Goal: Contribute content: Contribute content

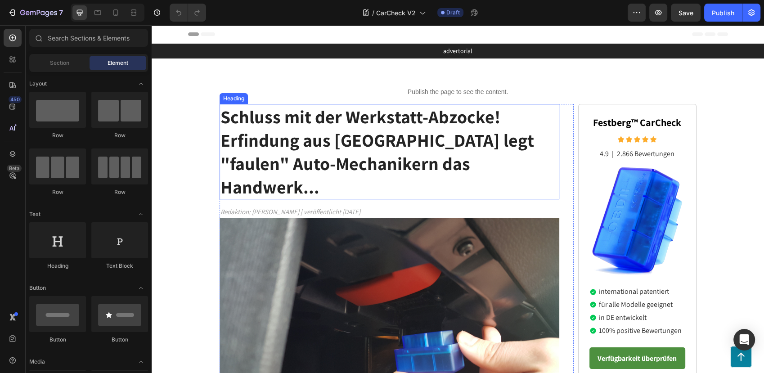
click at [308, 139] on strong "Schluss mit der Werkstatt-Abzocke! Erfindung aus [GEOGRAPHIC_DATA] legt "faulen…" at bounding box center [377, 152] width 314 height 94
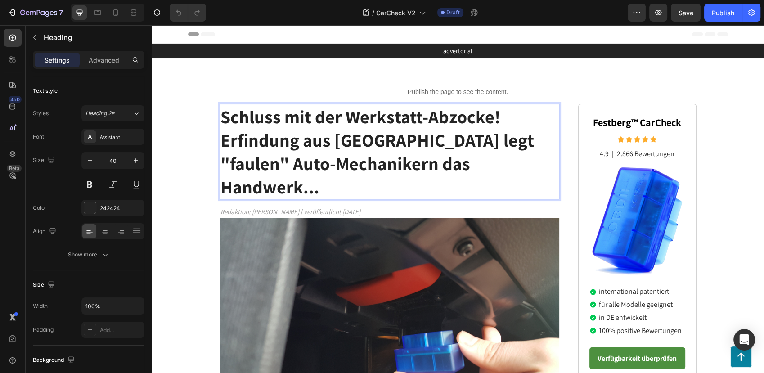
click at [308, 139] on strong "Schluss mit der Werkstatt-Abzocke! Erfindung aus [GEOGRAPHIC_DATA] legt "faulen…" at bounding box center [377, 152] width 314 height 94
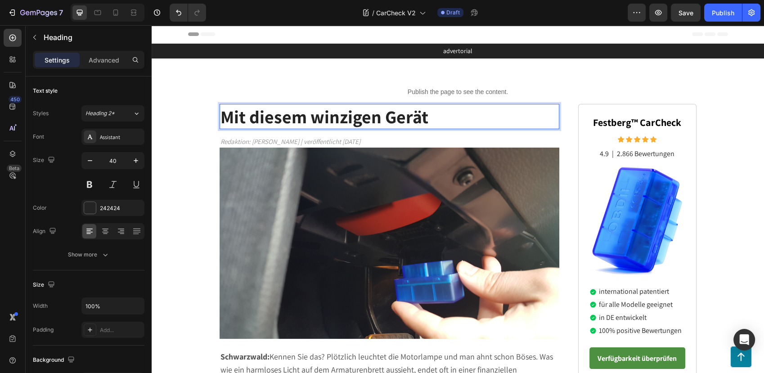
click at [227, 116] on strong "Mit diesem winzigen Gerät" at bounding box center [324, 116] width 208 height 23
click at [439, 115] on strong "Dank diesem winzigen Gerät" at bounding box center [332, 116] width 224 height 23
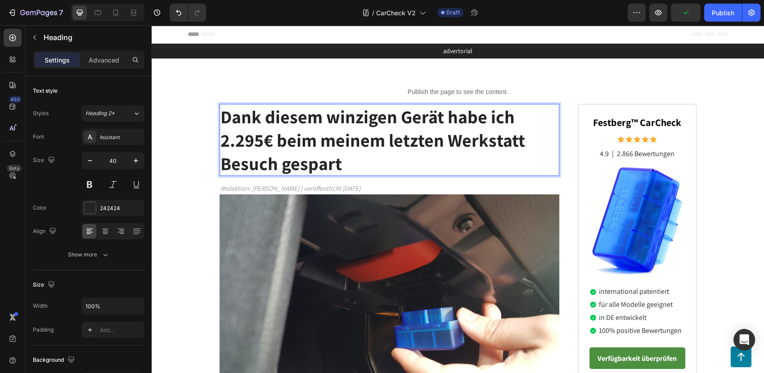
click at [374, 123] on strong "Dank diesem winzigen Gerät habe ich 2.295€ beim meinem letzten Werkstatt Besuch…" at bounding box center [372, 140] width 305 height 70
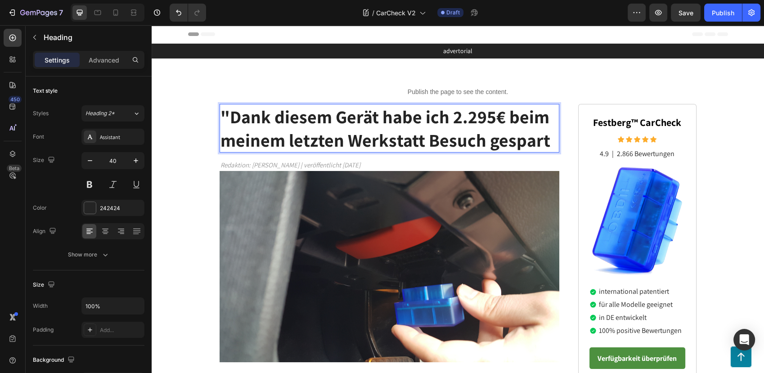
click at [547, 146] on p ""Dank diesem Gerät habe ich 2.295€ beim meinem letzten Werkstatt Besuch gespart" at bounding box center [389, 128] width 338 height 47
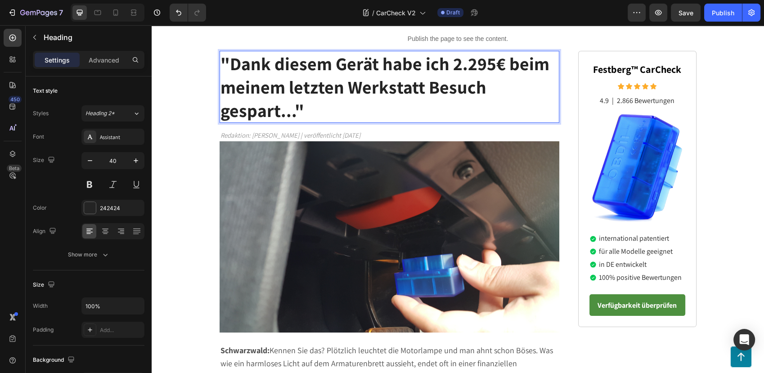
scroll to position [50, 0]
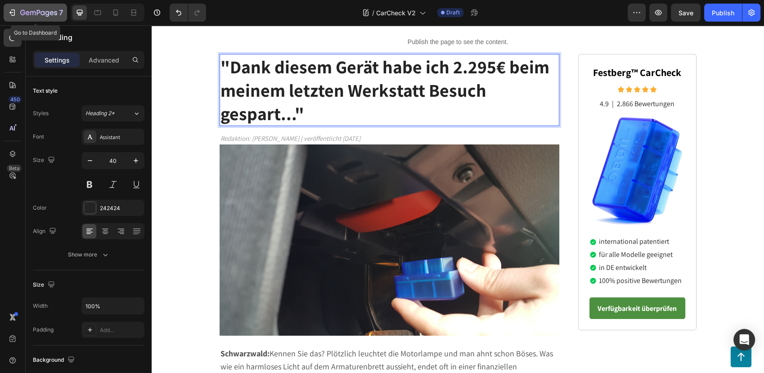
click at [45, 15] on icon "button" at bounding box center [38, 13] width 37 height 8
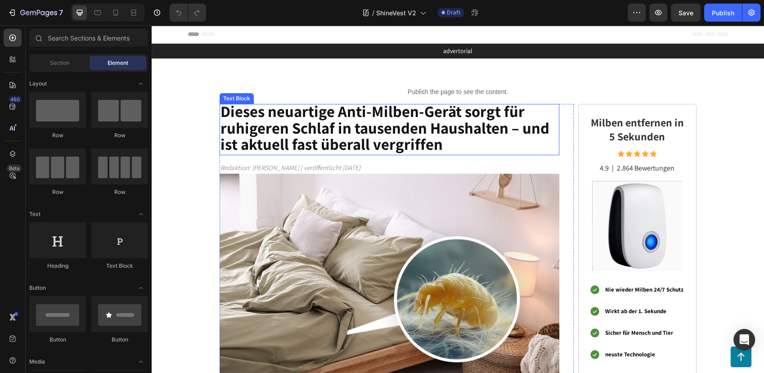
click at [301, 134] on strong "Dieses neuartige Anti-Milben-Gerät sorgt für ruhigeren Schlaf in tausenden Haus…" at bounding box center [384, 128] width 329 height 54
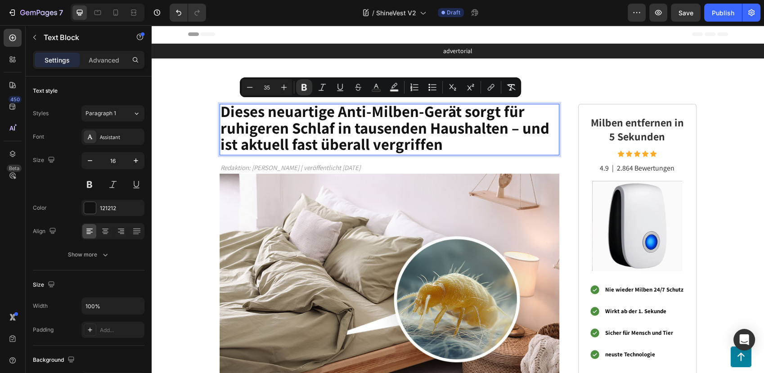
click at [478, 141] on p "Dieses neuartige Anti-Milben-Gerät sorgt für ruhigeren Schlaf in tausenden Haus…" at bounding box center [389, 129] width 338 height 49
click at [461, 146] on p "Dieses neuartige Anti-Milben-Gerät sorgt für ruhigeren Schlaf in tausenden Haus…" at bounding box center [389, 129] width 338 height 49
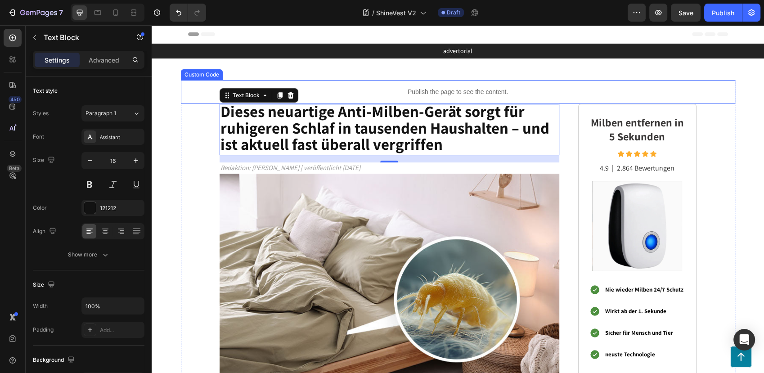
click at [409, 101] on div "Publish the page to see the content." at bounding box center [458, 92] width 554 height 24
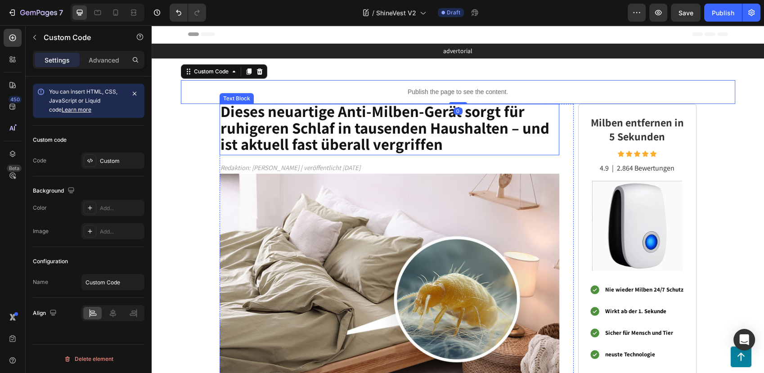
click at [444, 139] on p "Dieses neuartige Anti-Milben-Gerät sorgt für ruhigeren Schlaf in tausenden Haus…" at bounding box center [389, 129] width 338 height 49
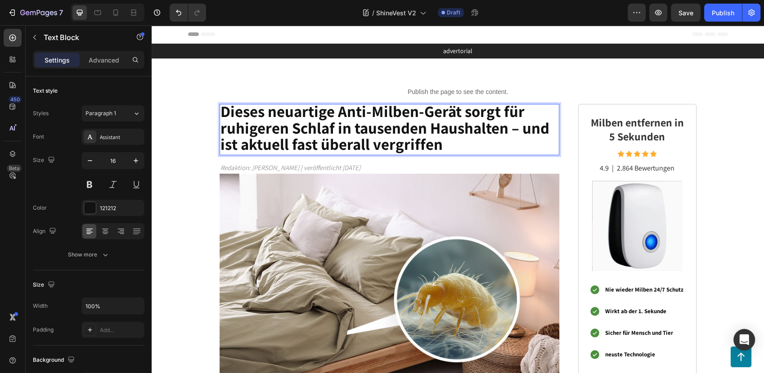
click at [446, 144] on p "Dieses neuartige Anti-Milben-Gerät sorgt für ruhigeren Schlaf in tausenden Haus…" at bounding box center [389, 129] width 338 height 49
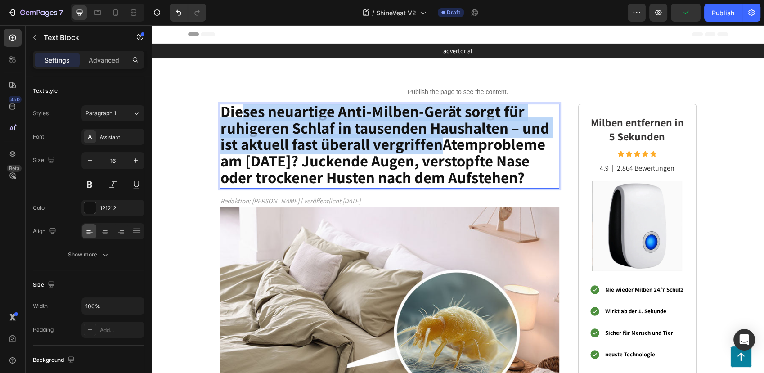
drag, startPoint x: 434, startPoint y: 148, endPoint x: 234, endPoint y: 114, distance: 203.1
click at [234, 114] on strong "Dieses neuartige Anti-Milben-Gerät sorgt für ruhigeren Schlaf in tausenden Haus…" at bounding box center [384, 144] width 329 height 87
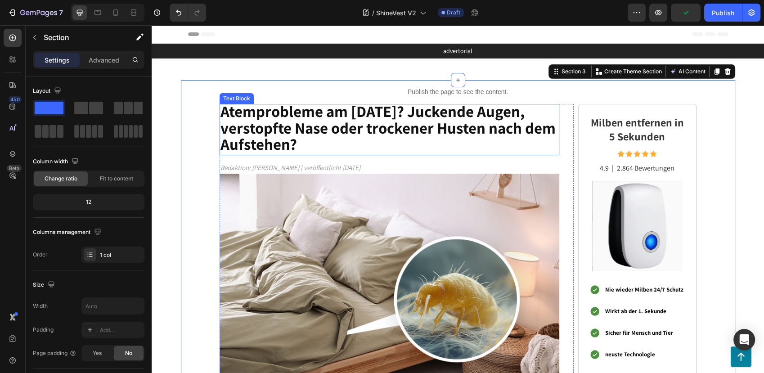
click at [262, 123] on strong "Atemprobleme am Morgen? Juckende Augen, verstopfte Nase oder trockener Husten n…" at bounding box center [387, 128] width 335 height 54
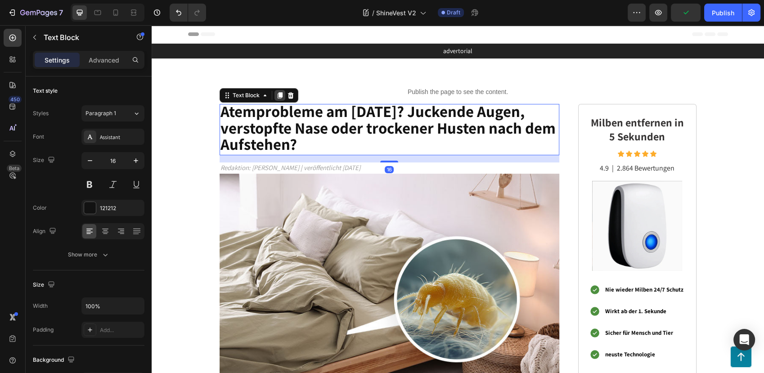
click at [278, 96] on icon at bounding box center [279, 95] width 5 height 6
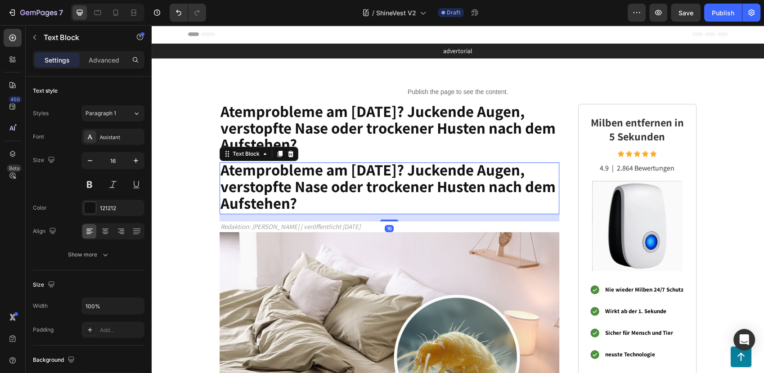
click at [298, 186] on strong "Atemprobleme am Morgen? Juckende Augen, verstopfte Nase oder trockener Husten n…" at bounding box center [387, 186] width 335 height 54
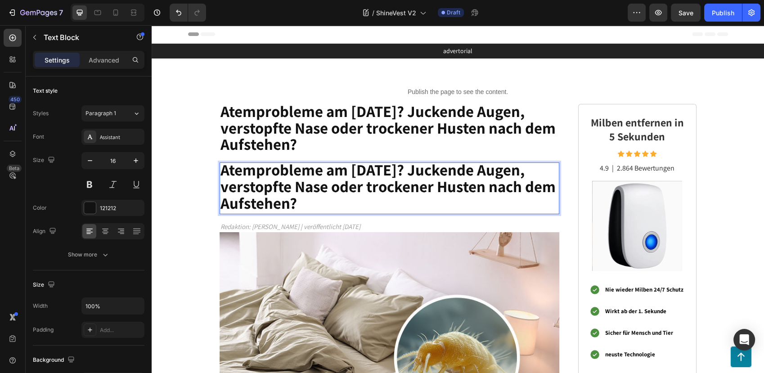
click at [298, 186] on strong "Atemprobleme am Morgen? Juckende Augen, verstopfte Nase oder trockener Husten n…" at bounding box center [387, 186] width 335 height 54
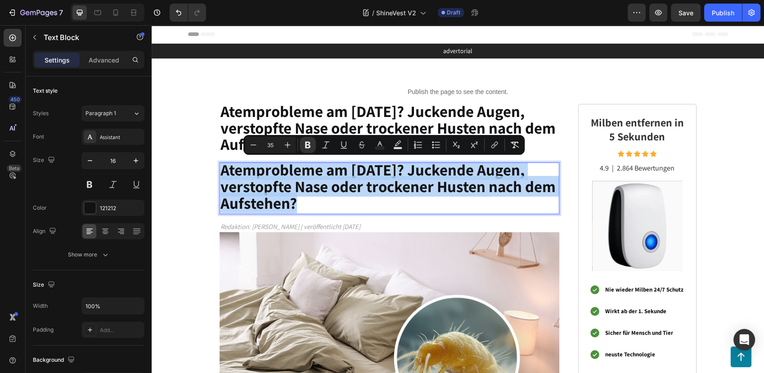
type input "16"
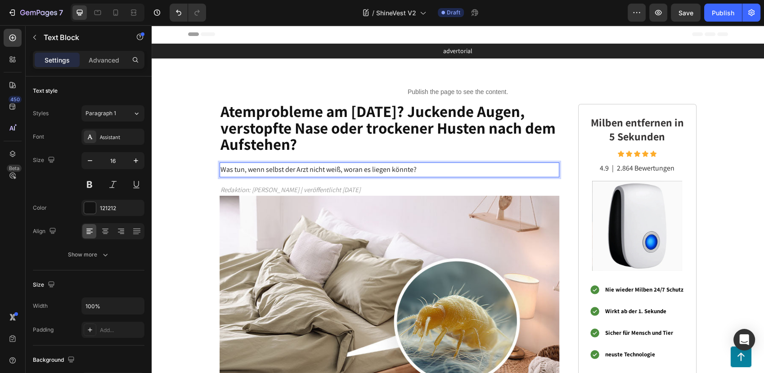
click at [288, 171] on p "Was tun, wenn selbst der Arzt nicht weiß, woran es liegen könnte?" at bounding box center [389, 169] width 338 height 13
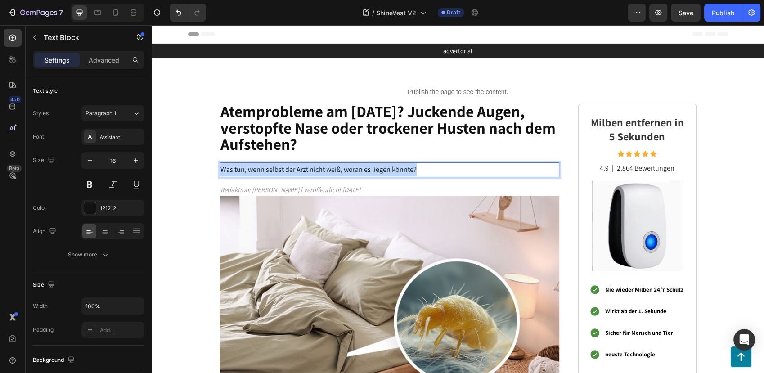
click at [288, 171] on p "Was tun, wenn selbst der Arzt nicht weiß, woran es liegen könnte?" at bounding box center [389, 169] width 338 height 13
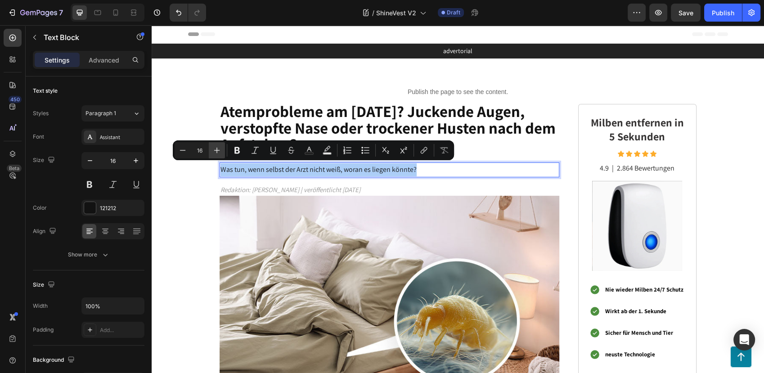
click at [216, 147] on icon "Editor contextual toolbar" at bounding box center [216, 150] width 9 height 9
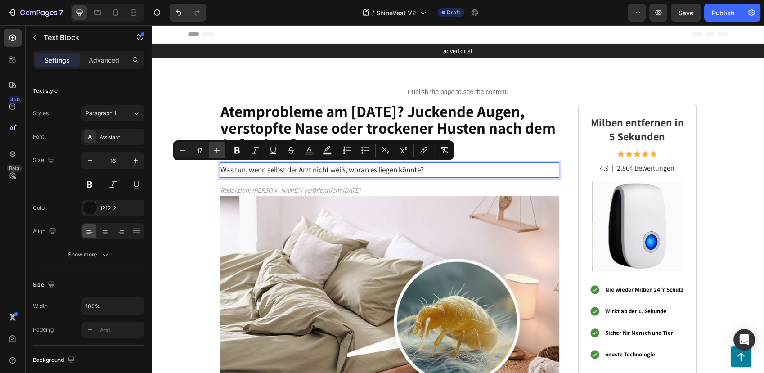
click at [216, 147] on icon "Editor contextual toolbar" at bounding box center [216, 150] width 9 height 9
type input "20"
click at [242, 115] on strong "Atemprobleme am Morgen? Juckende Augen, verstopfte Nase oder trockener Husten n…" at bounding box center [387, 128] width 335 height 54
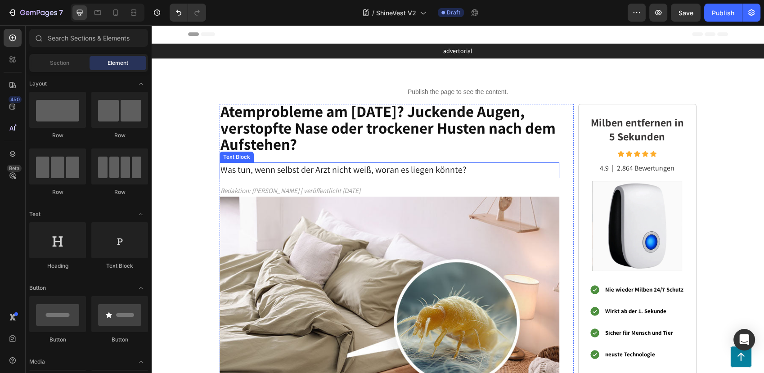
click at [436, 167] on span "Was tun, wenn selbst der Arzt nicht weiß, woran es liegen könnte?" at bounding box center [343, 170] width 246 height 12
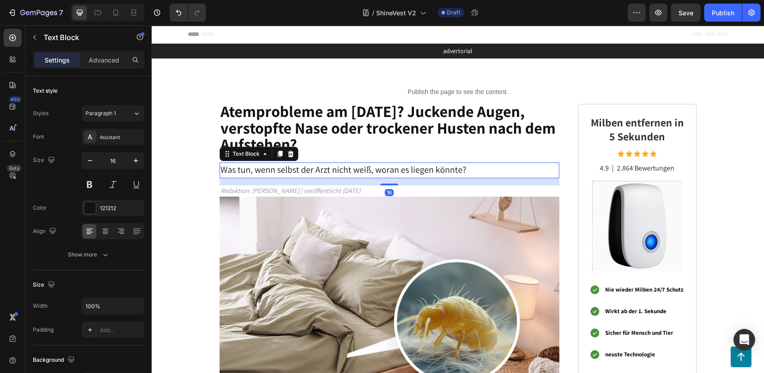
click at [378, 127] on strong "Atemprobleme am Morgen? Juckende Augen, verstopfte Nase oder trockener Husten n…" at bounding box center [387, 128] width 335 height 54
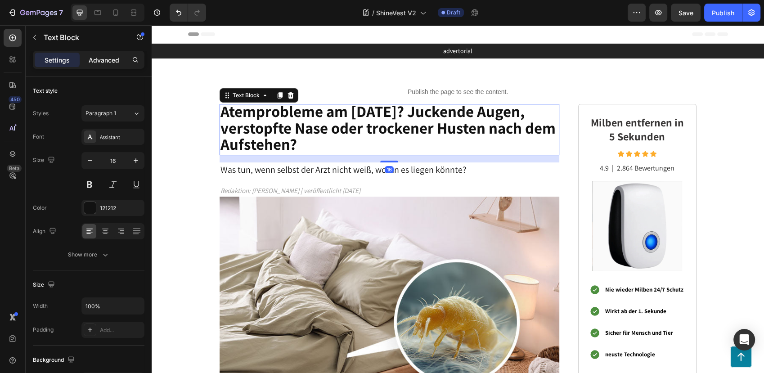
click at [113, 58] on p "Advanced" at bounding box center [104, 59] width 31 height 9
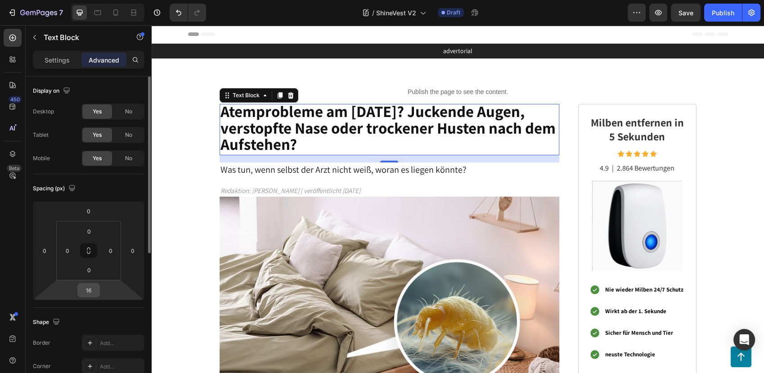
click at [91, 294] on input "16" at bounding box center [89, 289] width 18 height 13
type input "0"
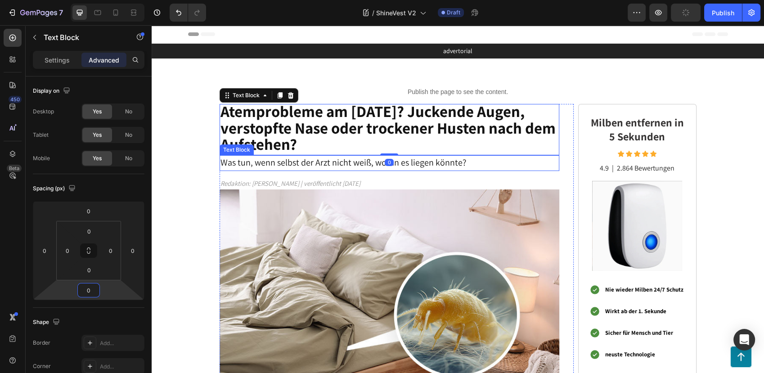
click at [296, 164] on span "Was tun, wenn selbst der Arzt nicht weiß, woran es liegen könnte?" at bounding box center [343, 163] width 246 height 12
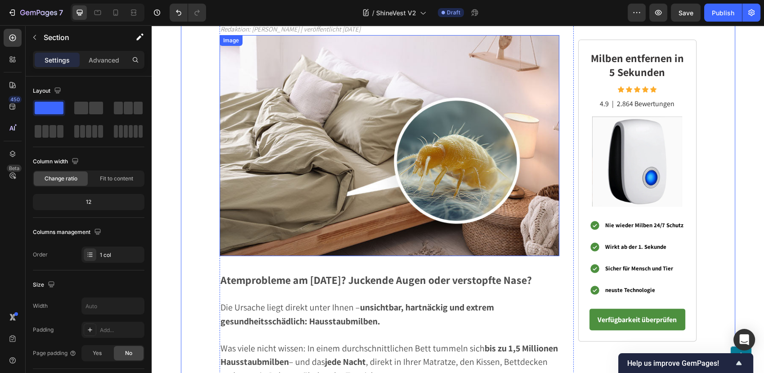
scroll to position [154, 0]
click at [360, 104] on img at bounding box center [389, 146] width 340 height 221
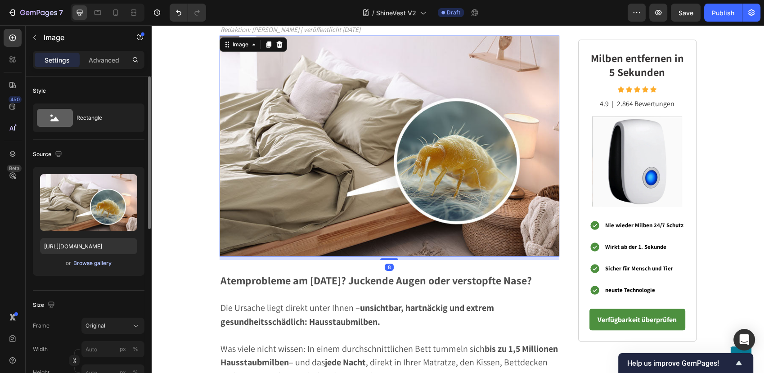
click at [85, 263] on div "Browse gallery" at bounding box center [92, 263] width 38 height 8
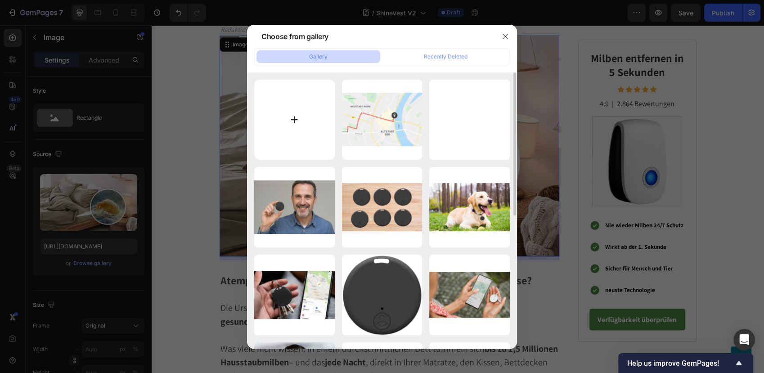
click at [282, 123] on input "file" at bounding box center [294, 120] width 81 height 81
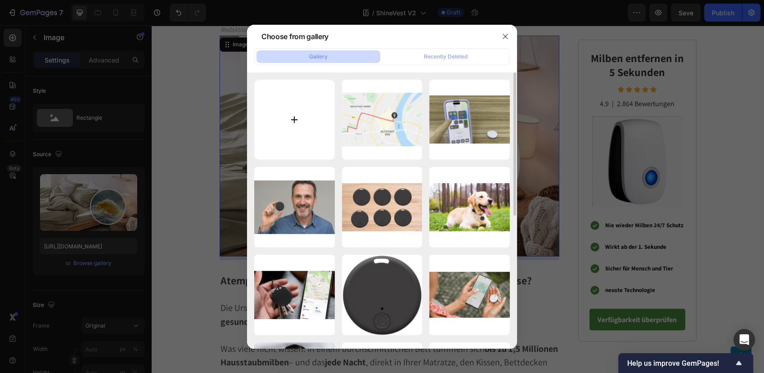
type input "C:\fakepath\edsfdg.jpeg"
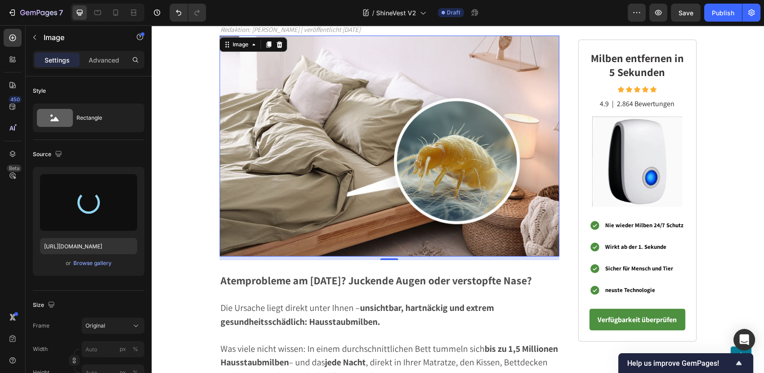
type input "https://cdn.shopify.com/s/files/1/0795/6539/0154/files/gempages_509582567423345…"
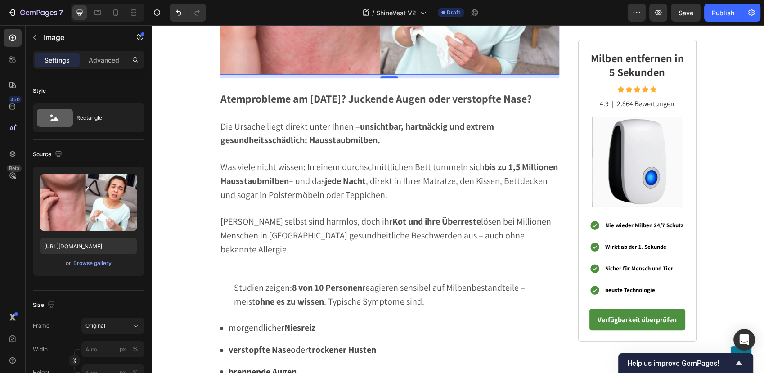
scroll to position [454, 0]
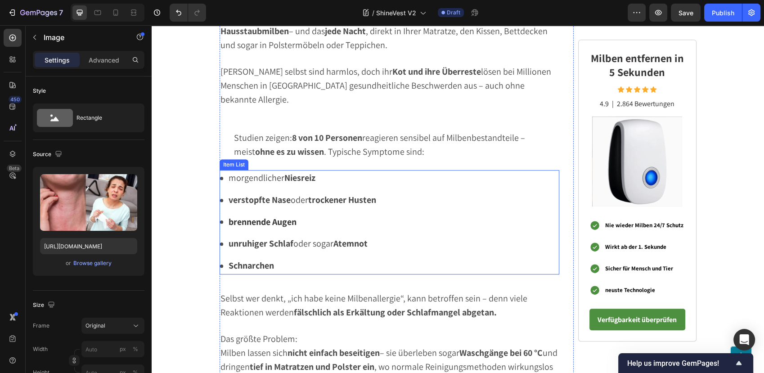
click at [264, 173] on div "morgendlicher Niesreiz verstopfte Nase oder trockener Husten brennende Augen un…" at bounding box center [298, 222] width 158 height 104
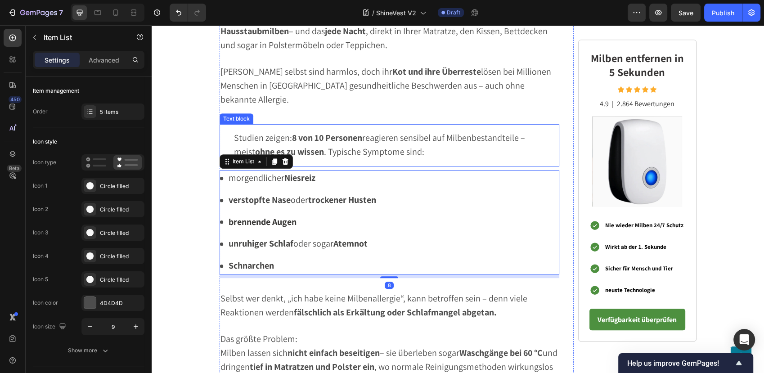
click at [281, 132] on span "Studien zeigen: 8 von 10 Personen reagieren sensibel auf Milbenbestandteile – m…" at bounding box center [379, 145] width 291 height 26
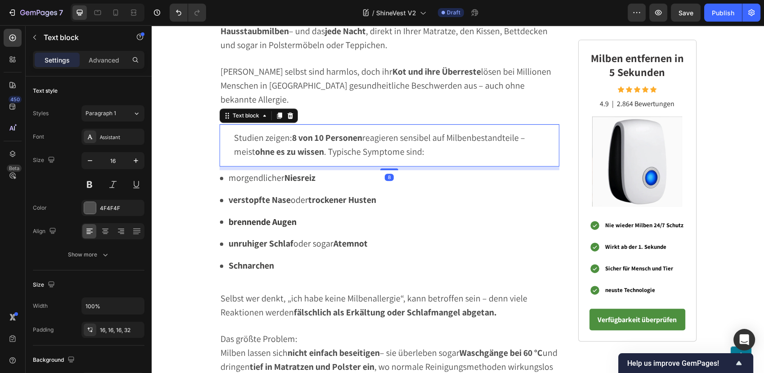
scroll to position [354, 0]
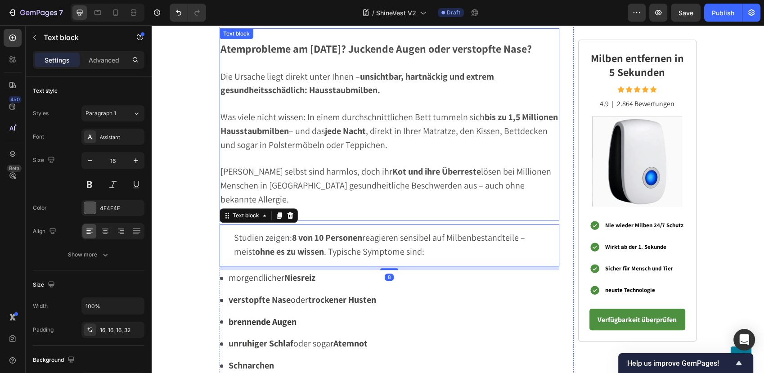
click at [309, 107] on p at bounding box center [389, 104] width 338 height 13
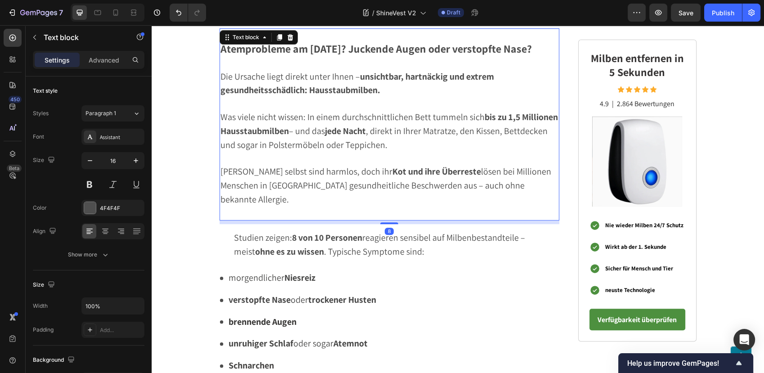
click at [307, 66] on p at bounding box center [389, 63] width 338 height 13
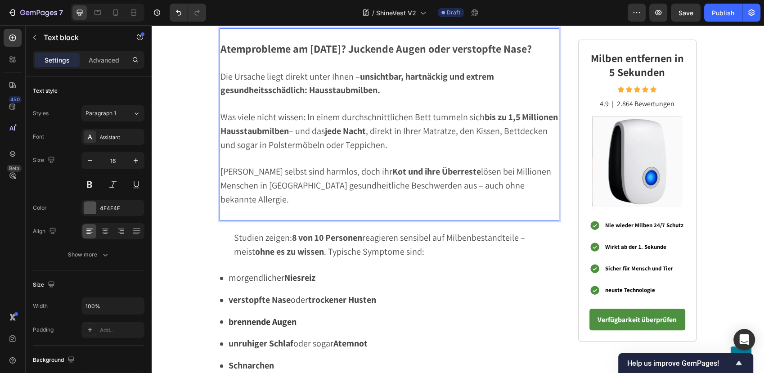
click at [309, 54] on strong "Atemprobleme am Morgen? Juckende Augen oder verstopfte Nase?" at bounding box center [375, 48] width 311 height 14
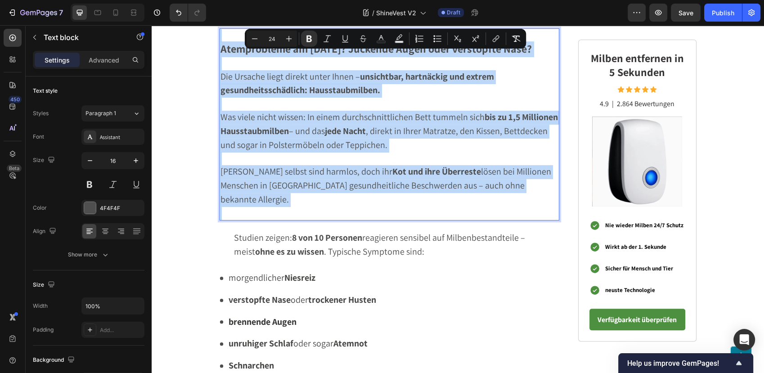
type input "16"
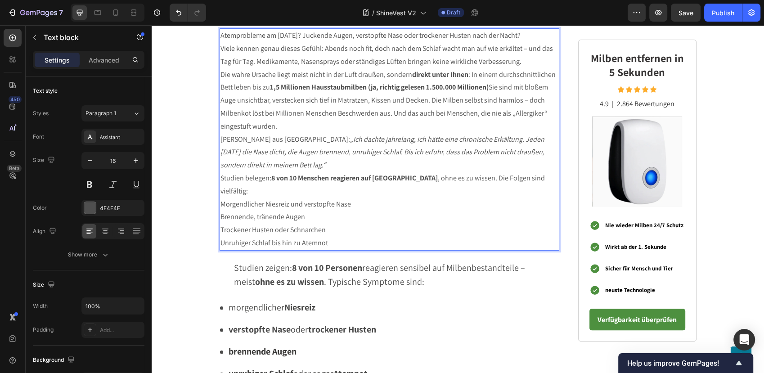
click at [309, 54] on p "Viele kennen genau dieses Gefühl: Abends noch fit, doch nach dem Schlaf wacht m…" at bounding box center [389, 55] width 338 height 26
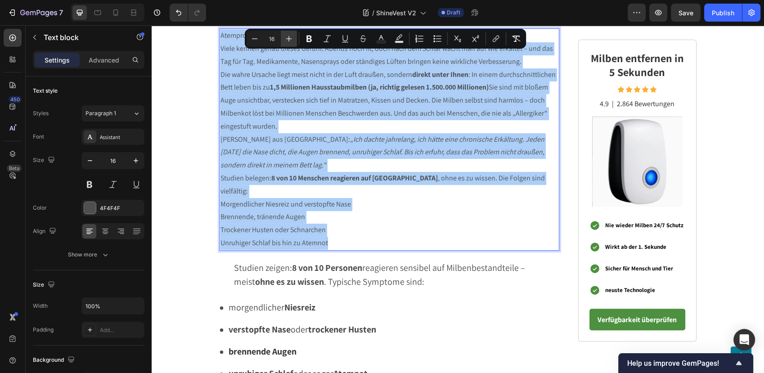
click at [286, 39] on icon "Editor contextual toolbar" at bounding box center [288, 38] width 9 height 9
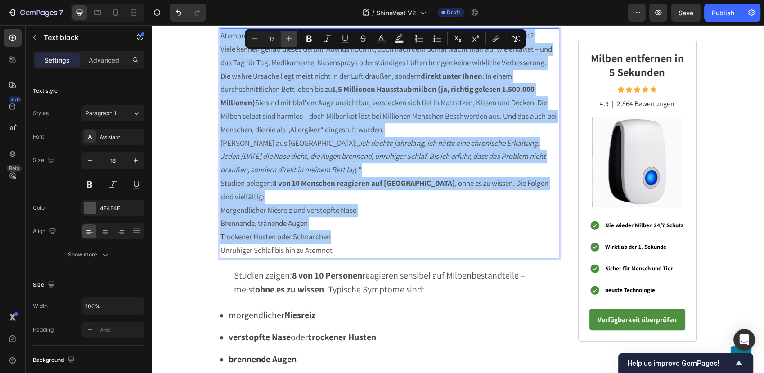
click at [286, 39] on icon "Editor contextual toolbar" at bounding box center [288, 38] width 9 height 9
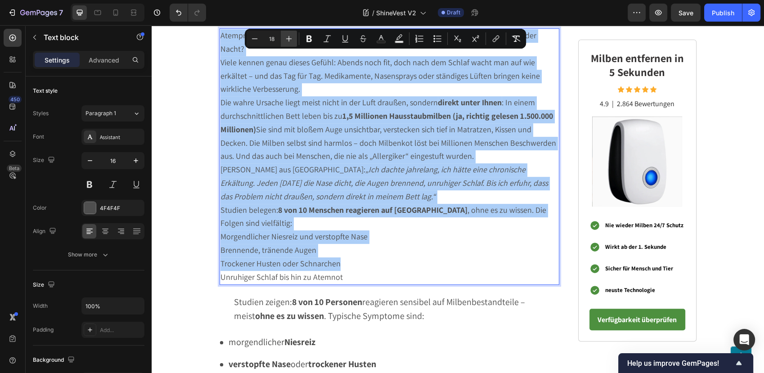
click at [286, 39] on icon "Editor contextual toolbar" at bounding box center [288, 38] width 9 height 9
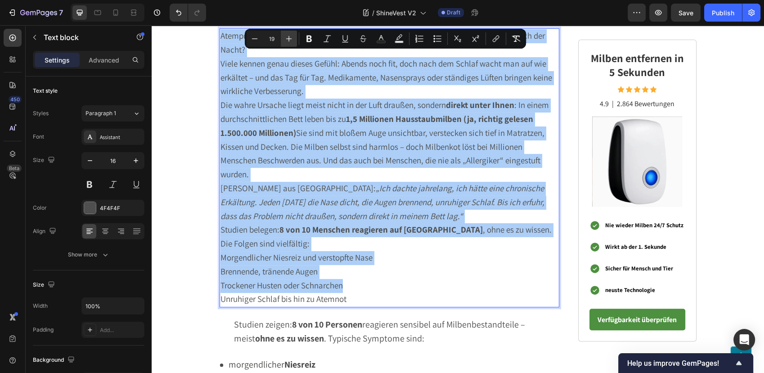
click at [286, 39] on icon "Editor contextual toolbar" at bounding box center [288, 38] width 9 height 9
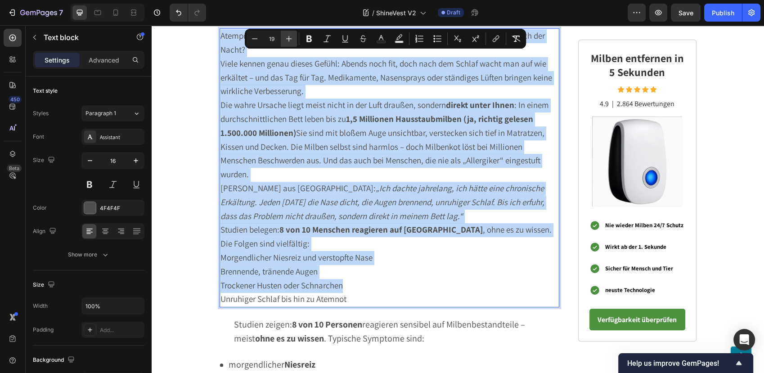
type input "20"
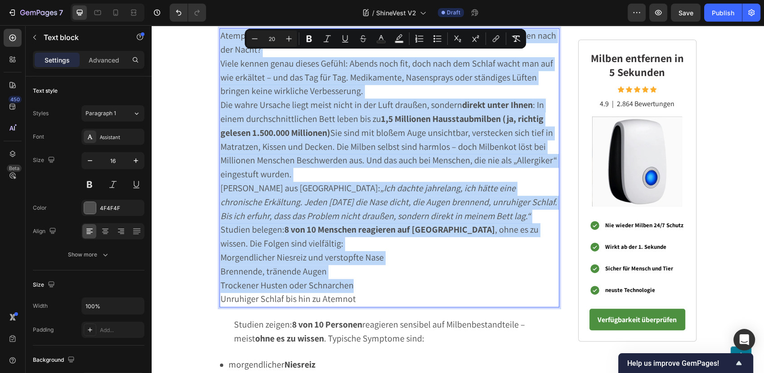
click at [287, 68] on p "Viele kennen genau dieses Gefühl: Abends noch fit, doch nach dem Schlaf wacht m…" at bounding box center [389, 77] width 338 height 41
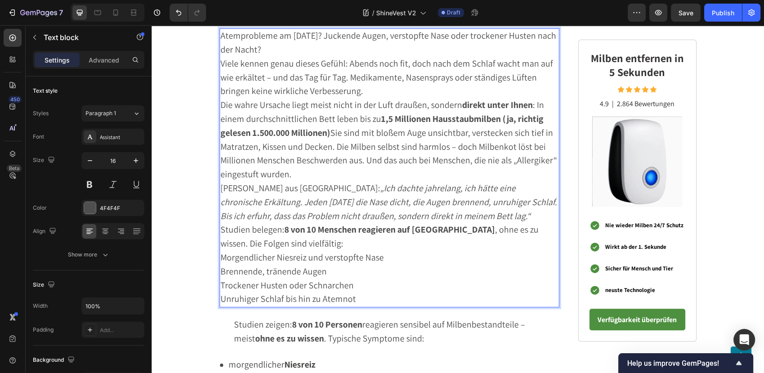
scroll to position [254, 0]
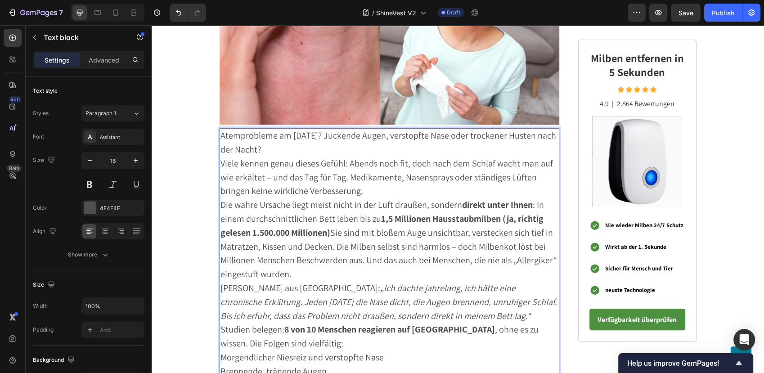
click at [269, 145] on p "Atemprobleme am Morgen? Juckende Augen, verstopfte Nase oder trockener Husten n…" at bounding box center [389, 143] width 338 height 28
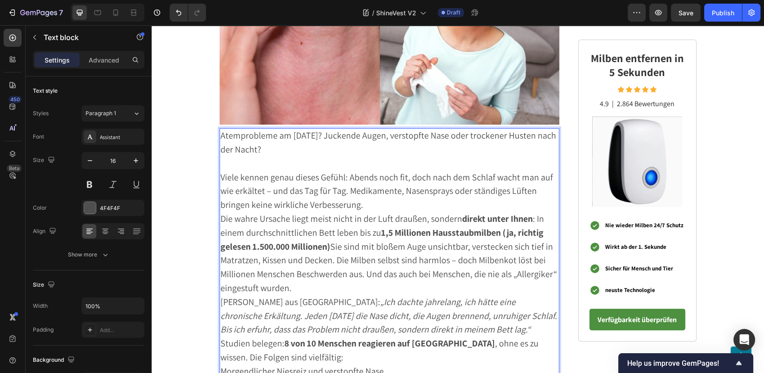
click at [372, 204] on p "Viele kennen genau dieses Gefühl: Abends noch fit, doch nach dem Schlaf wacht m…" at bounding box center [389, 191] width 338 height 41
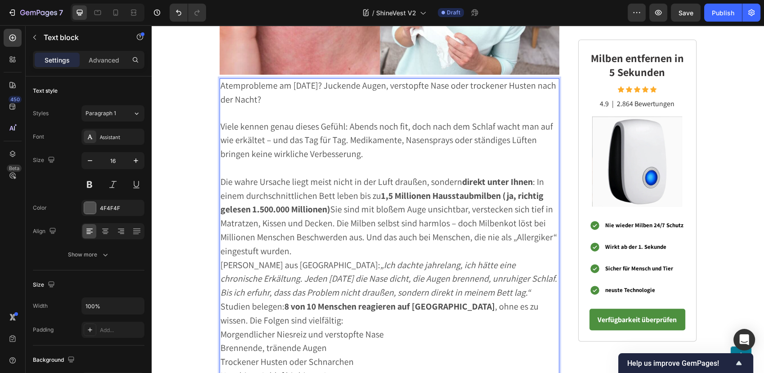
click at [298, 250] on p "Die wahre Ursache liegt meist nicht in der Luft draußen, sondern direkt unter I…" at bounding box center [389, 216] width 338 height 83
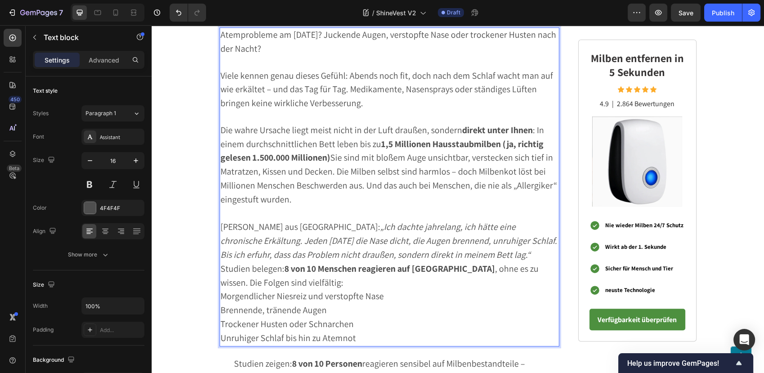
scroll to position [404, 0]
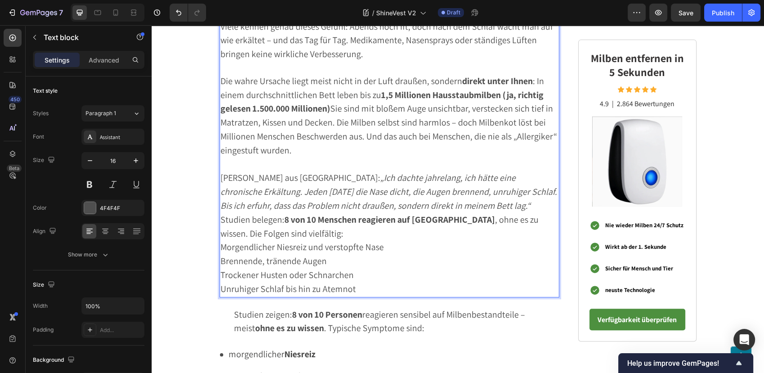
click at [462, 203] on p "Sabine L. aus München: „Ich dachte jahrelang, ich hätte eine chronische Erkältu…" at bounding box center [389, 191] width 338 height 41
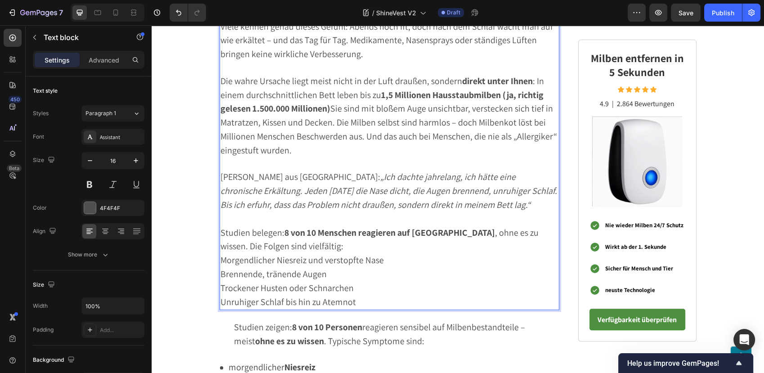
click at [348, 298] on span "Unruhiger Schlaf bis hin zu Atemnot" at bounding box center [287, 302] width 135 height 12
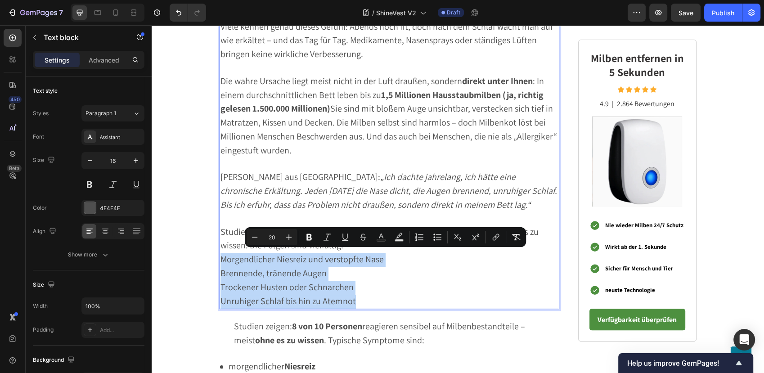
drag, startPoint x: 218, startPoint y: 257, endPoint x: 349, endPoint y: 300, distance: 138.0
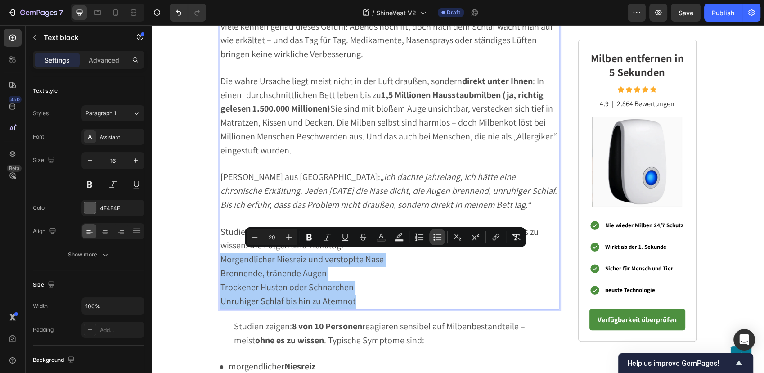
click at [436, 239] on icon "Editor contextual toolbar" at bounding box center [437, 237] width 9 height 9
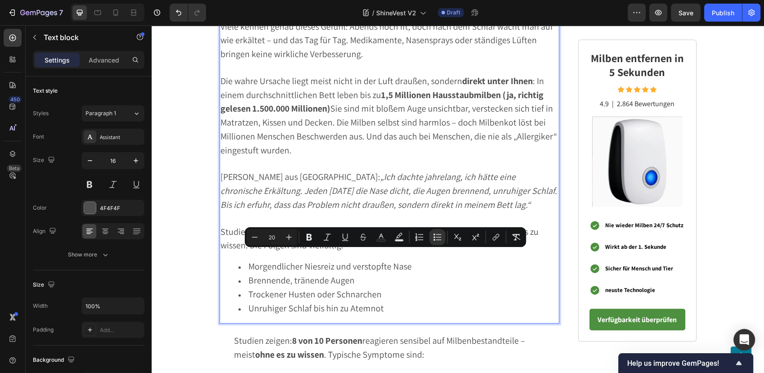
click at [303, 171] on span "Sabine L. aus München: „Ich dachte jahrelang, ich hätte eine chronische Erkältu…" at bounding box center [388, 191] width 336 height 40
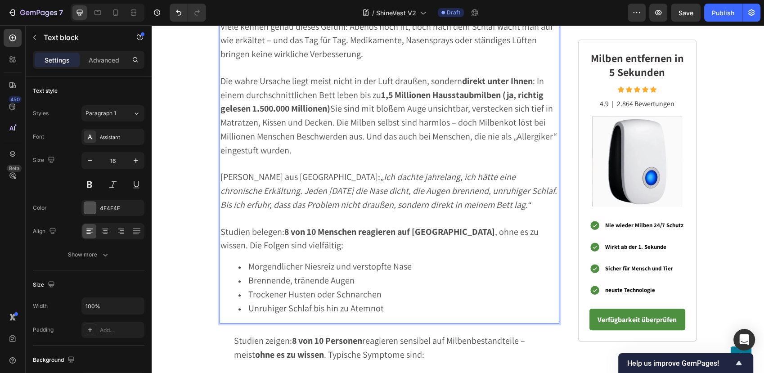
scroll to position [554, 0]
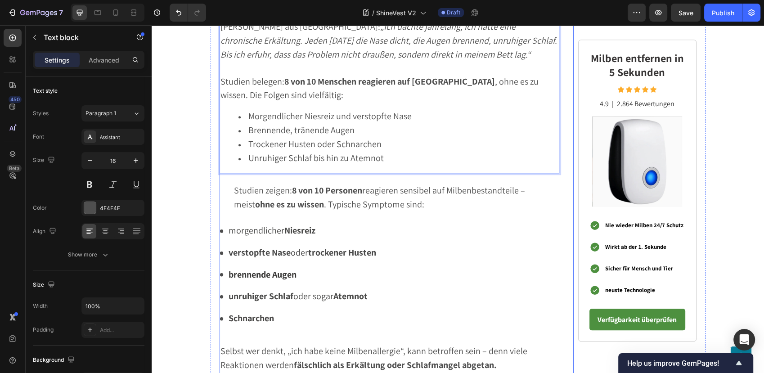
click at [367, 192] on span "Studien zeigen: 8 von 10 Personen reagieren sensibel auf Milbenbestandteile – m…" at bounding box center [379, 197] width 291 height 26
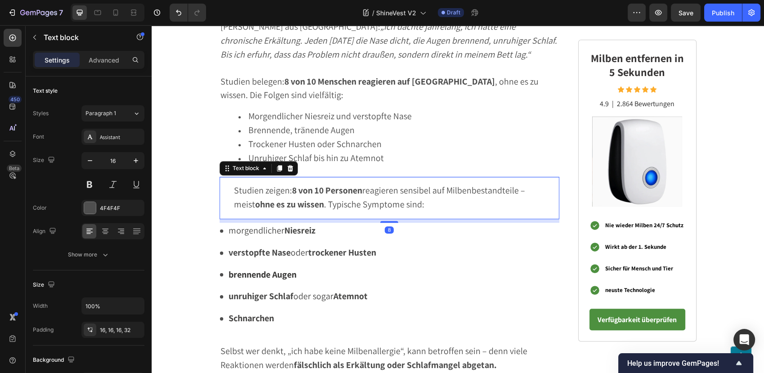
click at [288, 165] on icon at bounding box center [290, 168] width 7 height 7
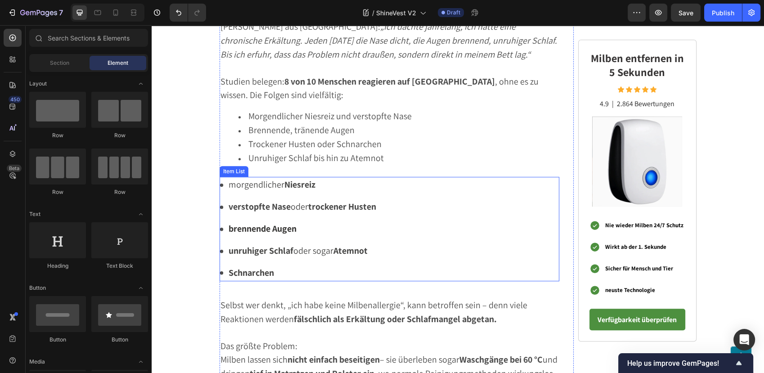
click at [319, 195] on div "morgendlicher Niesreiz verstopfte Nase oder trockener Husten brennende Augen un…" at bounding box center [298, 229] width 158 height 104
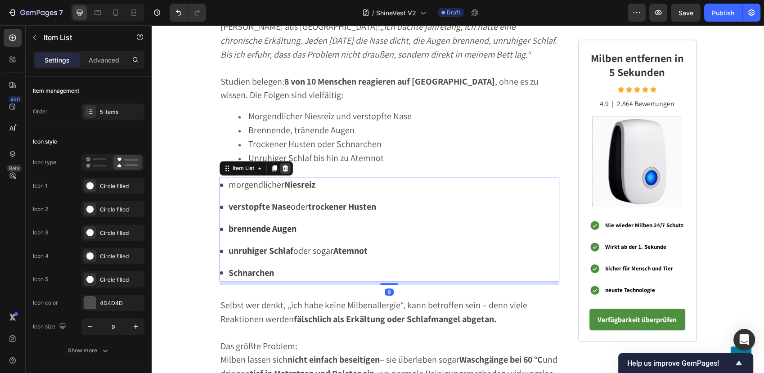
click at [284, 168] on icon at bounding box center [285, 168] width 7 height 7
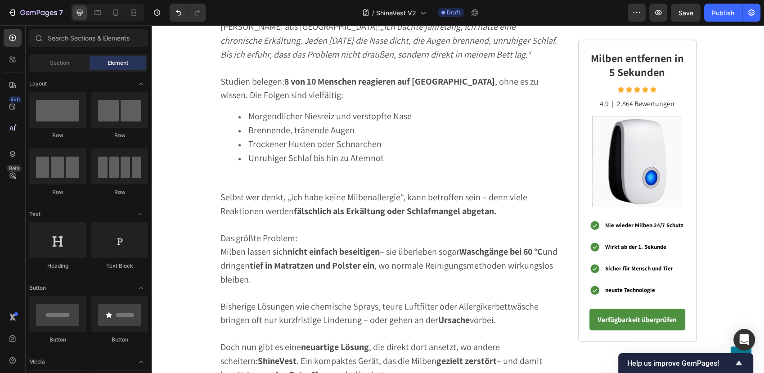
click at [303, 194] on span "Selbst wer denkt, „ich habe keine Milbenallergie“, kann betroffen sein – denn v…" at bounding box center [373, 204] width 307 height 26
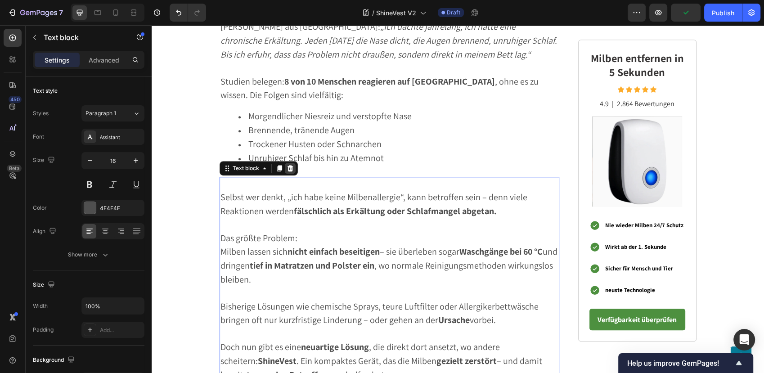
click at [289, 169] on div at bounding box center [290, 168] width 11 height 11
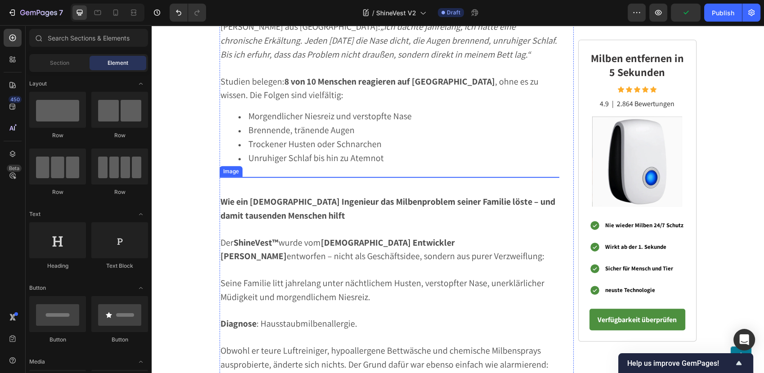
click at [364, 185] on img at bounding box center [389, 347] width 340 height 340
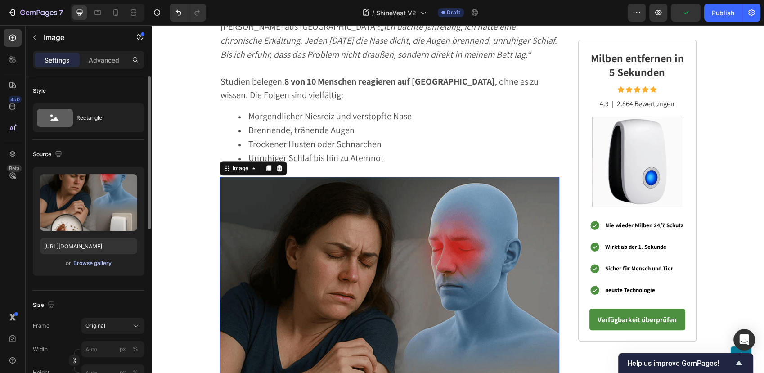
click at [97, 259] on div "Browse gallery" at bounding box center [92, 263] width 38 height 8
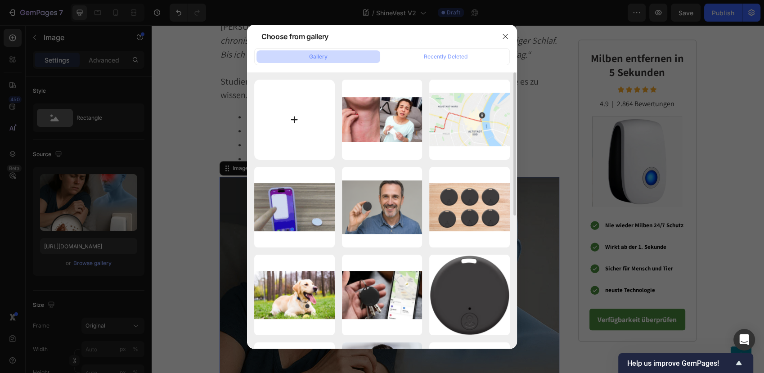
click at [292, 112] on input "file" at bounding box center [294, 120] width 81 height 81
type input "C:\fakepath\sfrbdtg.jpeg"
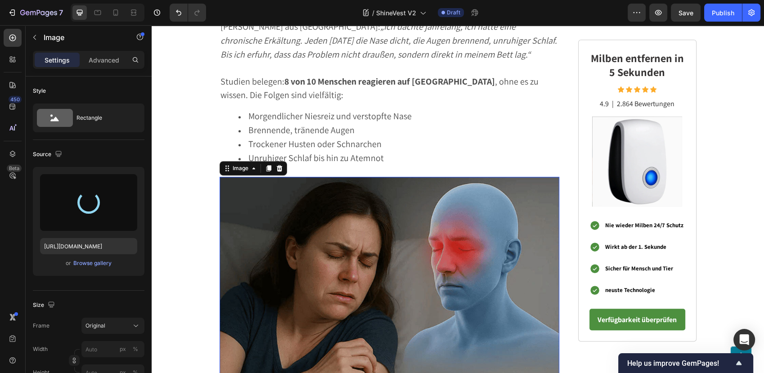
type input "https://cdn.shopify.com/s/files/1/0795/6539/0154/files/gempages_509582567423345…"
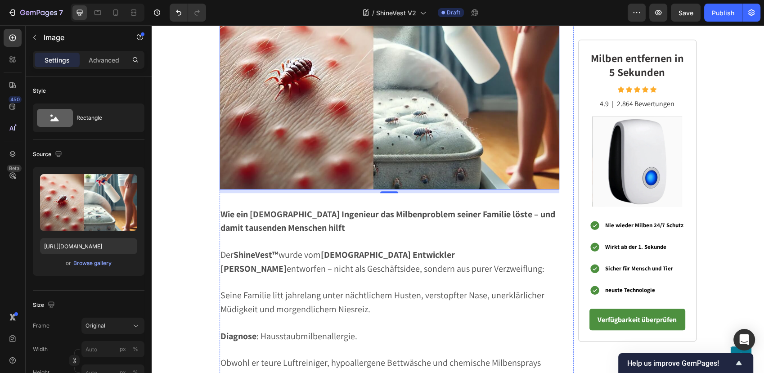
scroll to position [854, 0]
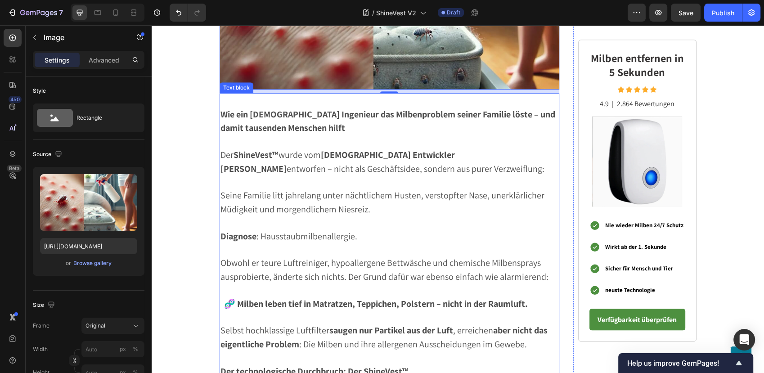
click at [309, 155] on span "Der ShineVest™ wurde vom deutschen Entwickler Martin Festberg entworfen – nicht…" at bounding box center [382, 162] width 324 height 26
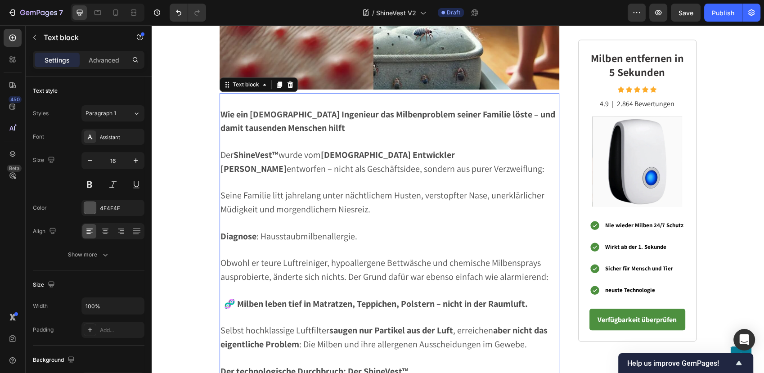
click at [282, 101] on p at bounding box center [389, 101] width 338 height 14
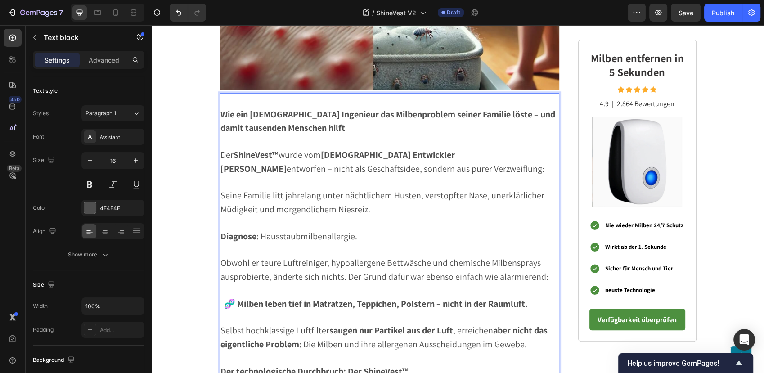
click at [285, 116] on strong "Wie ein deutscher Ingenieur das Milbenproblem seiner Familie löste – und damit …" at bounding box center [387, 121] width 335 height 26
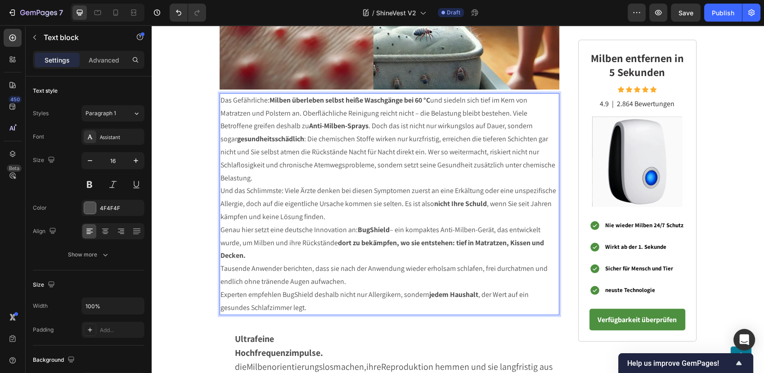
click at [285, 116] on p "Das Gefährliche: Milben überleben selbst heiße Waschgänge bei 60 °C und siedeln…" at bounding box center [389, 139] width 338 height 91
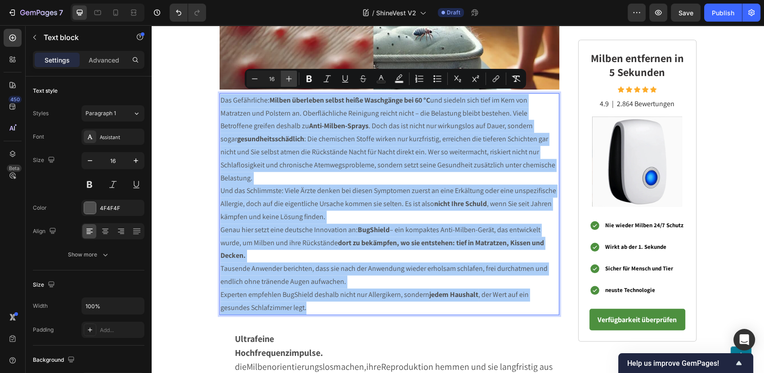
click at [289, 76] on icon "Editor contextual toolbar" at bounding box center [288, 78] width 9 height 9
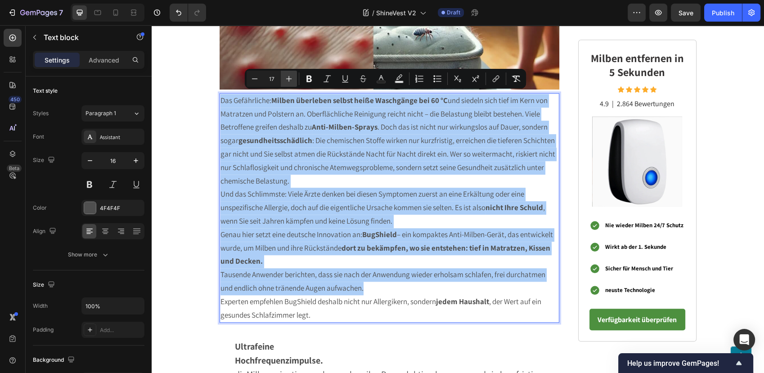
click at [289, 76] on icon "Editor contextual toolbar" at bounding box center [288, 78] width 9 height 9
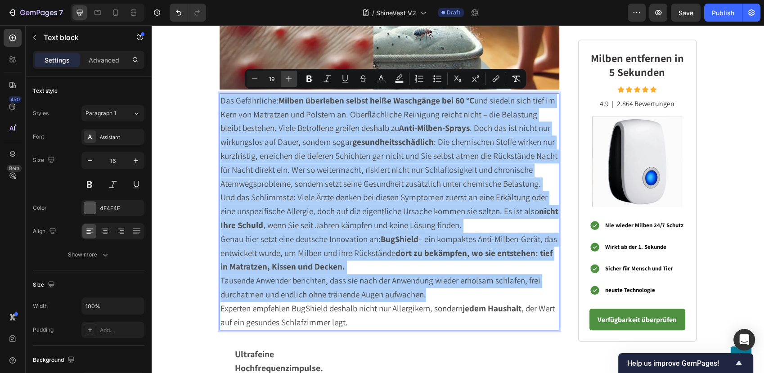
click at [289, 76] on icon "Editor contextual toolbar" at bounding box center [288, 78] width 9 height 9
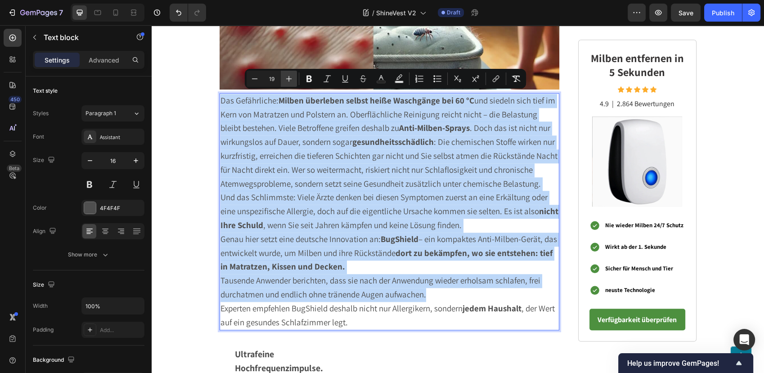
type input "20"
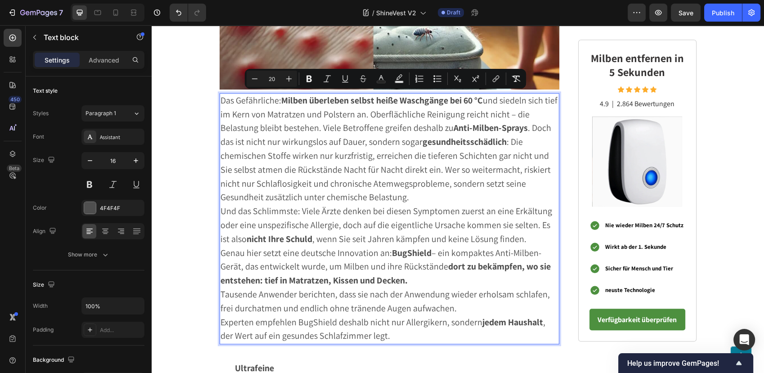
click at [453, 122] on strong "Anti-Milben-Sprays" at bounding box center [490, 128] width 74 height 12
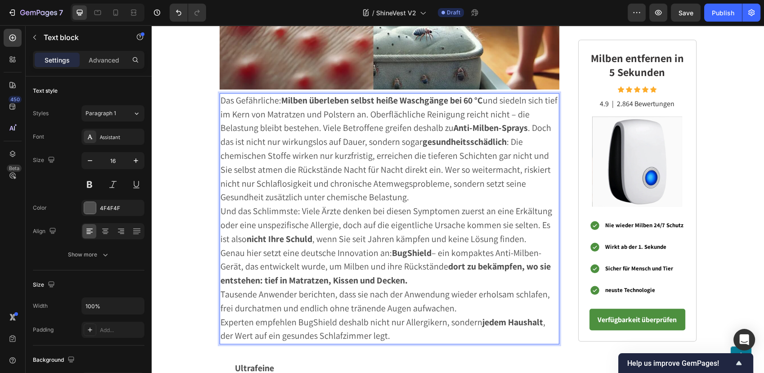
click at [360, 190] on p "Das Gefährliche: Milben überleben selbst heiße Waschgänge bei 60 °C und siedeln…" at bounding box center [389, 149] width 338 height 111
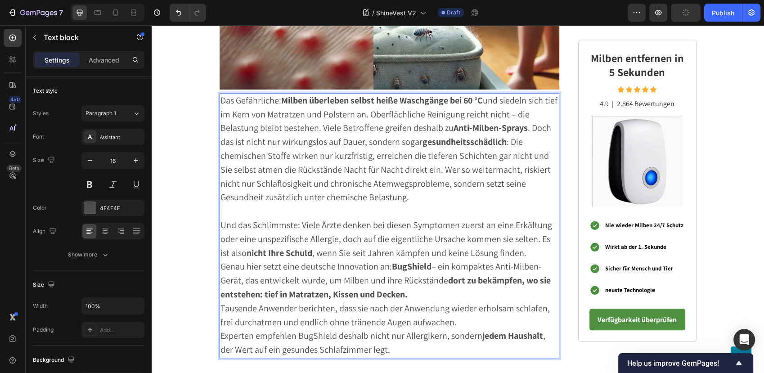
click at [527, 246] on p "Und das Schlimmste: Viele Ärzte denken bei diesen Symptomen zuerst an eine Erkä…" at bounding box center [389, 239] width 338 height 41
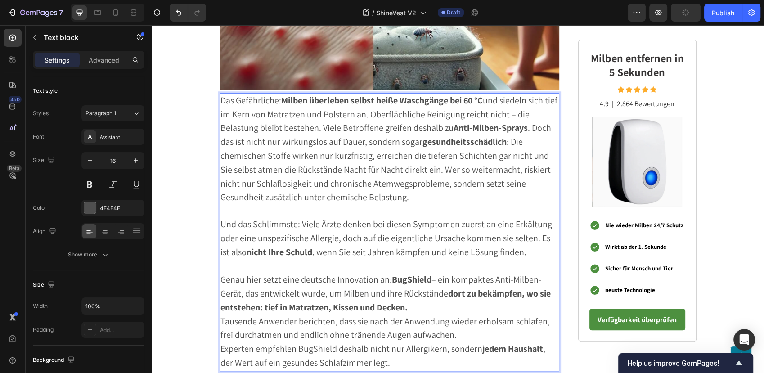
click at [419, 305] on p "Genau hier setzt eine deutsche Innovation an: BugShield – ein kompaktes Anti-Mi…" at bounding box center [389, 293] width 338 height 41
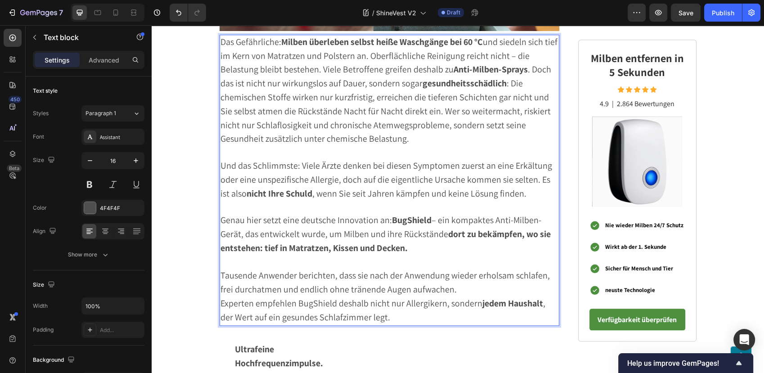
scroll to position [954, 0]
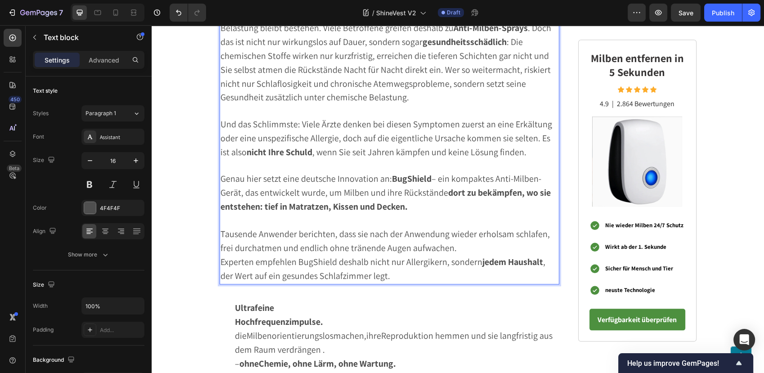
click at [404, 173] on strong "BugShield" at bounding box center [412, 179] width 40 height 12
click at [403, 173] on strong "BugShield" at bounding box center [412, 179] width 40 height 12
click at [472, 246] on p "Tausende Anwender berichten, dass sie nach der Anwendung wieder erholsam schlaf…" at bounding box center [389, 241] width 338 height 28
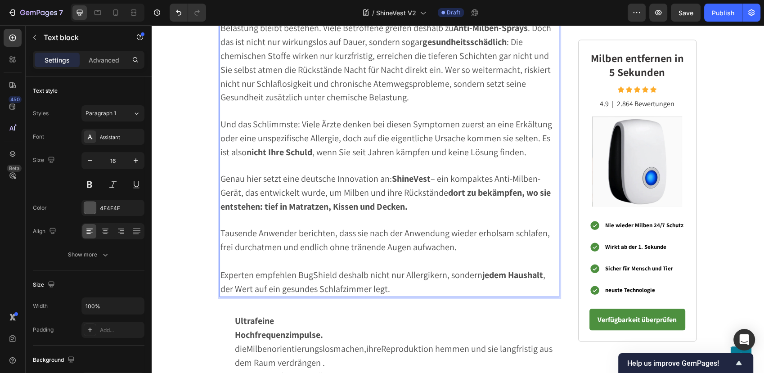
click at [307, 272] on span "Experten empfehlen BugShield deshalb nicht nur Allergikern, sondern jedem Haush…" at bounding box center [382, 282] width 325 height 26
click at [307, 272] on span "Experten empfehlen ShineVest deshalb nicht nur Allergikern, sondern jedem Haush…" at bounding box center [389, 281] width 338 height 26
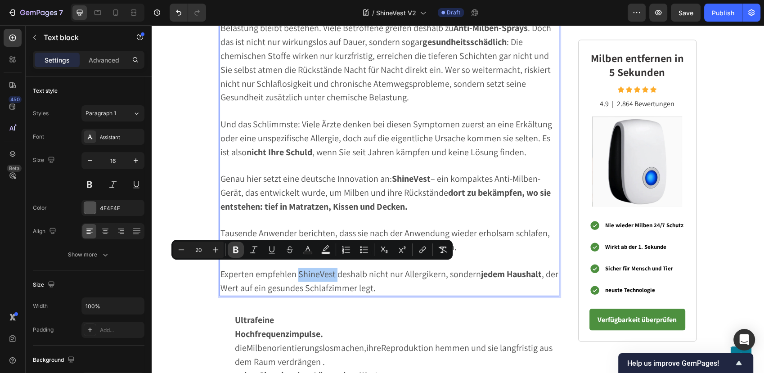
click at [236, 249] on icon "Editor contextual toolbar" at bounding box center [235, 249] width 5 height 7
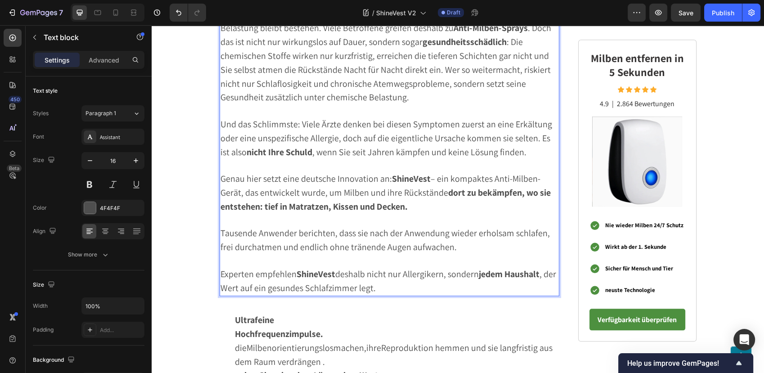
click at [370, 205] on strong "dort zu bekämpfen, wo sie entstehen: tief in Matratzen, Kissen und Decken." at bounding box center [385, 200] width 330 height 26
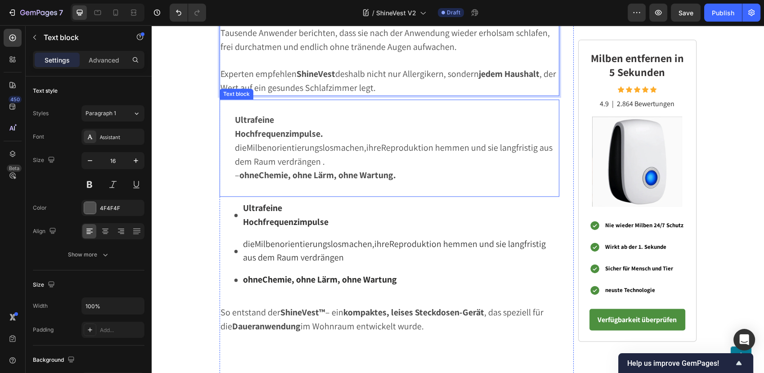
click at [302, 128] on strong "Hochfrequenzimpulse." at bounding box center [279, 134] width 88 height 12
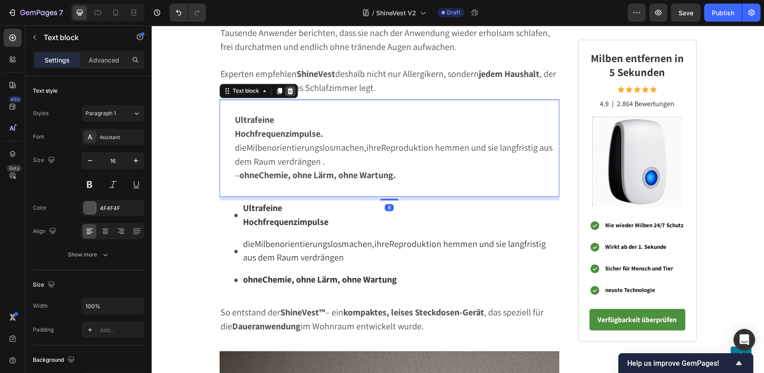
click at [287, 87] on icon at bounding box center [290, 90] width 7 height 7
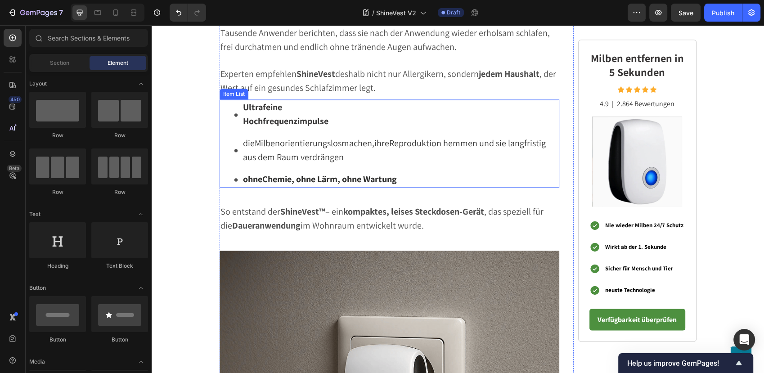
click at [288, 137] on span "dieMilbenorientierungslosmachen,ihreReproduktion hemmen und sie langfristig aus…" at bounding box center [394, 150] width 303 height 26
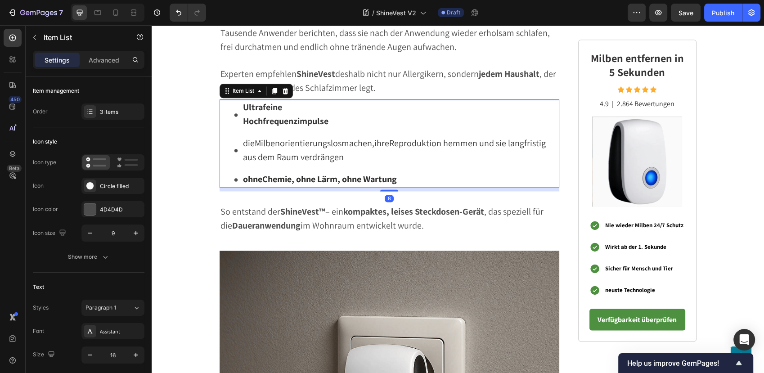
click at [234, 101] on div "Ultrafeine Hochfrequenzimpulse" at bounding box center [397, 114] width 326 height 31
click at [222, 103] on div "Ultrafeine Hochfrequenzimpulse dieMilbenorientierungslosmachen,ihreReproduktion…" at bounding box center [389, 143] width 340 height 88
click at [282, 88] on icon at bounding box center [285, 91] width 6 height 6
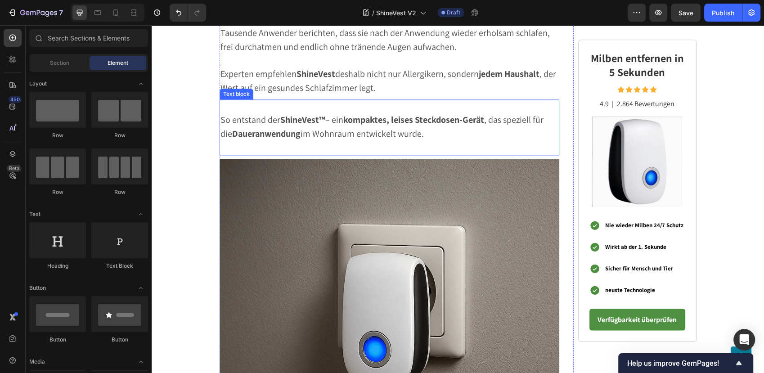
click at [229, 115] on span "So entstand der ShineVest™ – ein kompaktes, leises Steckdosen-Gerät , das spezi…" at bounding box center [381, 127] width 323 height 26
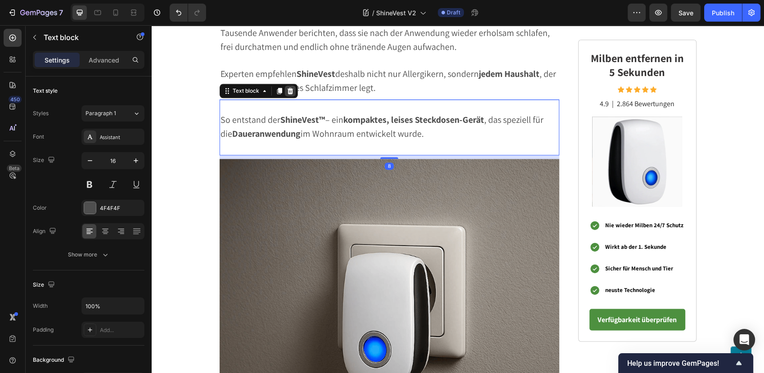
click at [287, 88] on icon at bounding box center [290, 91] width 6 height 6
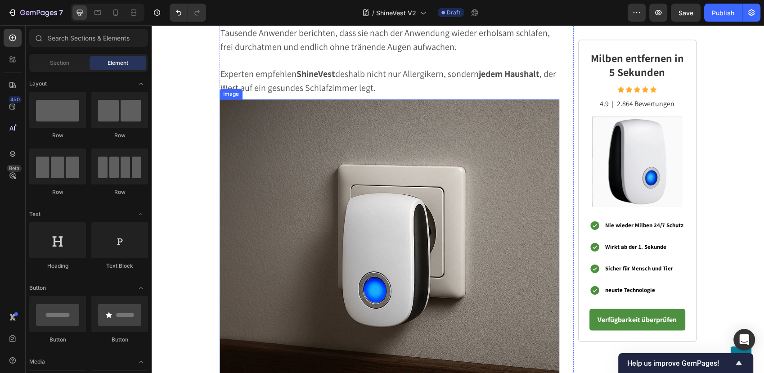
click at [339, 133] on img at bounding box center [389, 269] width 340 height 340
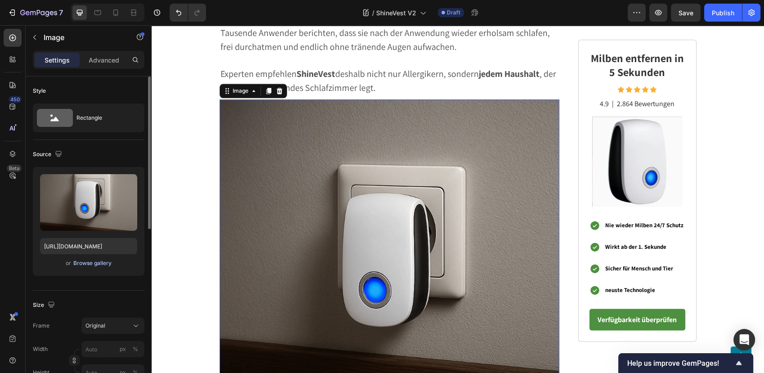
click at [88, 267] on div "Browse gallery" at bounding box center [92, 263] width 38 height 8
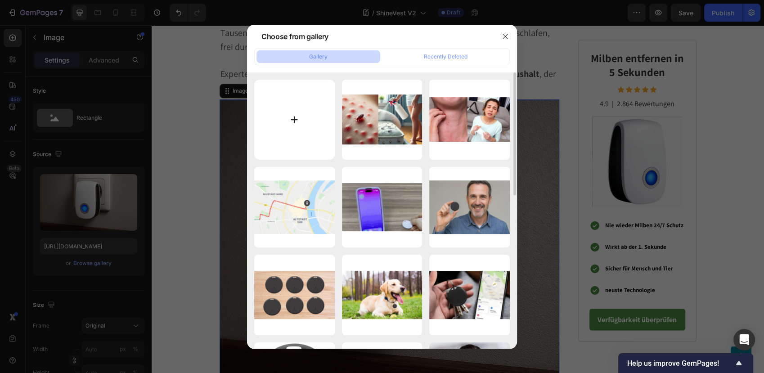
click at [293, 121] on input "file" at bounding box center [294, 120] width 81 height 81
type input "C:\fakepath\erfg.jpeg"
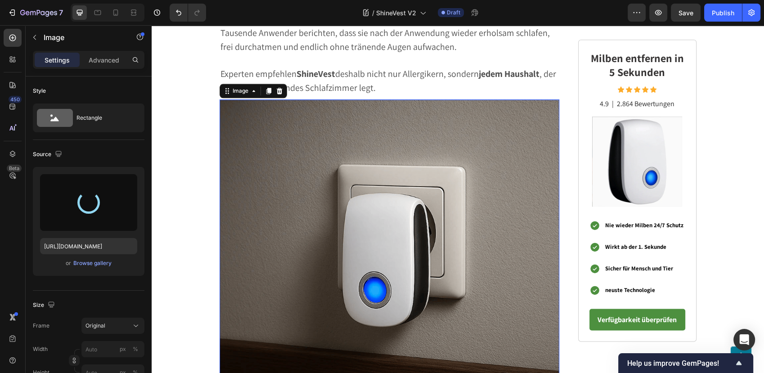
type input "https://cdn.shopify.com/s/files/1/0795/6539/0154/files/gempages_509582567423345…"
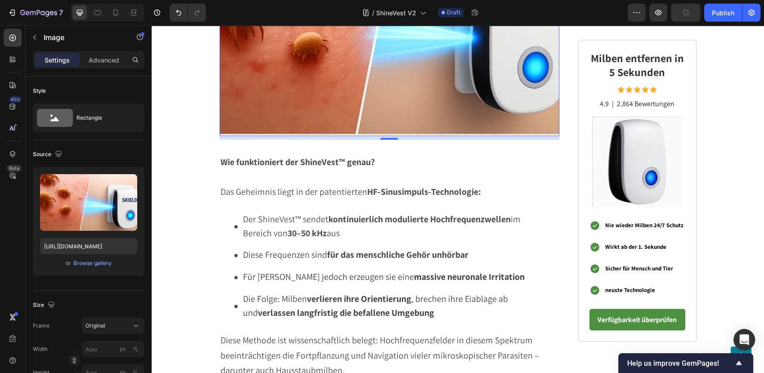
scroll to position [1403, 0]
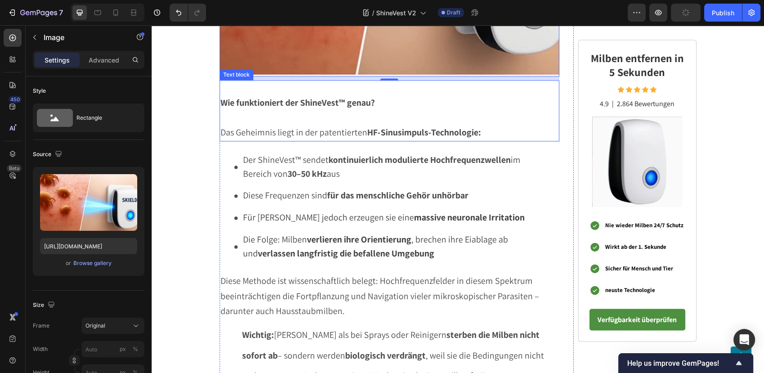
click at [317, 119] on p at bounding box center [389, 118] width 338 height 14
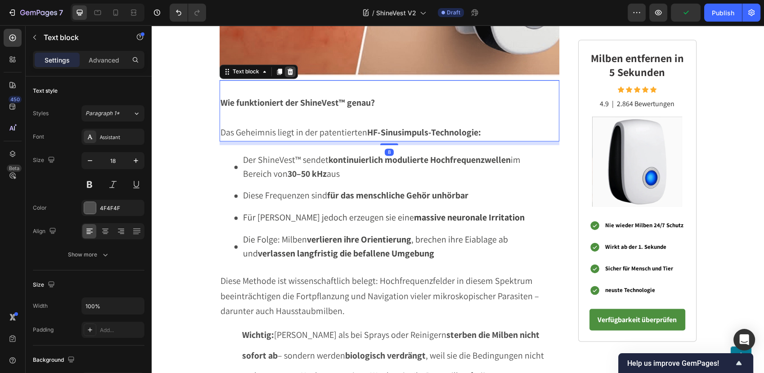
click at [287, 68] on icon at bounding box center [290, 71] width 7 height 7
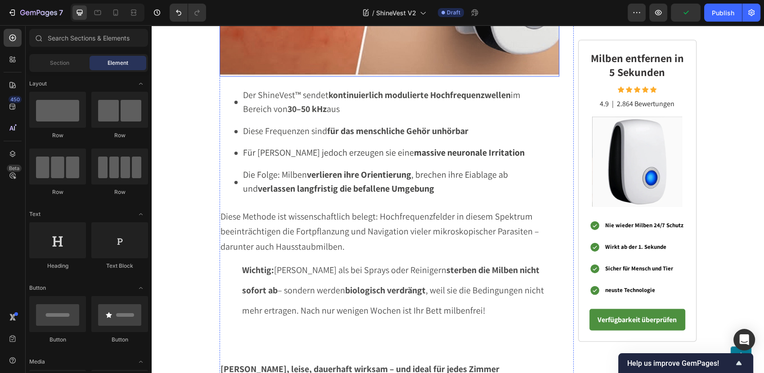
click at [297, 106] on strong "30–50 kHz" at bounding box center [306, 109] width 39 height 12
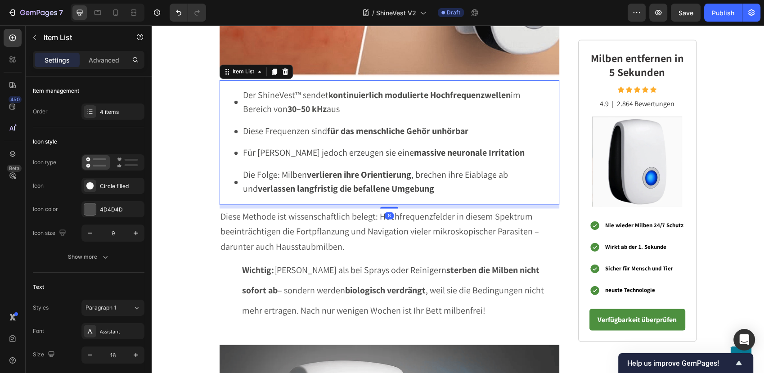
click at [234, 87] on div "Der ShineVest™ sendet kontinuierlich modulierte Hochfrequenzwellen im Bereich v…" at bounding box center [393, 102] width 318 height 31
click at [280, 67] on div at bounding box center [285, 71] width 11 height 11
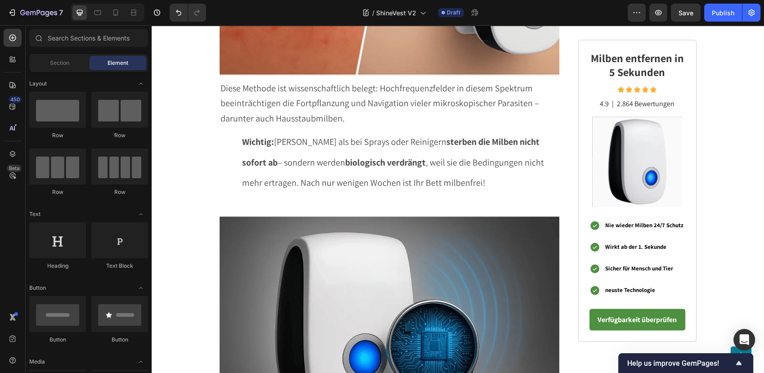
click at [253, 85] on span "Diese Methode ist wissenschaftlich belegt: Hochfrequenzfelder in diesem Spektru…" at bounding box center [379, 103] width 318 height 42
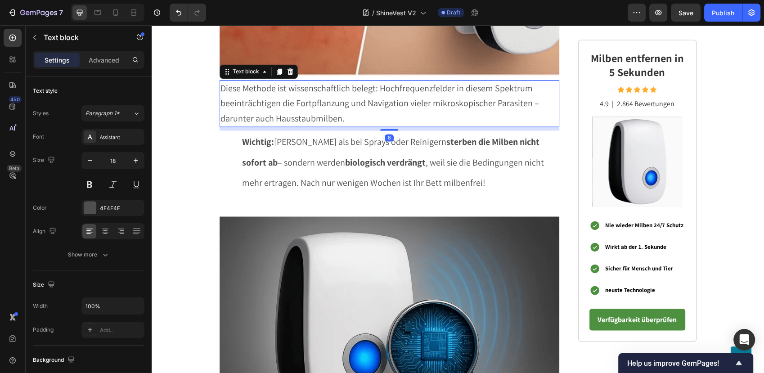
click at [253, 85] on span "Diese Methode ist wissenschaftlich belegt: Hochfrequenzfelder in diesem Spektru…" at bounding box center [379, 103] width 318 height 42
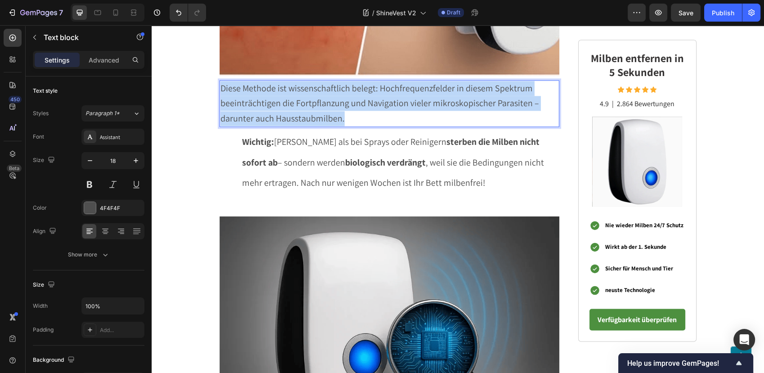
click at [253, 85] on span "Diese Methode ist wissenschaftlich belegt: Hochfrequenzfelder in diesem Spektru…" at bounding box center [379, 103] width 318 height 42
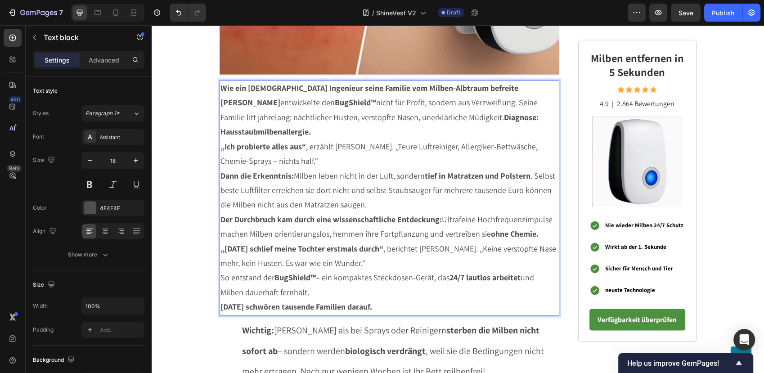
click at [253, 85] on strong "Wie ein deutscher Ingenieur seine Familie vom Milben-Albtraum befreite" at bounding box center [369, 88] width 298 height 10
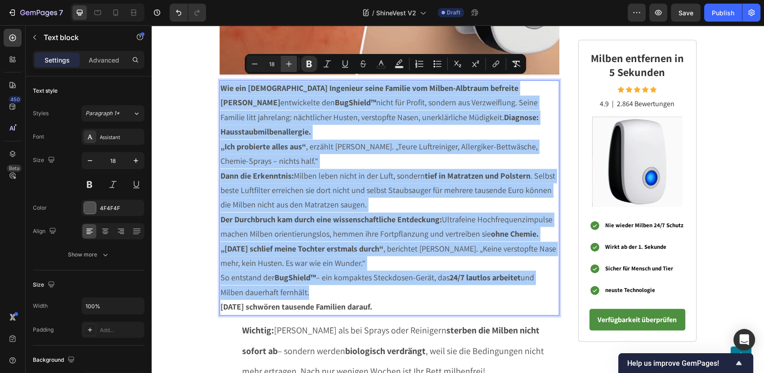
click at [288, 64] on icon "Editor contextual toolbar" at bounding box center [289, 64] width 6 height 6
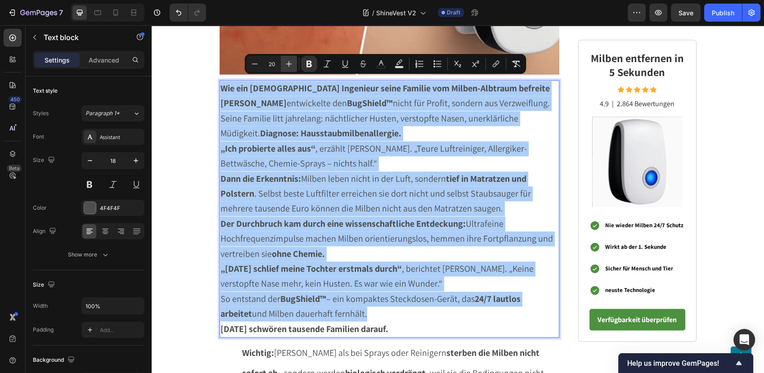
click at [288, 64] on icon "Editor contextual toolbar" at bounding box center [289, 64] width 6 height 6
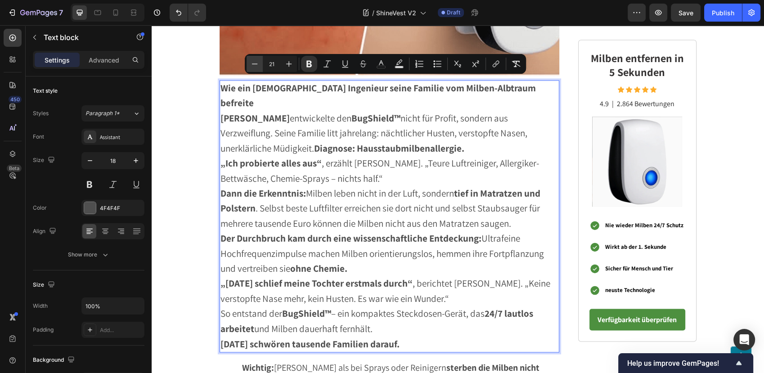
drag, startPoint x: 256, startPoint y: 63, endPoint x: 138, endPoint y: 54, distance: 118.6
click at [255, 63] on icon "Editor contextual toolbar" at bounding box center [254, 63] width 9 height 9
type input "20"
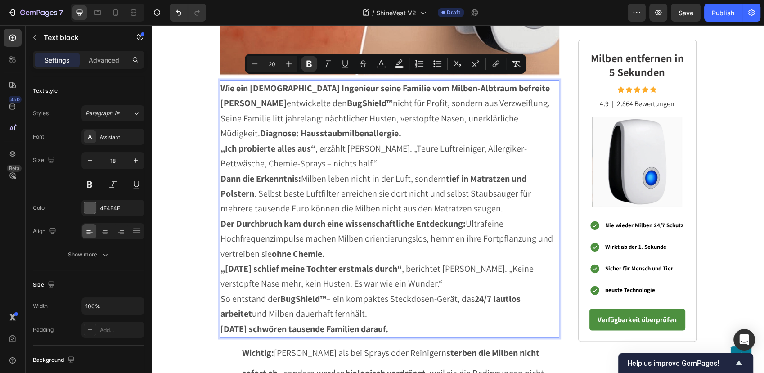
click at [504, 90] on p "Wie ein deutscher Ingenieur seine Familie vom Milben-Albtraum befreite" at bounding box center [389, 88] width 338 height 15
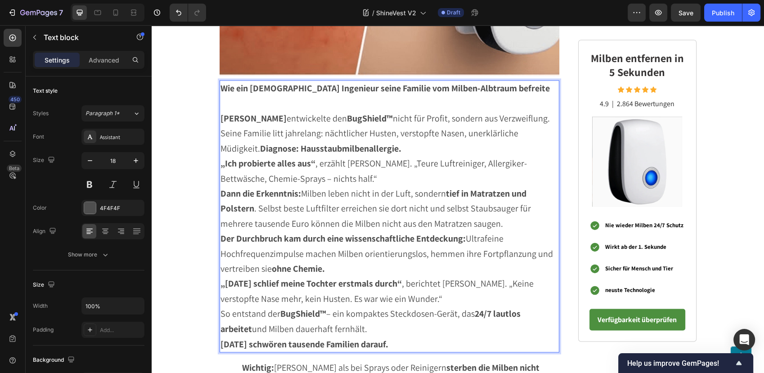
click at [463, 82] on strong "Wie ein deutscher Ingenieur seine Familie vom Milben-Albtraum befreite" at bounding box center [384, 88] width 329 height 12
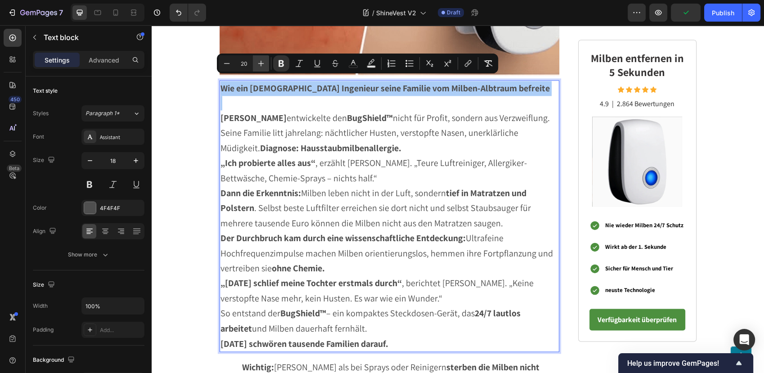
click at [257, 62] on icon "Editor contextual toolbar" at bounding box center [260, 63] width 9 height 9
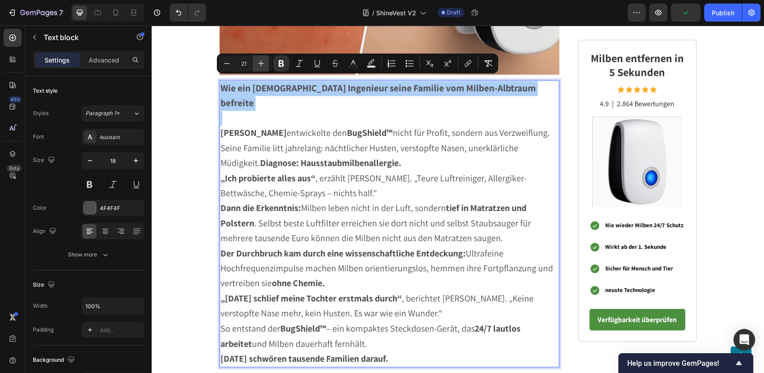
click at [257, 62] on icon "Editor contextual toolbar" at bounding box center [260, 63] width 9 height 9
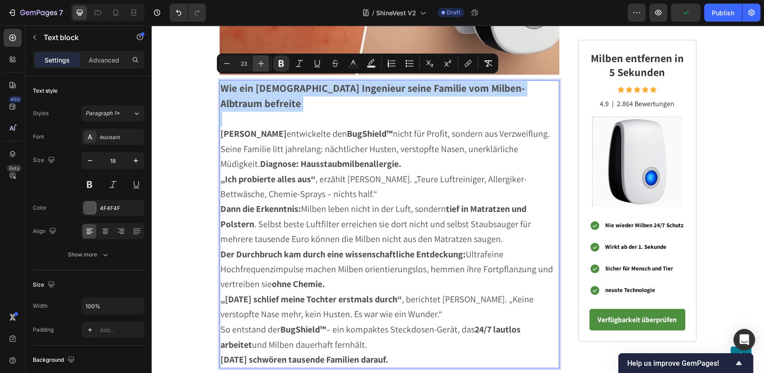
type input "24"
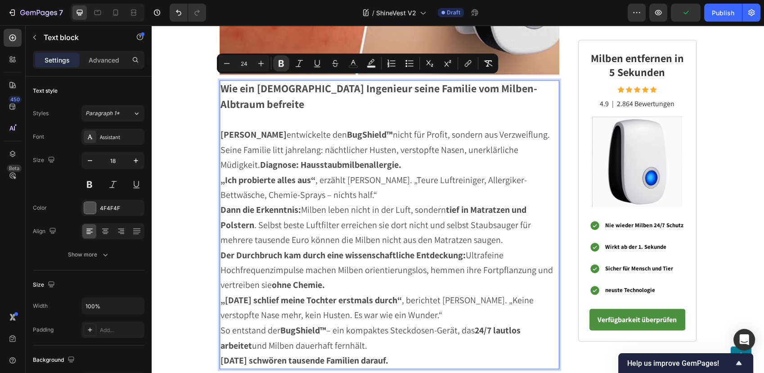
click at [269, 113] on p "Rich Text Editor. Editing area: main" at bounding box center [389, 120] width 338 height 14
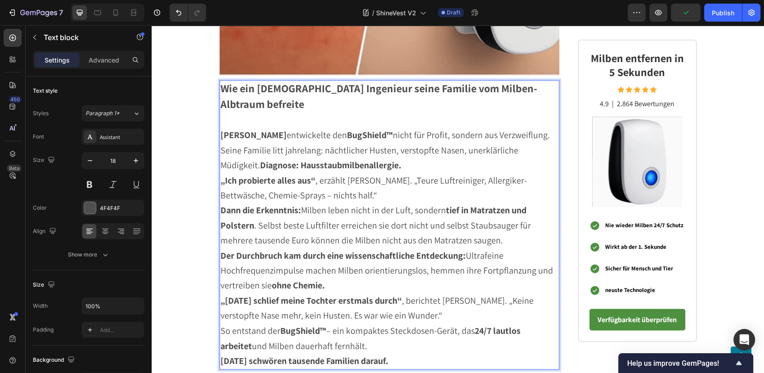
click at [263, 129] on strong "Thomas Hermhoffer" at bounding box center [253, 135] width 66 height 12
click at [262, 129] on strong "Thomas Hermhoffer" at bounding box center [253, 135] width 66 height 12
click at [349, 130] on strong "BugShield™" at bounding box center [370, 135] width 46 height 12
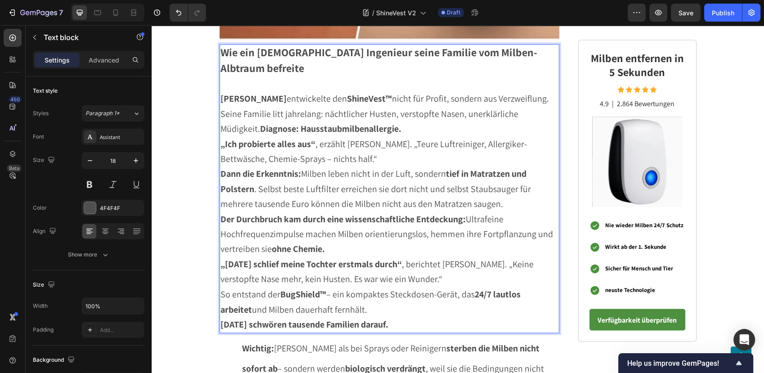
scroll to position [1454, 0]
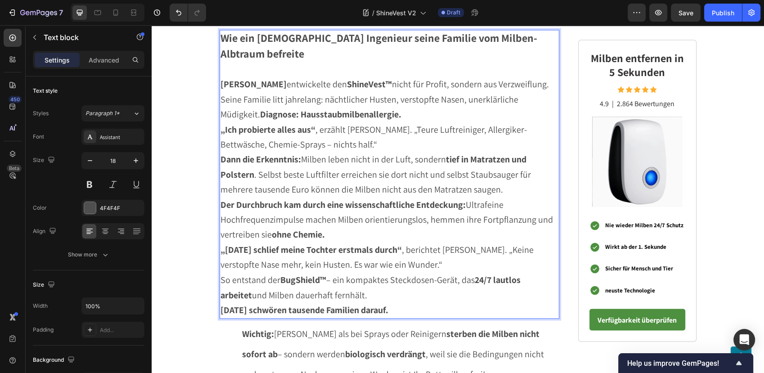
click at [365, 111] on p "Martin Festberg entwickelte den ShineVest™ nicht für Profit, sondern aus Verzwe…" at bounding box center [389, 99] width 338 height 45
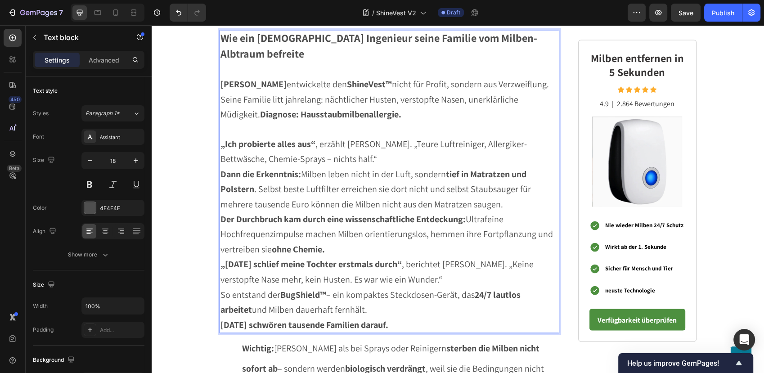
click at [361, 138] on span "„Ich probierte alles aus“ , erzählt Hermhoffer. „Teure Luftreiniger, Allergiker…" at bounding box center [373, 151] width 306 height 27
click at [339, 149] on p "„Ich probierte alles aus“ , erzählt Festberg. „Teure Luftreiniger, Allergiker-B…" at bounding box center [389, 152] width 338 height 30
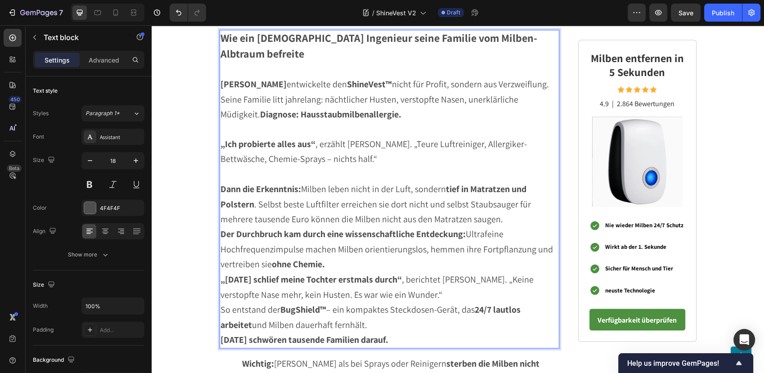
scroll to position [1504, 0]
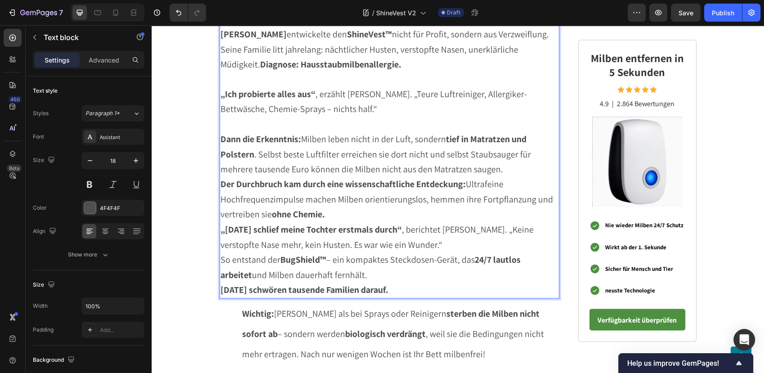
click at [472, 167] on p "Dann die Erkenntnis: Milben leben nicht in der Luft, sondern tief in Matratzen …" at bounding box center [389, 154] width 338 height 45
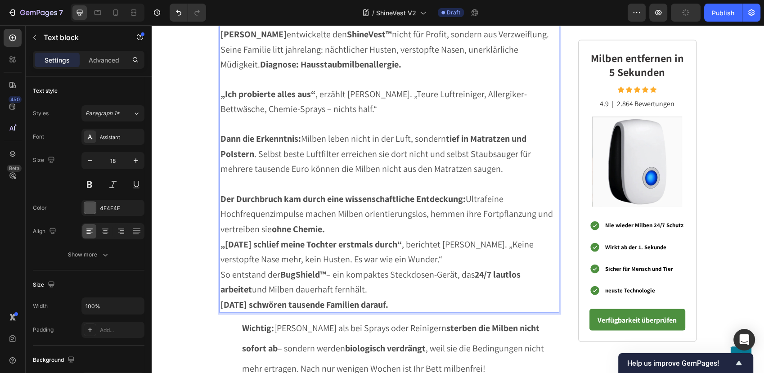
click at [340, 221] on p "Der Durchbruch kam durch eine wissenschaftliche Entdeckung: Ultrafeine Hochfreq…" at bounding box center [389, 214] width 338 height 45
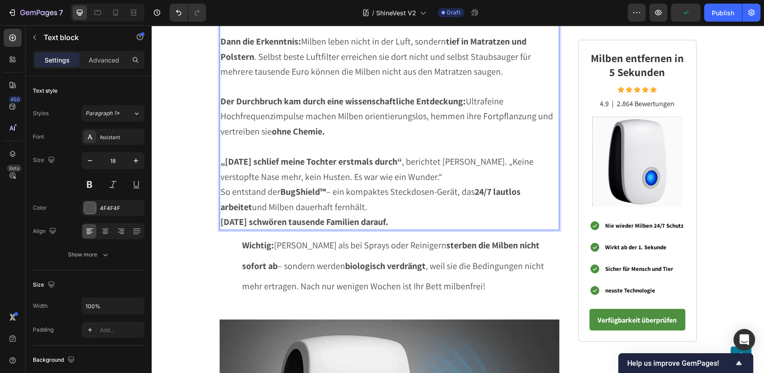
scroll to position [1603, 0]
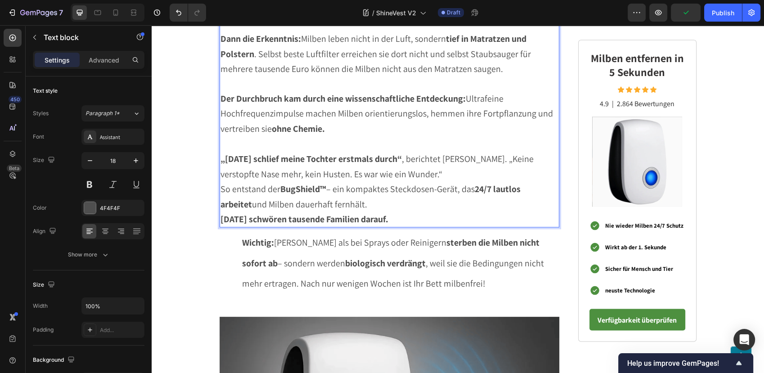
click at [486, 156] on span "„Nach drei Wochen schlief meine Tochter erstmals durch“ , berichtet Hermhoffer.…" at bounding box center [376, 165] width 313 height 27
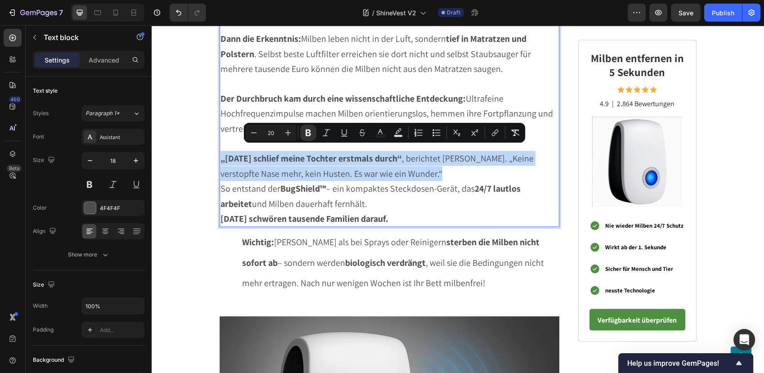
click at [493, 156] on span "„Nach drei Wochen schlief meine Tochter erstmals durch“ , berichtet Hermhoffer.…" at bounding box center [376, 165] width 313 height 27
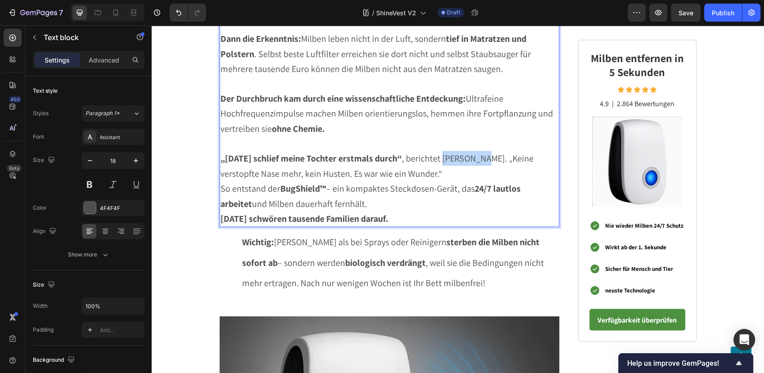
click at [493, 156] on span "„Nach drei Wochen schlief meine Tochter erstmals durch“ , berichtet Hermhoffer.…" at bounding box center [376, 165] width 313 height 27
click at [447, 167] on p "„Nach drei Wochen schlief meine Tochter erstmals durch“ , berichtet Festberg. „…" at bounding box center [389, 166] width 338 height 30
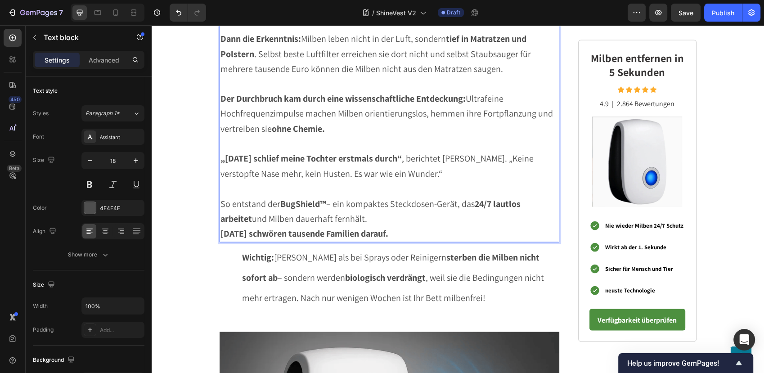
click at [300, 197] on strong "BugShield™" at bounding box center [303, 203] width 46 height 12
click at [360, 217] on p "So entstand der ShineVest™ – ein kompaktes Steckdosen-Gerät, das 24/7 lautlos a…" at bounding box center [389, 211] width 338 height 30
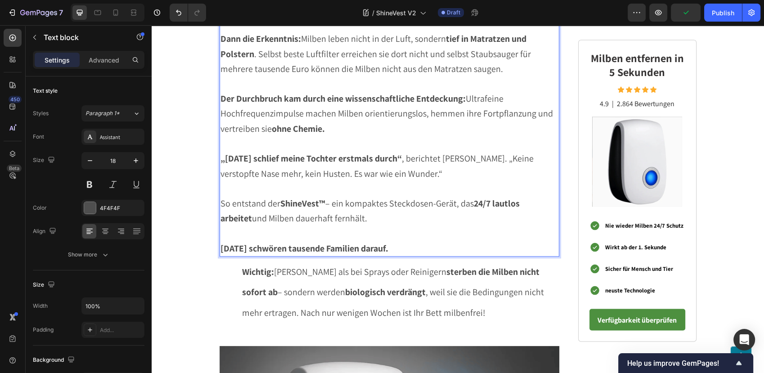
click at [321, 242] on strong "Heute schwören tausende Familien darauf." at bounding box center [304, 248] width 168 height 12
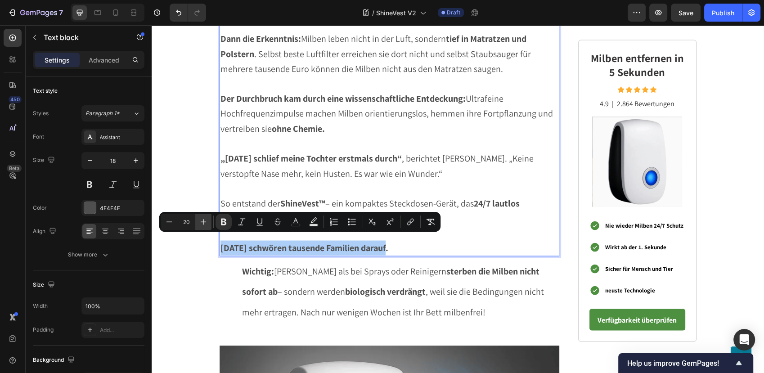
click at [211, 224] on button "Plus" at bounding box center [203, 222] width 16 height 16
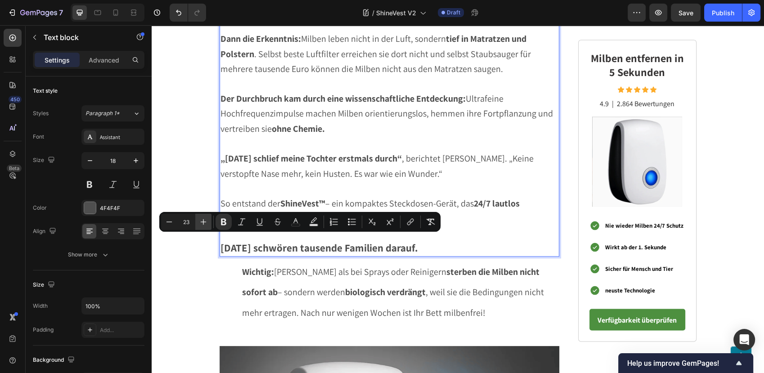
click at [211, 224] on button "Plus" at bounding box center [203, 222] width 16 height 16
type input "24"
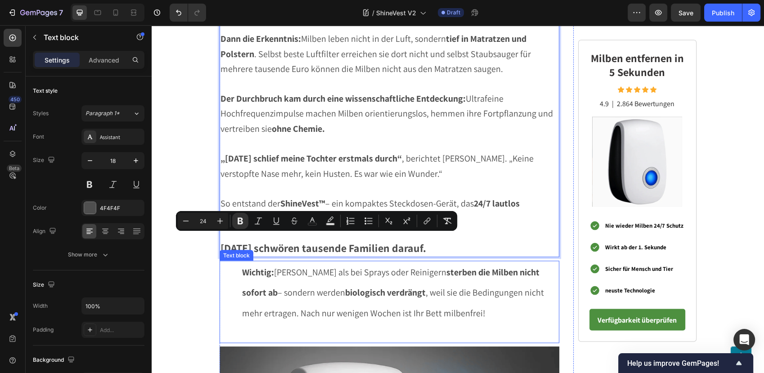
click at [449, 287] on span "Wichtig: Anders als bei Sprays oder Reinigern sterben die Milben nicht sofort a…" at bounding box center [393, 292] width 302 height 52
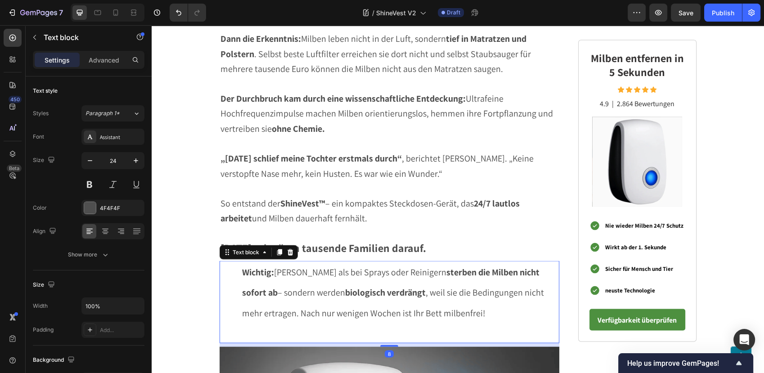
click at [286, 249] on div at bounding box center [290, 251] width 11 height 11
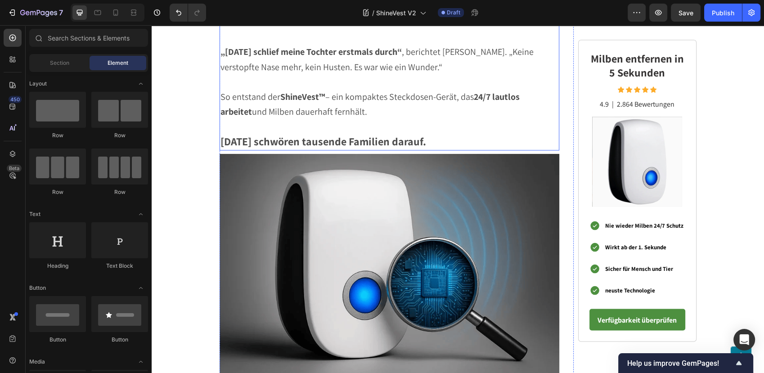
scroll to position [1803, 0]
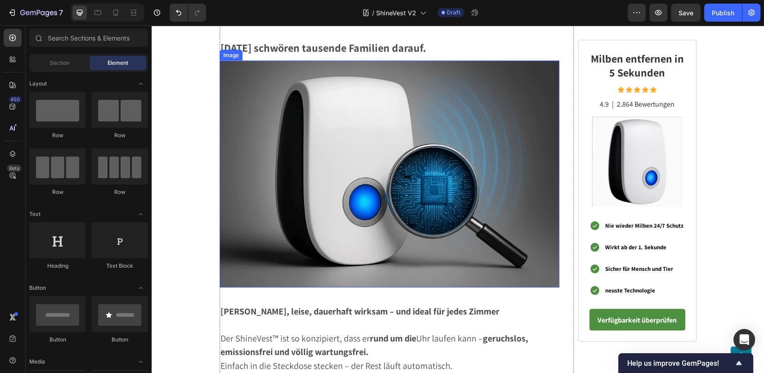
click at [309, 165] on img at bounding box center [389, 174] width 340 height 227
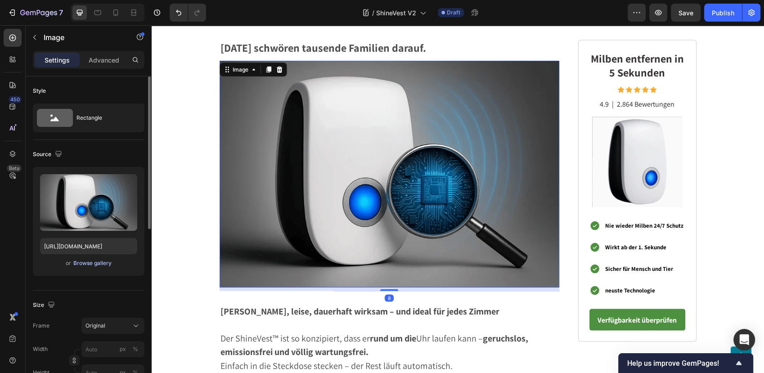
click at [89, 261] on div "Browse gallery" at bounding box center [92, 263] width 38 height 8
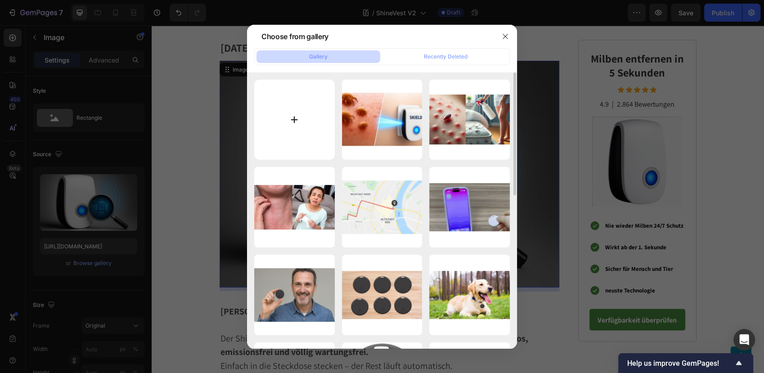
click at [276, 111] on input "file" at bounding box center [294, 120] width 81 height 81
type input "C:\fakepath\winner (5).gif"
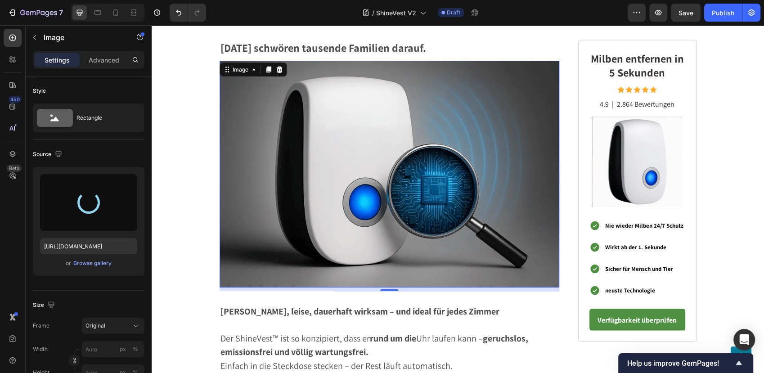
type input "https://cdn.shopify.com/s/files/1/0795/6539/0154/files/gempages_509582567423345…"
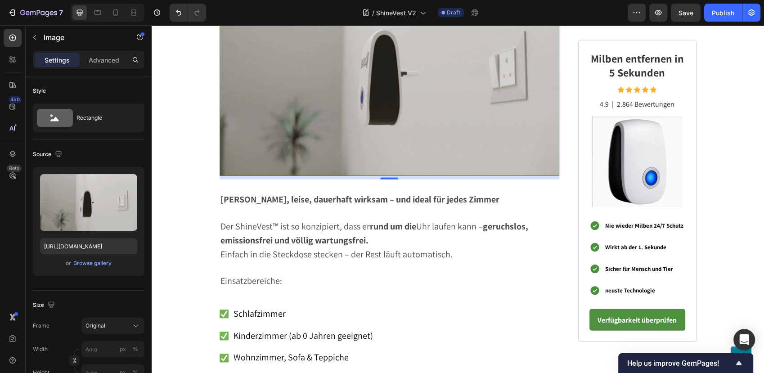
scroll to position [2003, 0]
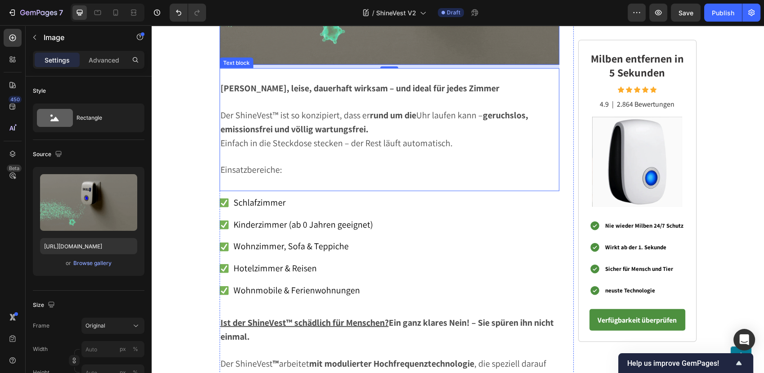
click at [323, 177] on p at bounding box center [389, 183] width 338 height 13
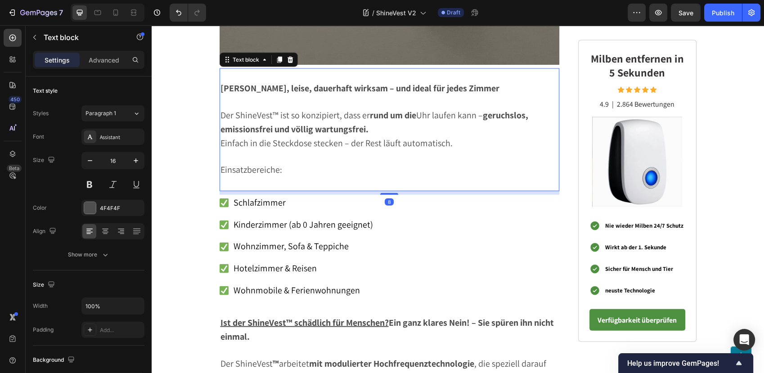
click at [249, 82] on strong "Sicher, leise, dauerhaft wirksam – und ideal für jedes Zimmer" at bounding box center [359, 88] width 279 height 12
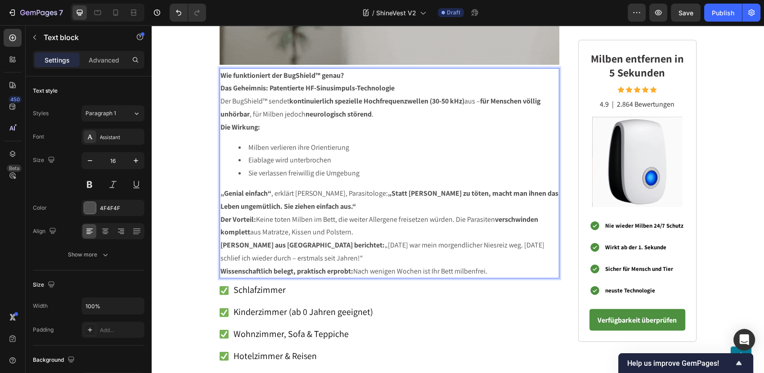
click at [252, 87] on p "Das Geheimnis: Patentierte HF-Sinusimpuls-Technologie" at bounding box center [389, 88] width 338 height 13
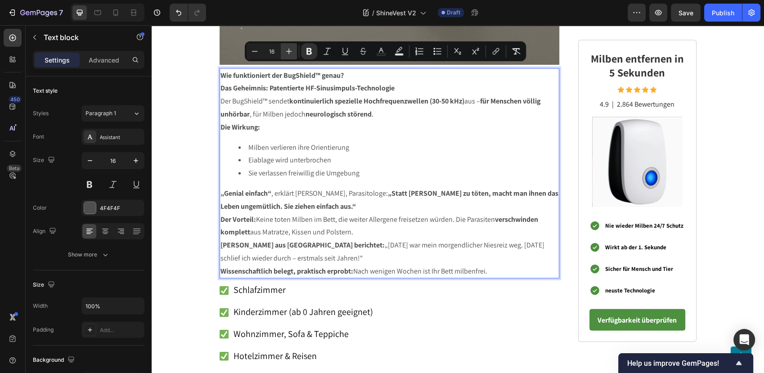
click at [293, 55] on button "Plus" at bounding box center [289, 51] width 16 height 16
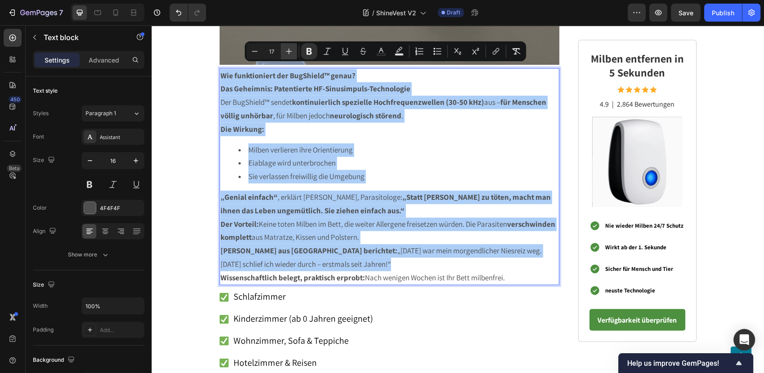
click at [293, 55] on button "Plus" at bounding box center [289, 51] width 16 height 16
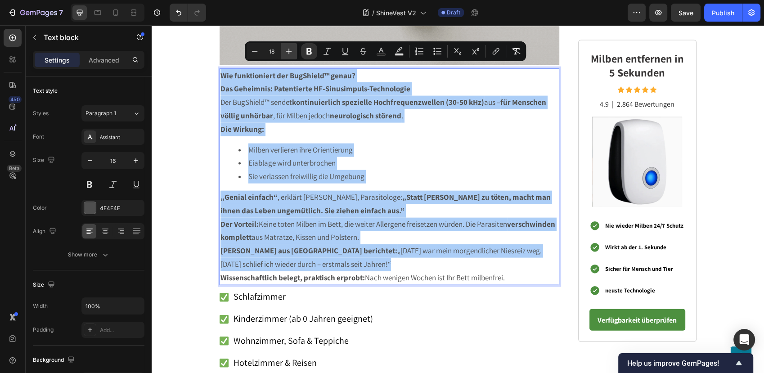
click at [293, 55] on button "Plus" at bounding box center [289, 51] width 16 height 16
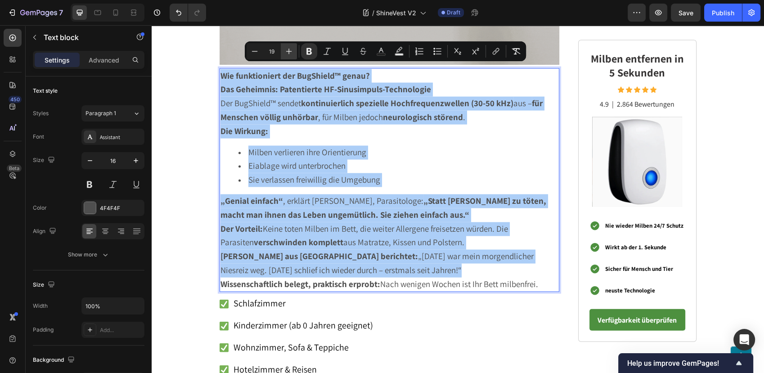
click at [293, 55] on button "Plus" at bounding box center [289, 51] width 16 height 16
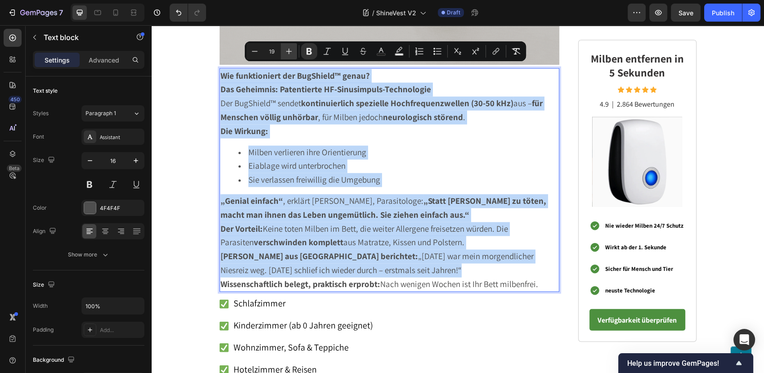
type input "20"
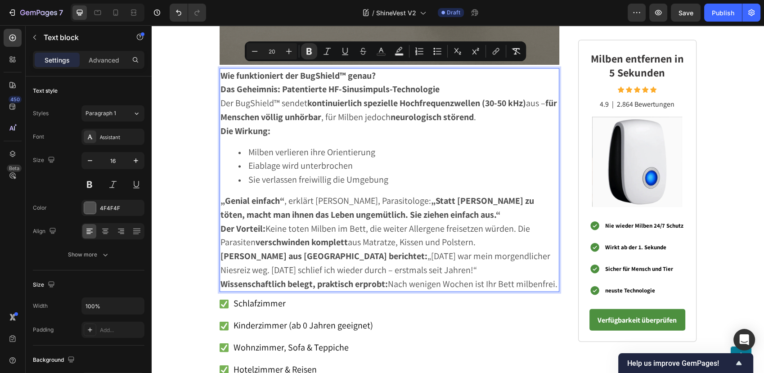
click at [369, 70] on strong "Wie funktioniert der BugShield™ genau?" at bounding box center [297, 76] width 155 height 12
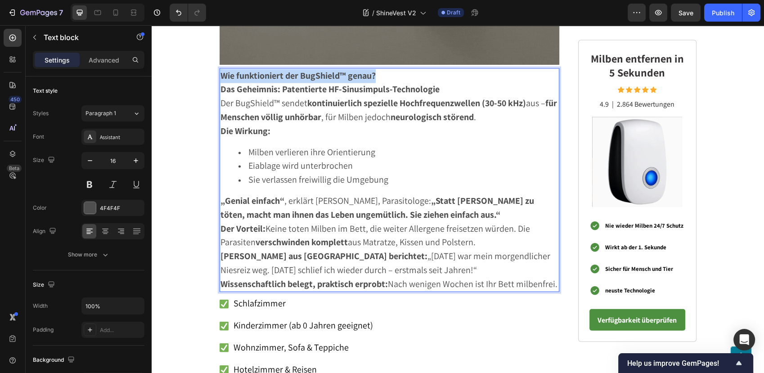
click at [369, 70] on strong "Wie funktioniert der BugShield™ genau?" at bounding box center [297, 76] width 155 height 12
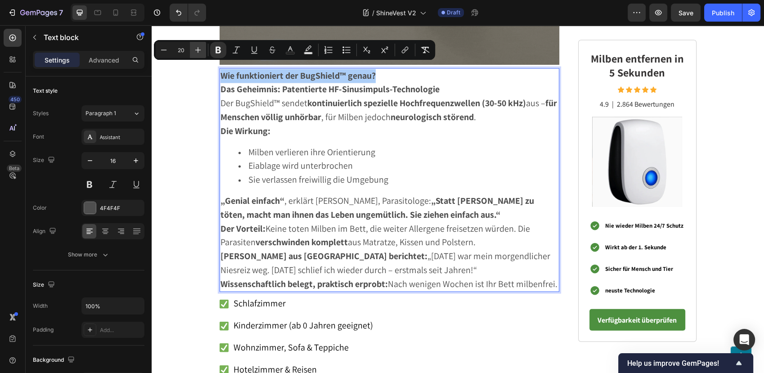
click at [198, 51] on icon "Editor contextual toolbar" at bounding box center [197, 49] width 9 height 9
click at [198, 50] on icon "Editor contextual toolbar" at bounding box center [197, 49] width 9 height 9
click at [198, 50] on icon "Editor contextual toolbar" at bounding box center [198, 50] width 6 height 6
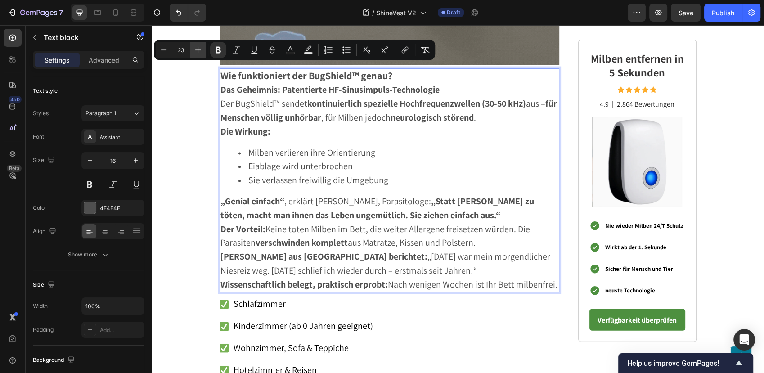
type input "24"
click at [227, 84] on strong "Das Geheimnis: Patentierte HF-Sinusimpuls-Technologie" at bounding box center [329, 90] width 219 height 12
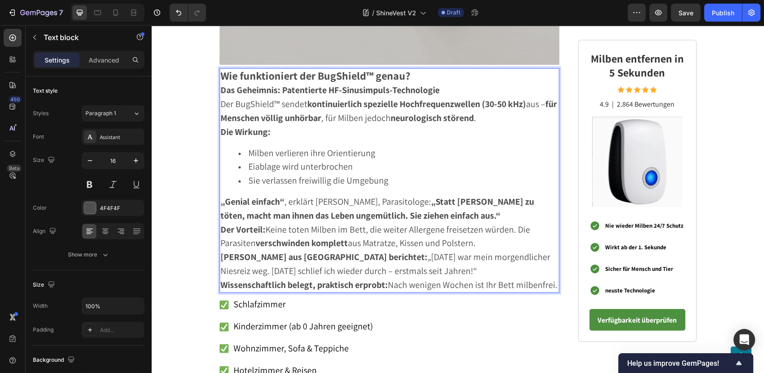
click at [324, 72] on strong "Wie funktioniert der BugShield™ genau?" at bounding box center [315, 75] width 190 height 14
click at [415, 72] on p "Wie funktioniert der ShineVest™ genau?" at bounding box center [389, 76] width 338 height 15
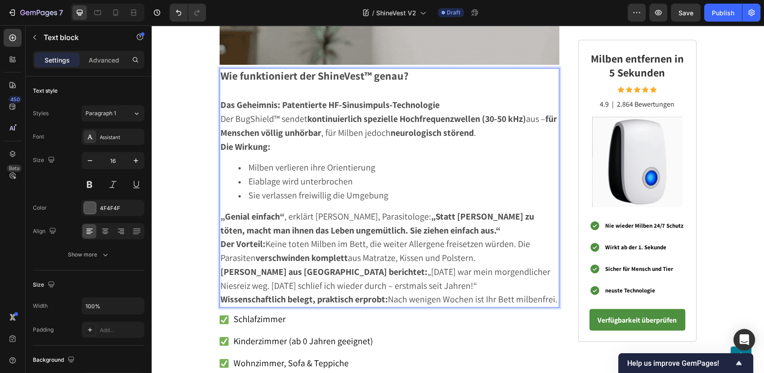
click at [237, 113] on span "Der BugShield™ sendet kontinuierlich spezielle Hochfrequenzwellen (30-50 kHz) a…" at bounding box center [388, 126] width 336 height 26
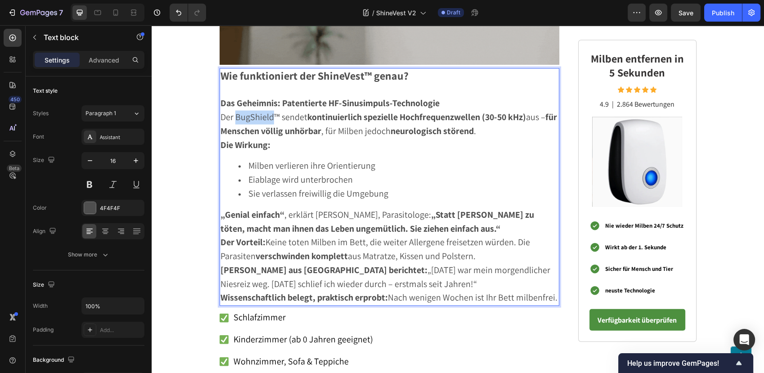
click at [237, 113] on span "Der BugShield™ sendet kontinuierlich spezielle Hochfrequenzwellen (30-50 kHz) a…" at bounding box center [388, 124] width 336 height 26
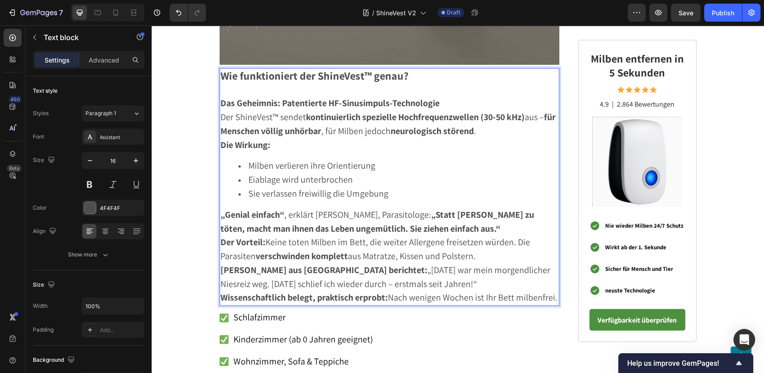
click at [292, 139] on p "Die Wirkung:" at bounding box center [389, 146] width 338 height 14
click at [450, 224] on p "„Genial einfach“ , erklärt Dr. Weber, Parasitologe: „Statt Milben zu töten, mac…" at bounding box center [389, 222] width 338 height 28
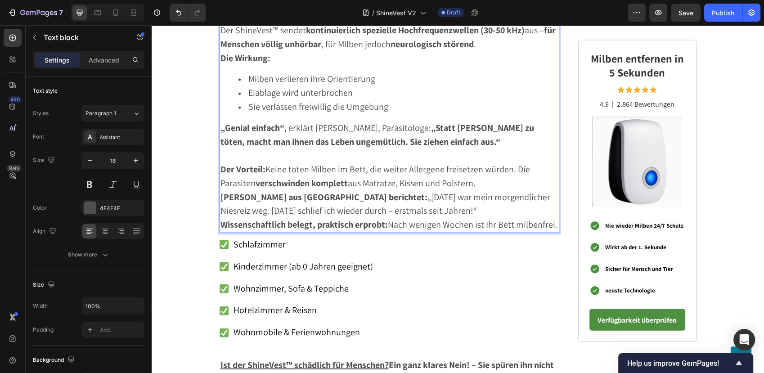
scroll to position [2103, 0]
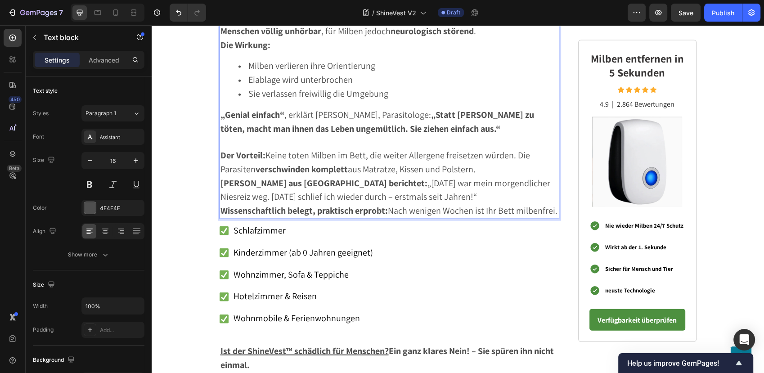
click at [494, 193] on p "Petra M. aus Berlin berichtet: „Nach drei Wochen war mein morgendlicher Niesrei…" at bounding box center [389, 191] width 338 height 28
click at [354, 164] on span "Der Vorteil: Keine toten Milben im Bett, die weiter Allergene freisetzen würden…" at bounding box center [374, 162] width 309 height 26
click at [495, 165] on p "Der Vorteil: Keine toten Milben im Bett, die weiter Allergene freisetzen würden…" at bounding box center [389, 163] width 338 height 28
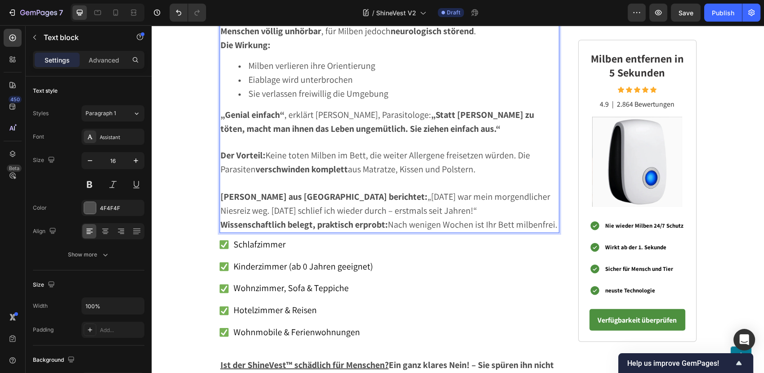
click at [497, 207] on p "Petra M. aus Berlin berichtet: „Nach drei Wochen war mein morgendlicher Niesrei…" at bounding box center [389, 204] width 338 height 28
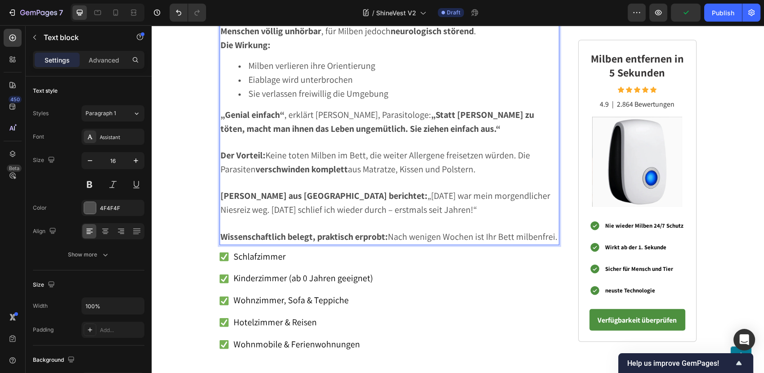
click at [314, 96] on div "Wie funktioniert der ShineVest™ genau? Das Geheimnis: Patentierte HF-Sinusimpul…" at bounding box center [389, 107] width 340 height 277
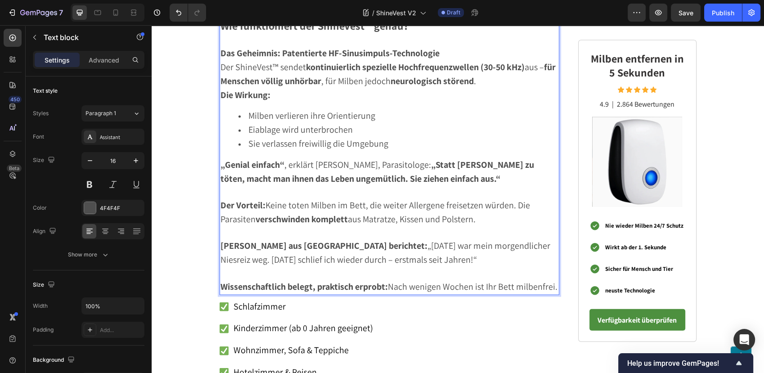
scroll to position [2203, 0]
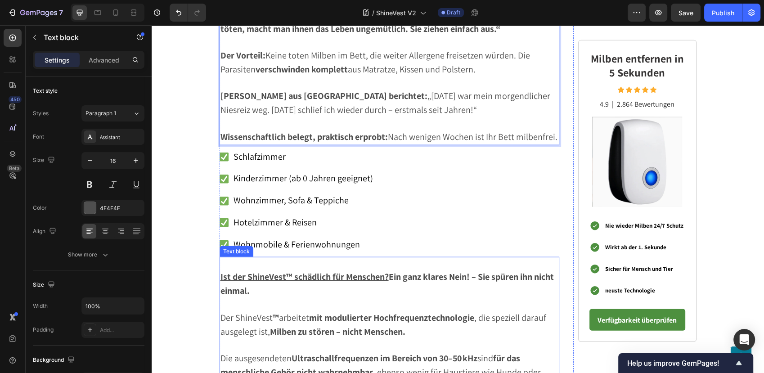
click at [385, 283] on p "Ist der ShineVest™ schädlich für Menschen? Ein ganz klares Nein! – Sie spüren i…" at bounding box center [389, 284] width 338 height 28
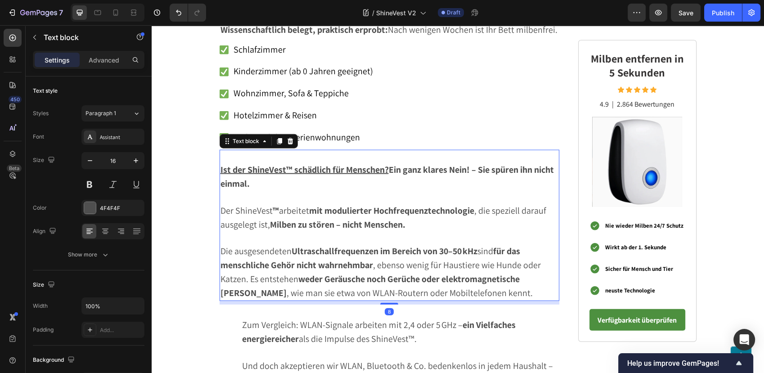
scroll to position [2403, 0]
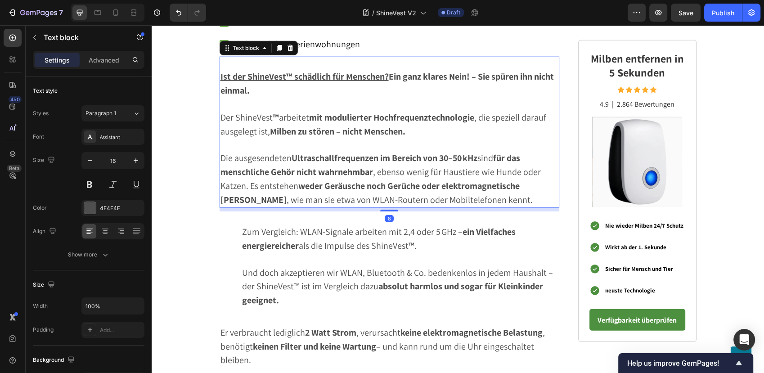
click at [287, 45] on icon at bounding box center [290, 48] width 6 height 6
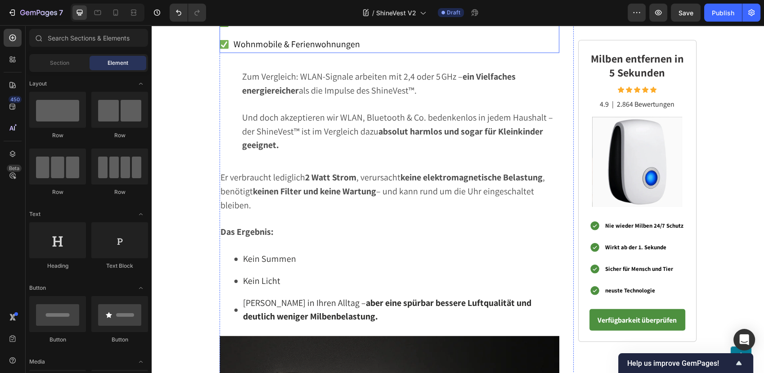
click at [305, 71] on span "Zum Vergleich: WLAN-Signale arbeiten mit 2,4 oder 5 GHz – ein Vielfaches energi…" at bounding box center [378, 84] width 273 height 26
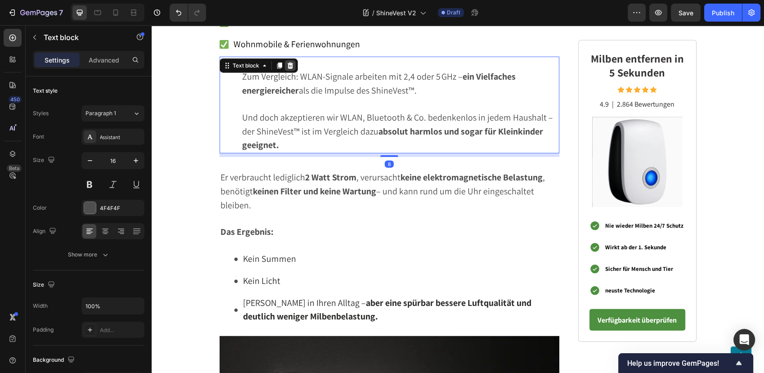
click at [281, 58] on div "Text block" at bounding box center [258, 65] width 78 height 14
click at [287, 63] on icon at bounding box center [290, 66] width 6 height 6
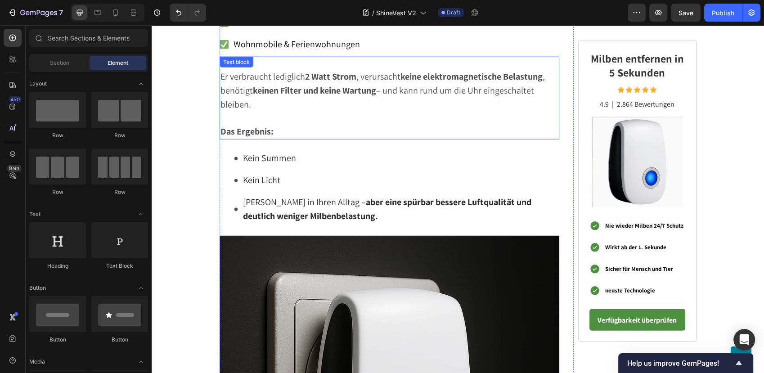
click at [259, 85] on strong "keinen Filter und keine Wartung" at bounding box center [314, 91] width 123 height 12
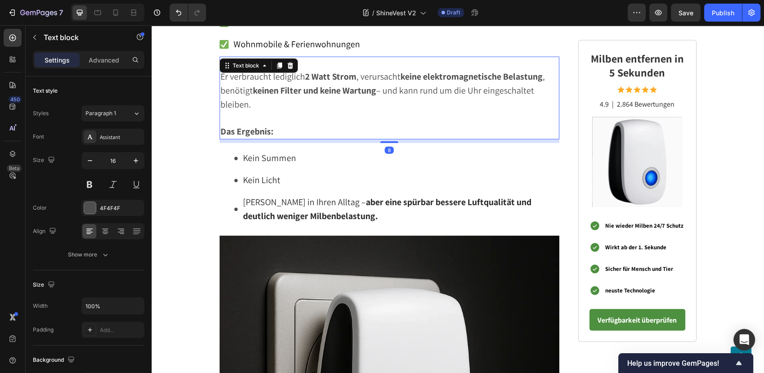
click at [293, 58] on div "Text block" at bounding box center [258, 65] width 78 height 14
click at [287, 63] on icon at bounding box center [290, 66] width 6 height 6
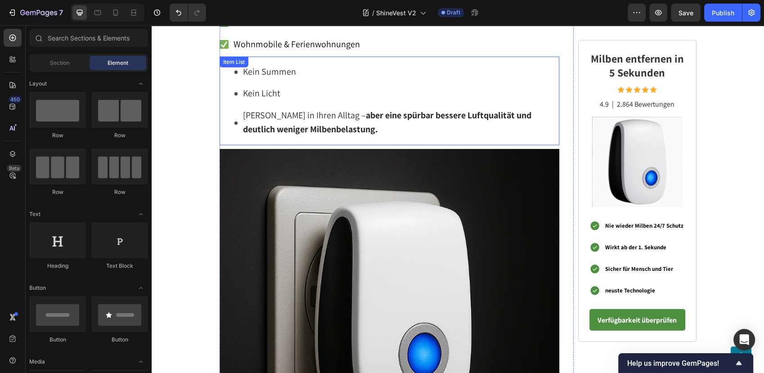
click at [289, 66] on span "Kein Summen" at bounding box center [269, 72] width 53 height 12
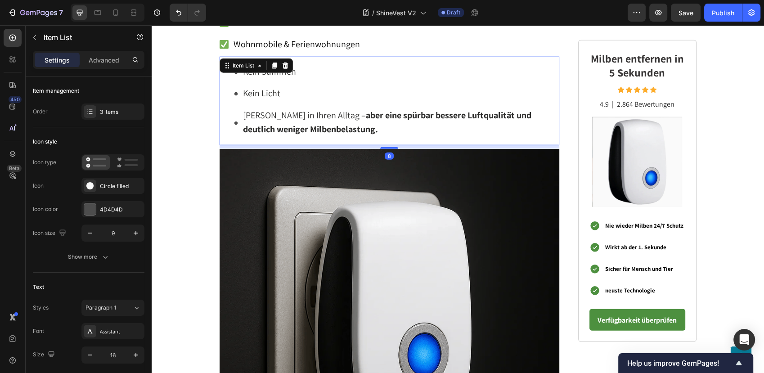
click at [222, 86] on div "Kein Summen Kein Licht Kein Eingriff in Ihren Alltag – aber eine spürbar besser…" at bounding box center [389, 101] width 340 height 89
click at [282, 63] on icon at bounding box center [285, 66] width 6 height 6
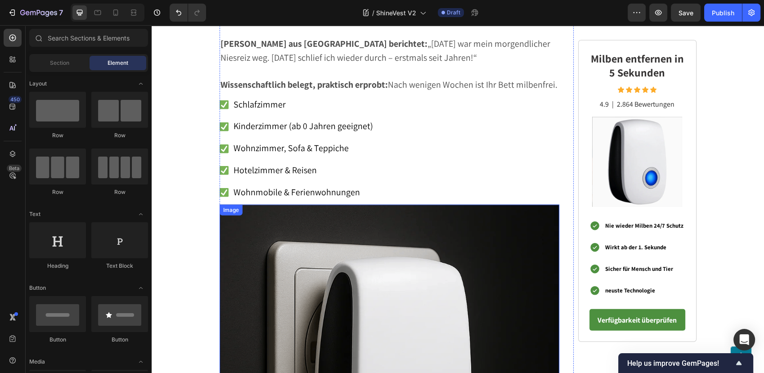
scroll to position [2203, 0]
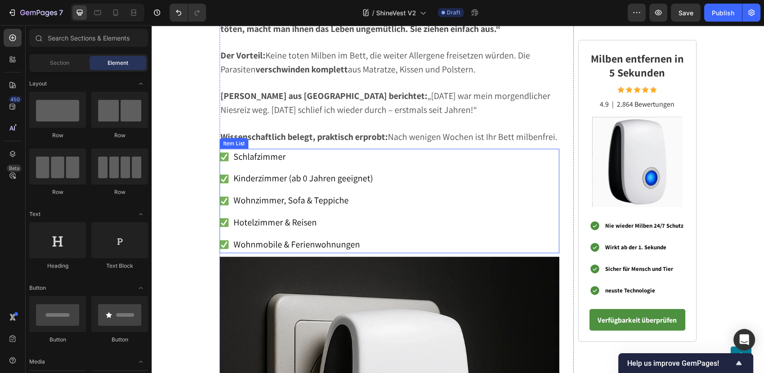
click at [296, 150] on p "Schlafzimmer" at bounding box center [302, 157] width 139 height 14
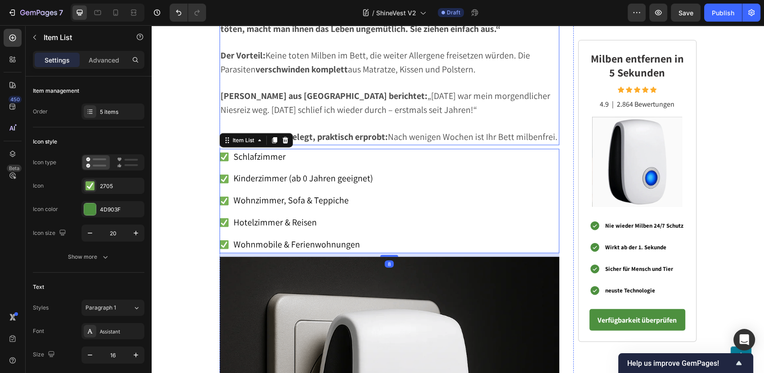
click at [365, 90] on span "Petra M. aus Berlin berichtet: „Nach drei Wochen war mein morgendlicher Niesrei…" at bounding box center [385, 103] width 330 height 26
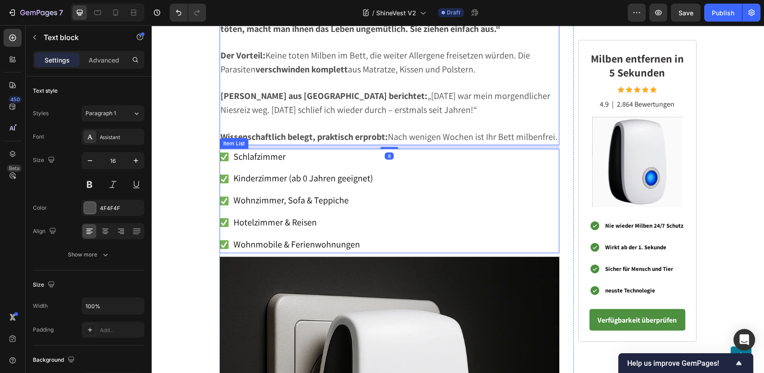
click at [302, 150] on p "Schlafzimmer" at bounding box center [302, 157] width 139 height 14
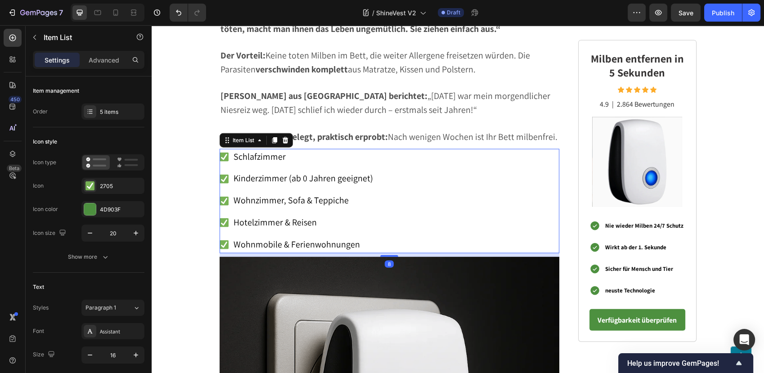
click at [472, 160] on div "Schlafzimmer Kinderzimmer (ab 0 Jahren geeignet) Wohnzimmer, Sofa & Teppiche Ho…" at bounding box center [389, 201] width 340 height 104
click at [282, 137] on icon at bounding box center [285, 140] width 6 height 6
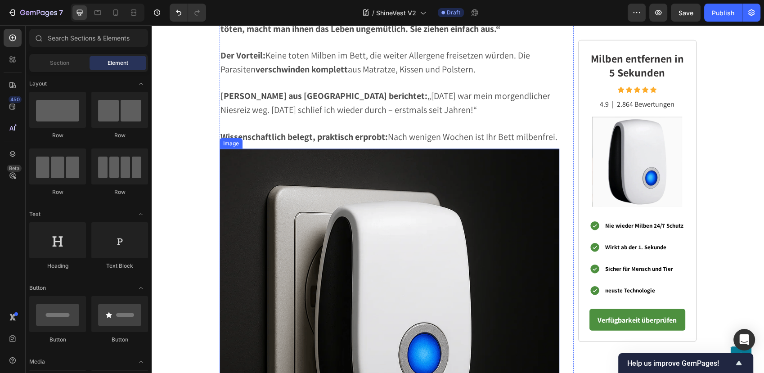
click at [375, 190] on img at bounding box center [389, 319] width 340 height 340
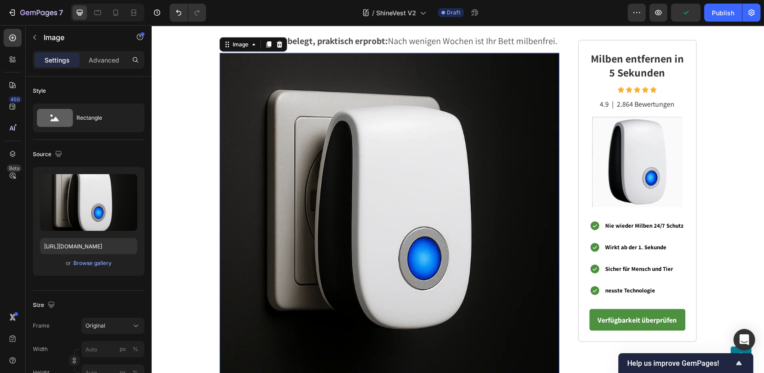
scroll to position [2403, 0]
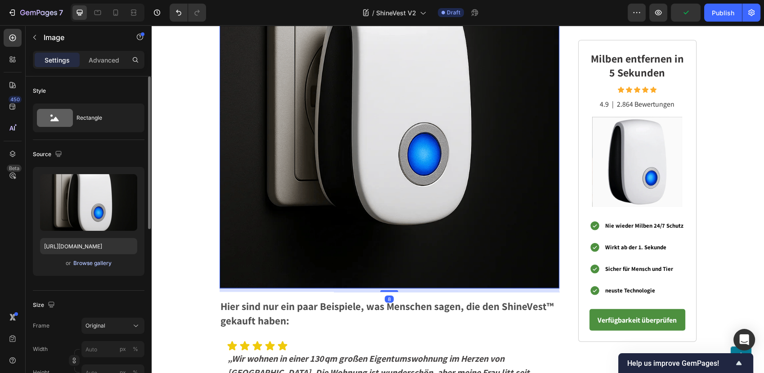
click at [95, 263] on div "Browse gallery" at bounding box center [92, 263] width 38 height 8
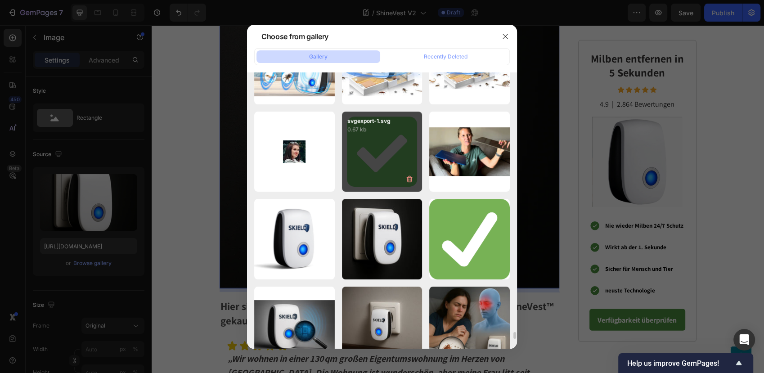
scroll to position [10400, 0]
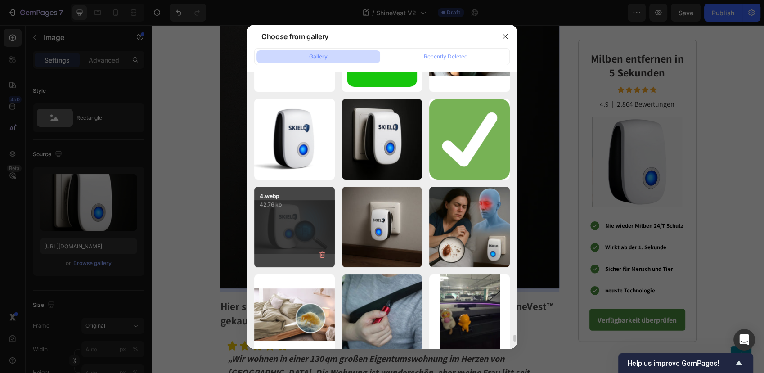
click at [297, 227] on div "4.webp 42.76 kb" at bounding box center [294, 227] width 81 height 81
type input "https://cdn.shopify.com/s/files/1/0795/6539/0154/files/gempages_509582567423345…"
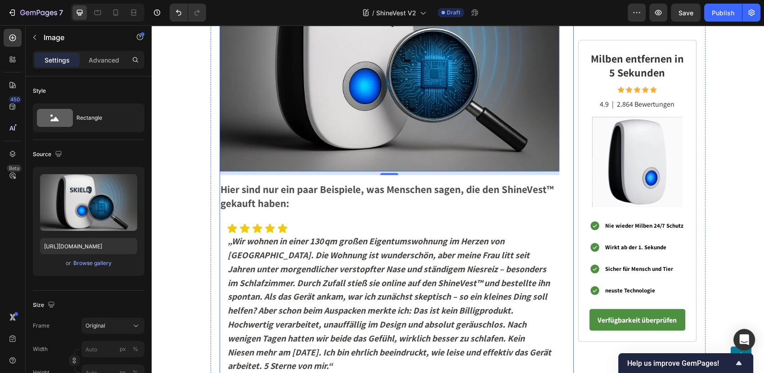
scroll to position [2453, 0]
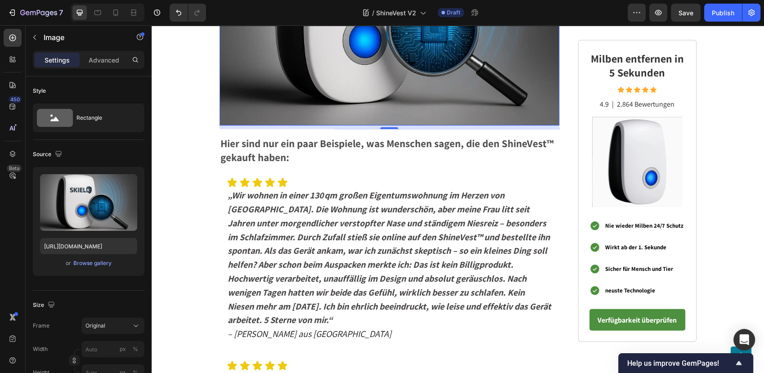
click at [328, 137] on strong "Hier sind nur ein paar Beispiele, was Menschen sagen, die den ShineVest™ gekauf…" at bounding box center [386, 151] width 333 height 28
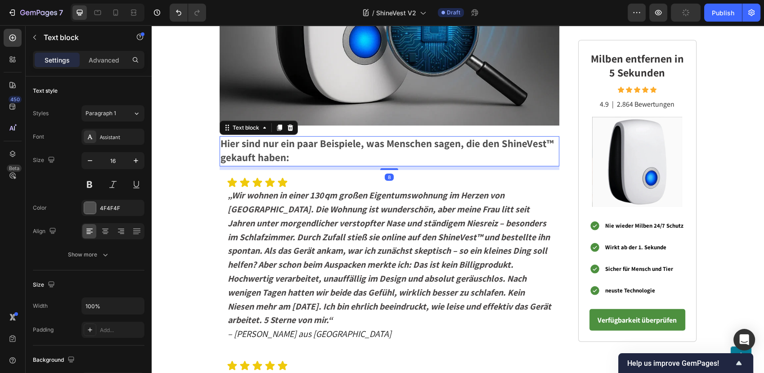
click at [245, 139] on strong "Hier sind nur ein paar Beispiele, was Menschen sagen, die den ShineVest™ gekauf…" at bounding box center [386, 151] width 333 height 28
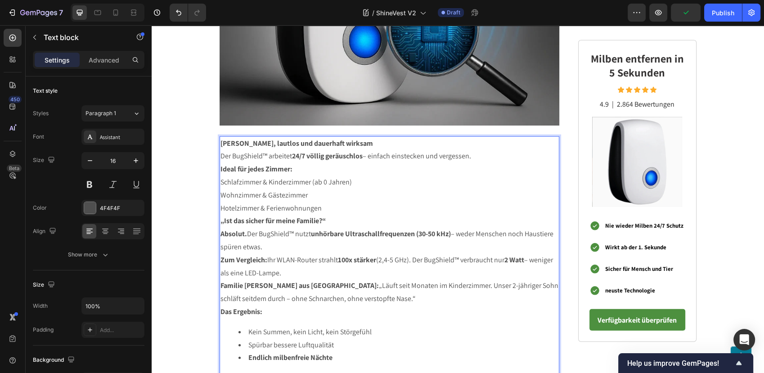
scroll to position [2464, 0]
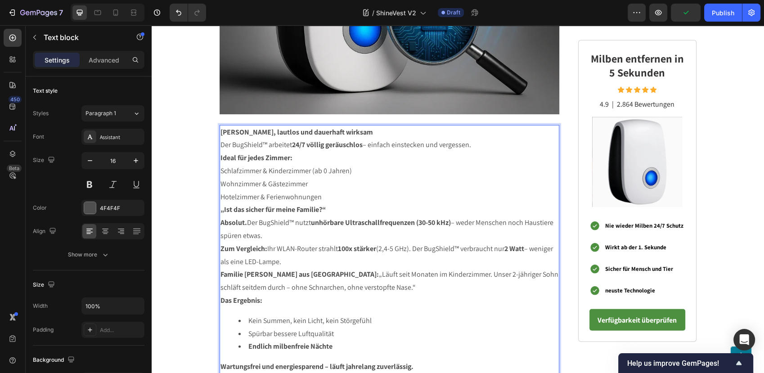
click at [245, 139] on p "Der BugShield™ arbeitet 24/7 völlig geräuschlos – einfach einstecken und verges…" at bounding box center [389, 145] width 338 height 13
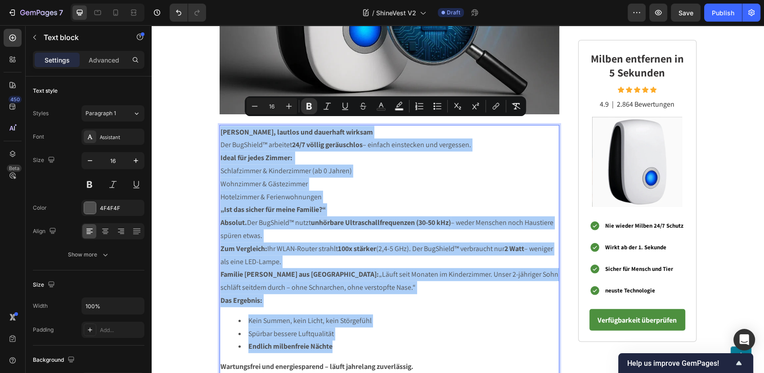
click at [299, 99] on div "Minus 16 Plus Bold Italic Underline Strikethrough Text Color Text Background Co…" at bounding box center [385, 106] width 278 height 16
click at [295, 102] on button "Plus" at bounding box center [289, 106] width 16 height 16
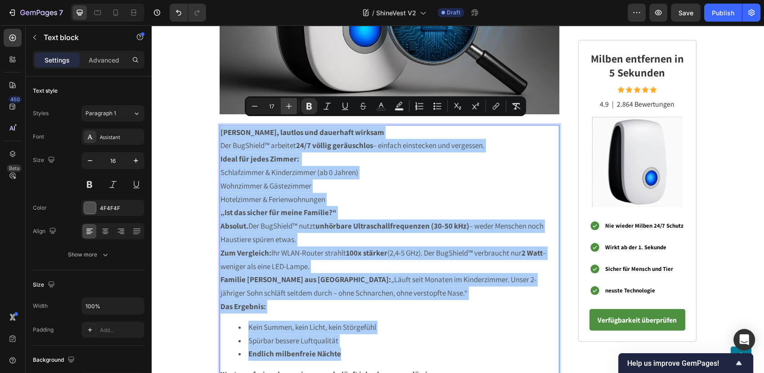
click at [290, 105] on icon "Editor contextual toolbar" at bounding box center [288, 106] width 9 height 9
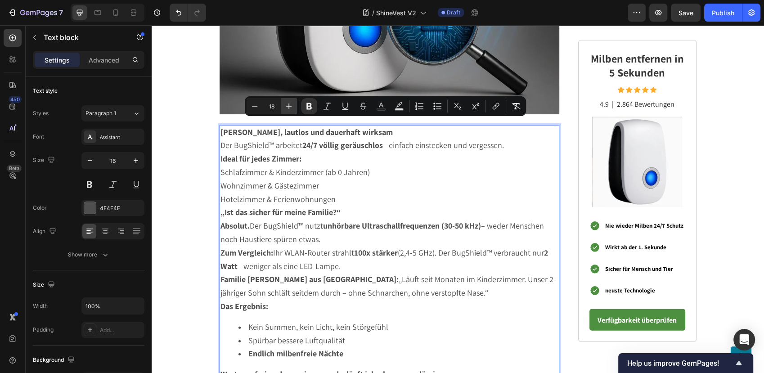
click at [290, 105] on icon "Editor contextual toolbar" at bounding box center [288, 106] width 9 height 9
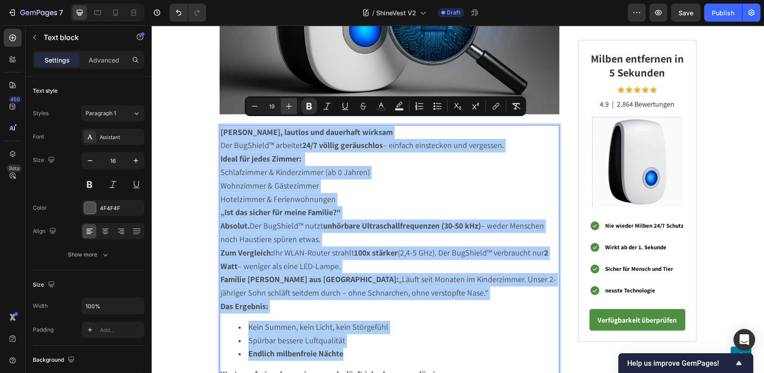
click at [290, 105] on icon "Editor contextual toolbar" at bounding box center [288, 106] width 9 height 9
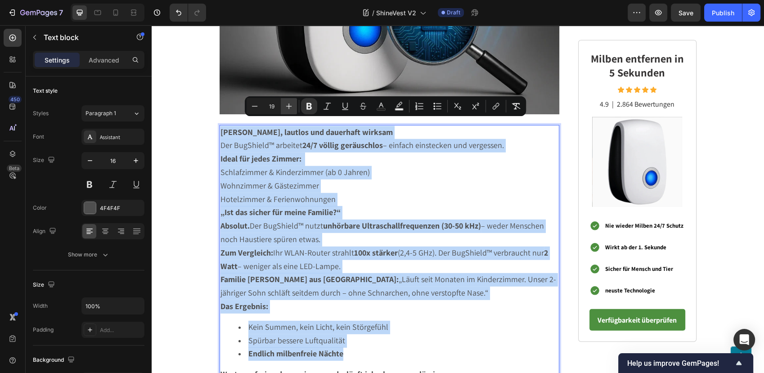
type input "20"
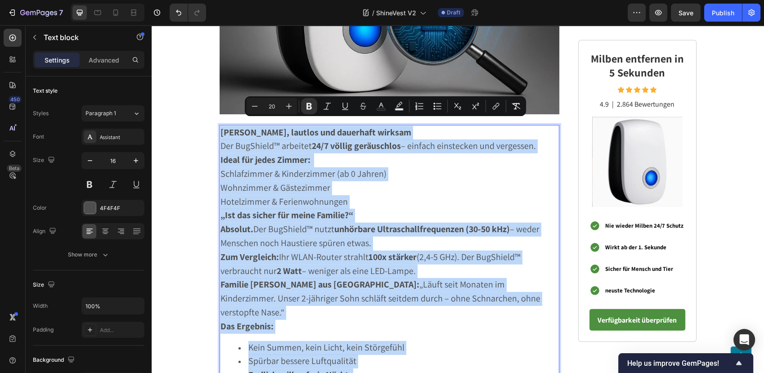
click at [303, 140] on span "Der BugShield™ arbeitet 24/7 völlig geräuschlos – einfach einstecken und verges…" at bounding box center [377, 146] width 315 height 12
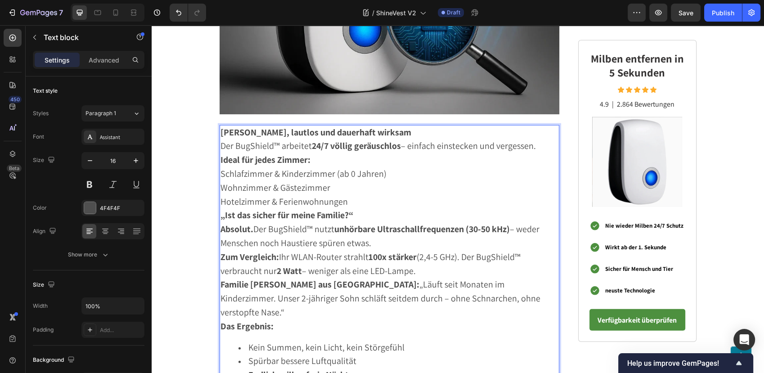
click at [315, 127] on strong "Sicher, lautlos und dauerhaft wirksam" at bounding box center [315, 132] width 191 height 12
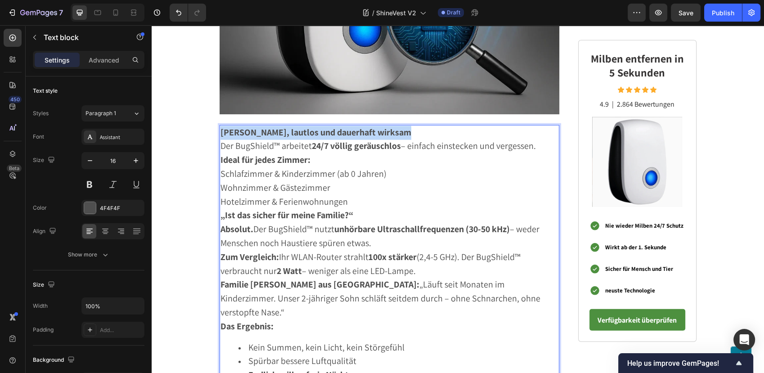
click at [315, 127] on strong "Sicher, lautlos und dauerhaft wirksam" at bounding box center [315, 132] width 191 height 12
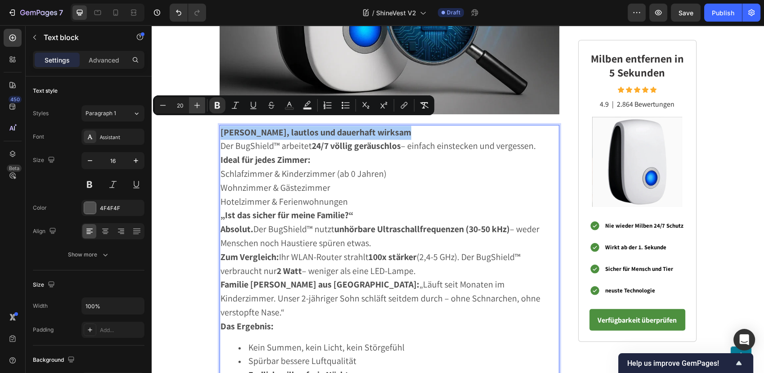
click at [202, 103] on icon "Editor contextual toolbar" at bounding box center [197, 105] width 9 height 9
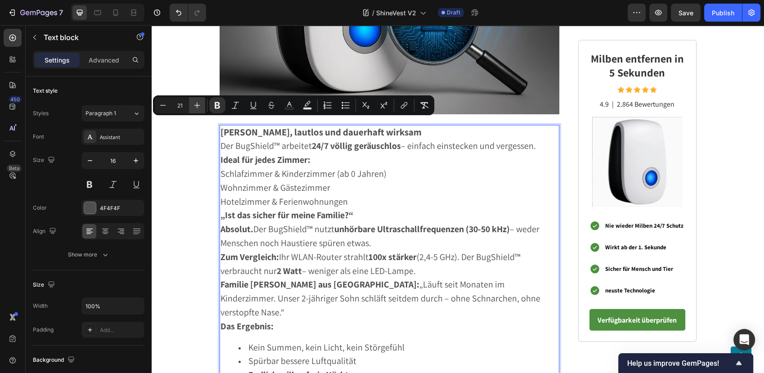
click at [202, 102] on icon "Editor contextual toolbar" at bounding box center [197, 105] width 9 height 9
click at [202, 102] on button "Plus" at bounding box center [197, 105] width 16 height 16
click at [202, 102] on icon "Editor contextual toolbar" at bounding box center [197, 105] width 9 height 9
type input "24"
click at [422, 141] on span "Der BugShield™ arbeitet 24/7 völlig geräuschlos – einfach einstecken und verges…" at bounding box center [377, 147] width 315 height 12
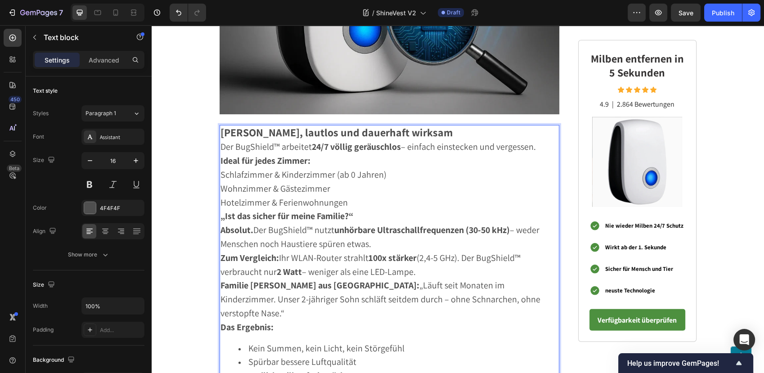
click at [412, 130] on p "Sicher, lautlos und dauerhaft wirksam" at bounding box center [389, 133] width 338 height 15
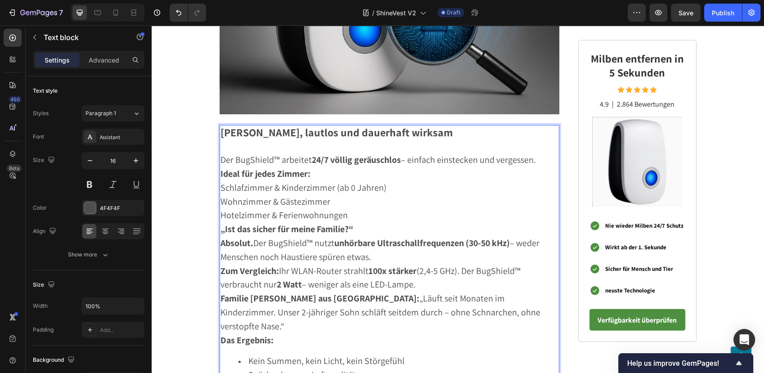
click at [267, 154] on span "Der BugShield™ arbeitet 24/7 völlig geräuschlos – einfach einstecken und verges…" at bounding box center [377, 160] width 315 height 12
click at [296, 181] on p "Schlafzimmer & Kinderzimmer (ab 0 Jahren)" at bounding box center [389, 188] width 338 height 14
click at [314, 167] on p "Ideal für jedes Zimmer:" at bounding box center [389, 174] width 338 height 14
click at [220, 183] on span "Schlafzimmer & Kinderzimmer (ab 0 Jahren)" at bounding box center [303, 188] width 166 height 12
click at [220, 196] on span "Wohnzimmer & Gästezimmer" at bounding box center [275, 202] width 110 height 12
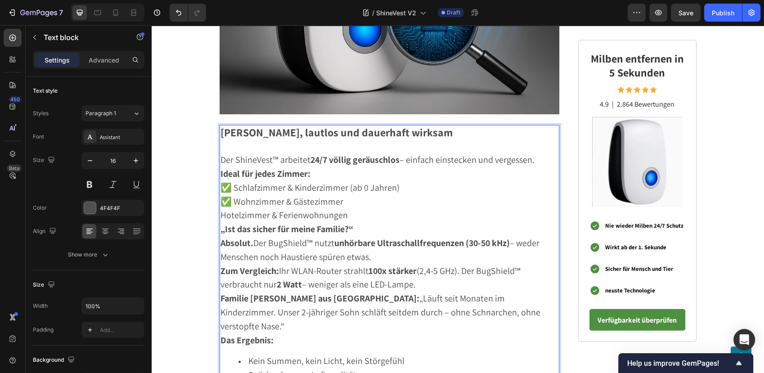
click at [221, 209] on span "Hotelzimmer & Ferienwohnungen" at bounding box center [283, 215] width 127 height 12
click at [220, 209] on span "Hotelzimmer & Ferienwohnungen" at bounding box center [283, 215] width 127 height 12
click at [364, 212] on p "✅ Hotelzimmer & Ferienwohnungen" at bounding box center [389, 216] width 338 height 14
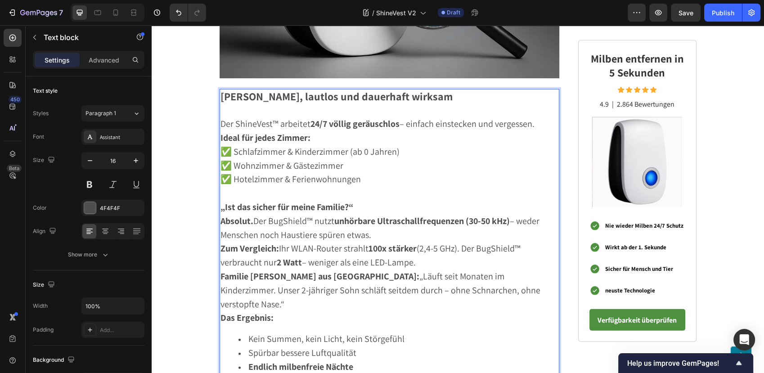
scroll to position [2514, 0]
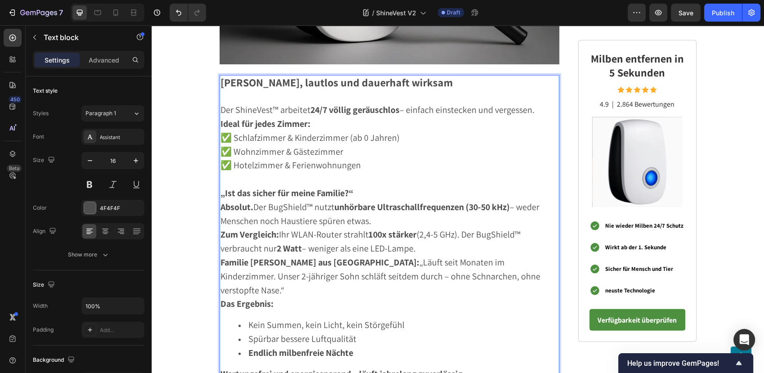
click at [274, 189] on p "„Ist das sicher für meine Familie?“" at bounding box center [389, 194] width 338 height 14
click at [274, 189] on p "„Ist das sicher für meine Familie?“" at bounding box center [389, 193] width 338 height 14
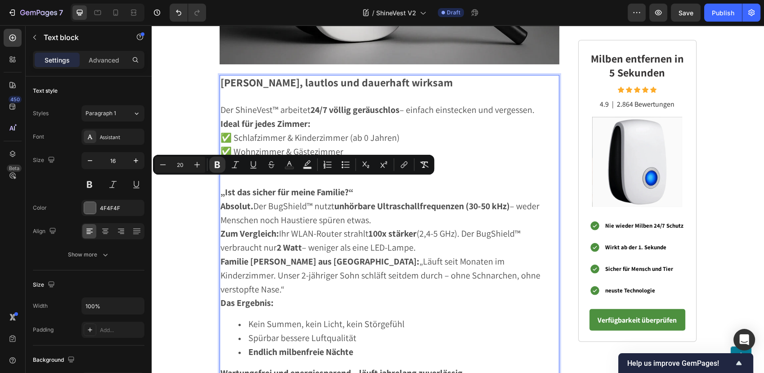
click at [272, 186] on strong "„Ist das sicher für meine Familie?“" at bounding box center [286, 192] width 133 height 12
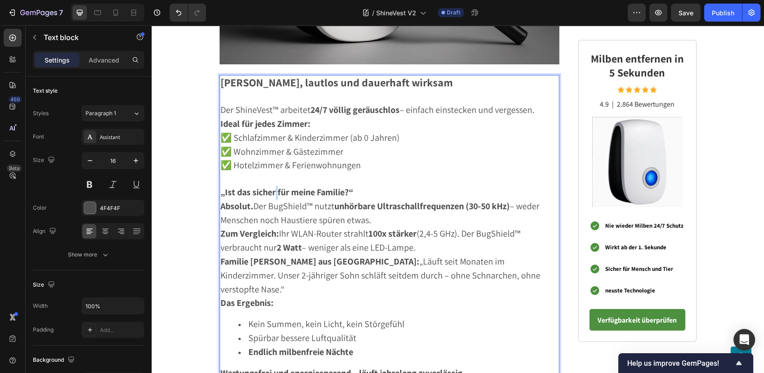
click at [272, 186] on strong "„Ist das sicher für meine Familie?“" at bounding box center [286, 192] width 133 height 12
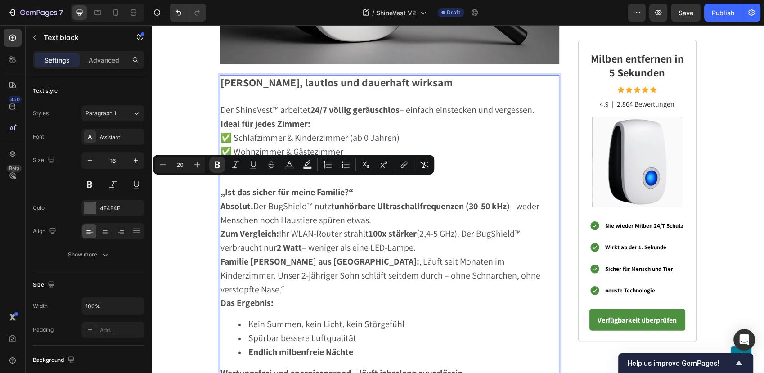
click at [287, 200] on span "Absolut. Der BugShield™ nutzt unhörbare Ultraschallfrequenzen (30-50 kHz) – wed…" at bounding box center [379, 213] width 319 height 26
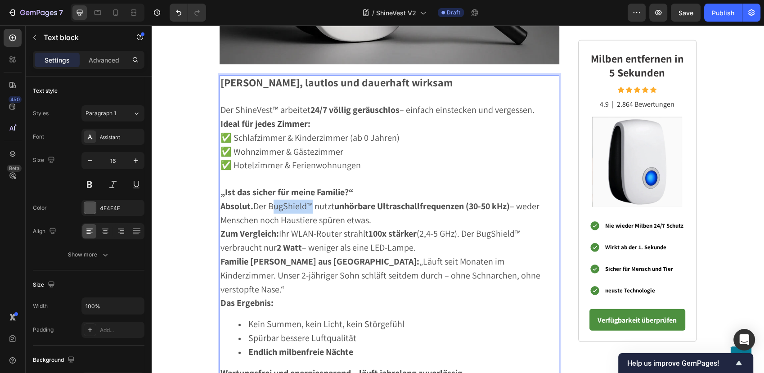
click at [287, 200] on span "Absolut. Der BugShield™ nutzt unhörbare Ultraschallfrequenzen (30-50 kHz) – wed…" at bounding box center [379, 213] width 319 height 26
click at [368, 210] on p "Absolut. Der ShineVest™ nutzt unhörbare Ultraschallfrequenzen (30-50 kHz) – wed…" at bounding box center [389, 214] width 338 height 28
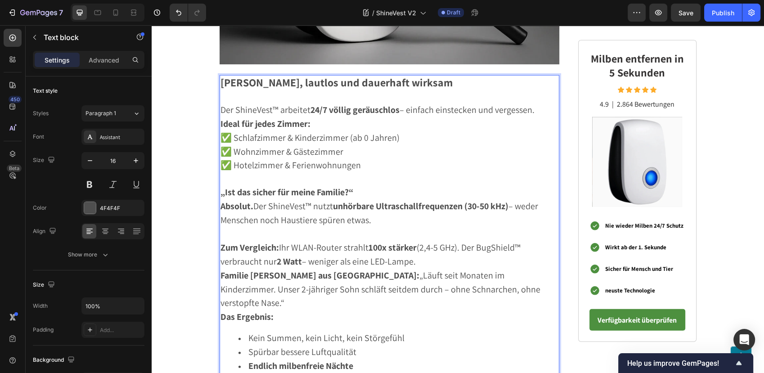
click at [425, 255] on p "Zum Vergleich: Ihr WLAN-Router strahlt 100x stärker (2,4-5 GHz). Der BugShield™…" at bounding box center [389, 255] width 338 height 28
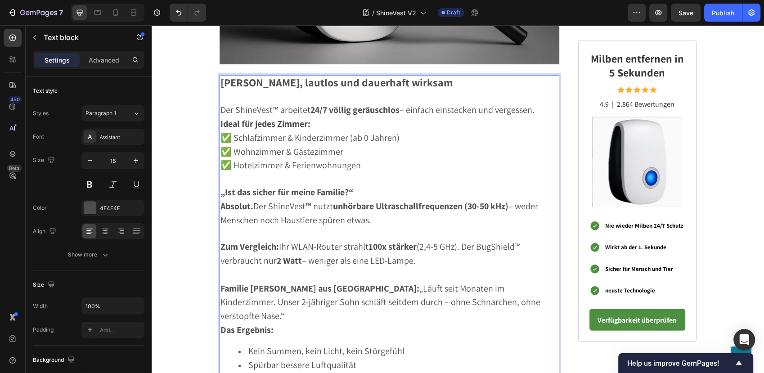
click at [495, 242] on span "Zum Vergleich: Ihr WLAN-Router strahlt 100x stärker (2,4-5 GHz). Der BugShield™…" at bounding box center [370, 254] width 300 height 26
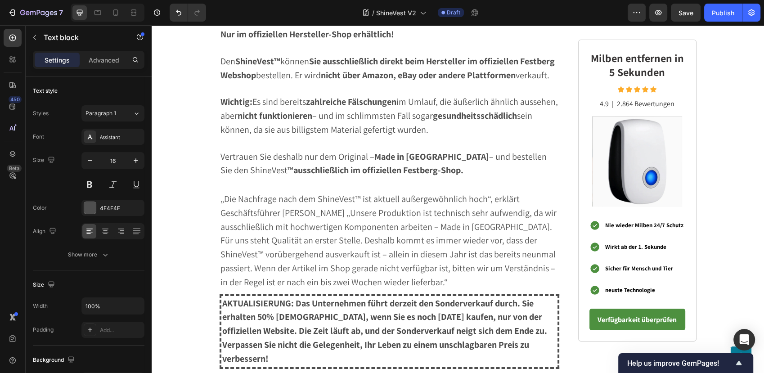
scroll to position [3014, 0]
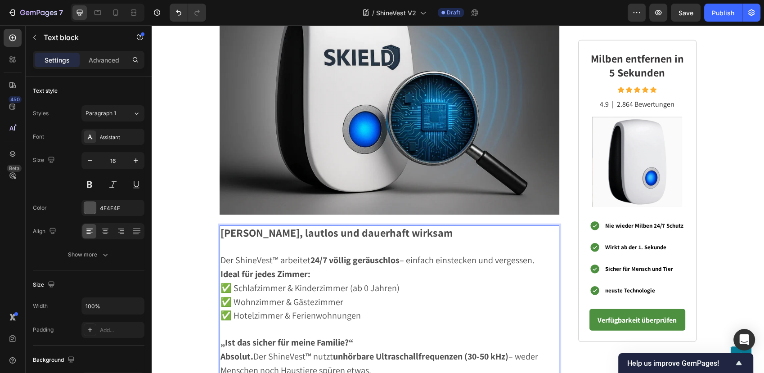
click at [368, 85] on img at bounding box center [389, 101] width 340 height 227
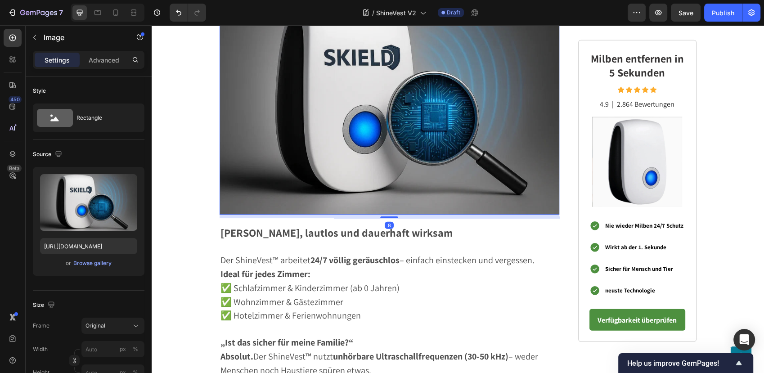
scroll to position [2264, 0]
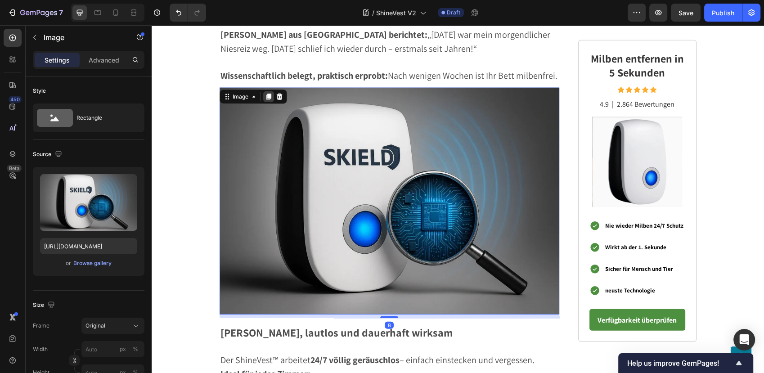
click at [266, 94] on icon at bounding box center [268, 97] width 5 height 6
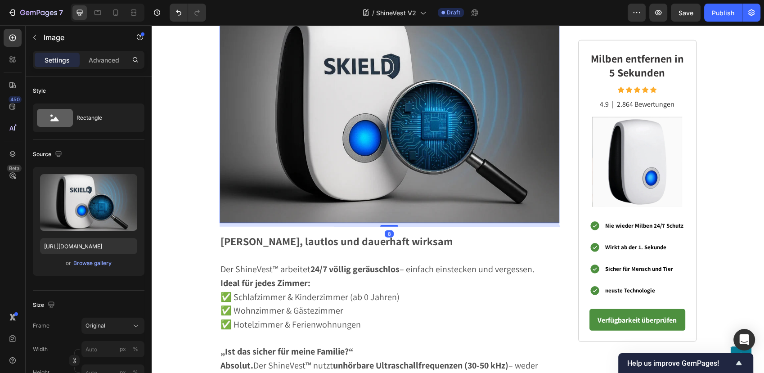
scroll to position [2646, 0]
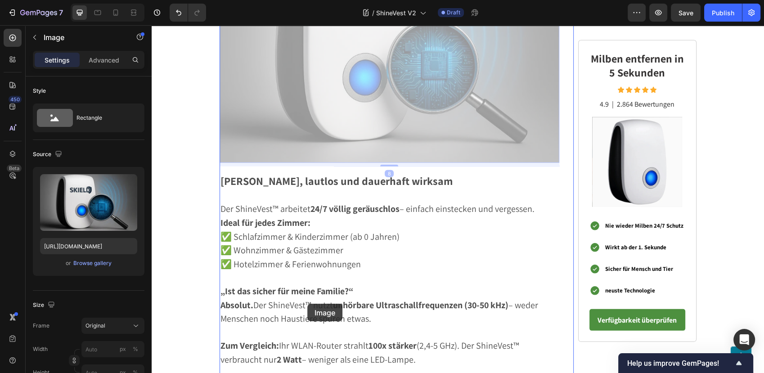
drag, startPoint x: 328, startPoint y: 92, endPoint x: 307, endPoint y: 304, distance: 212.9
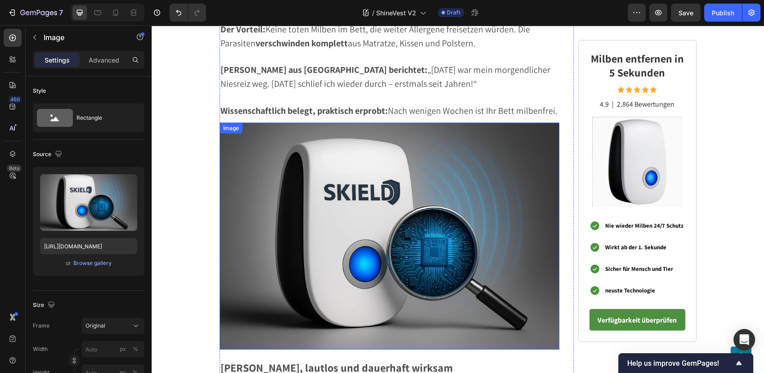
scroll to position [2166, 0]
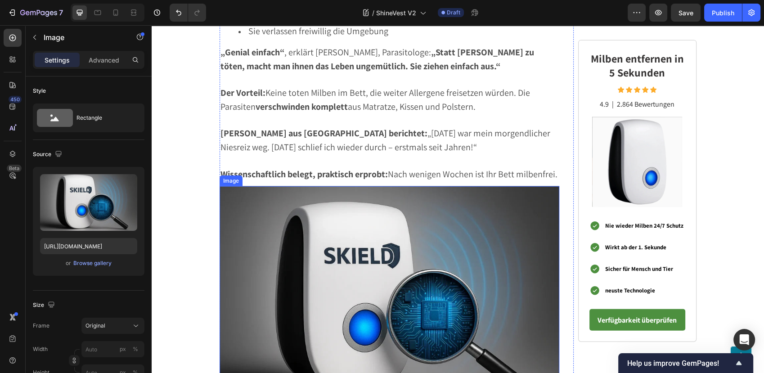
click at [234, 186] on img at bounding box center [389, 299] width 340 height 227
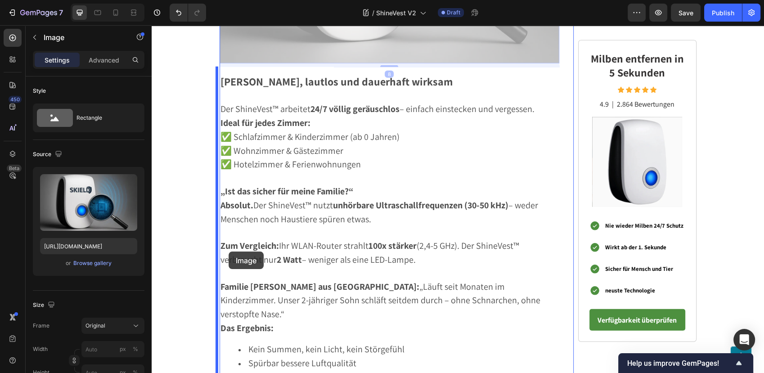
scroll to position [2665, 0]
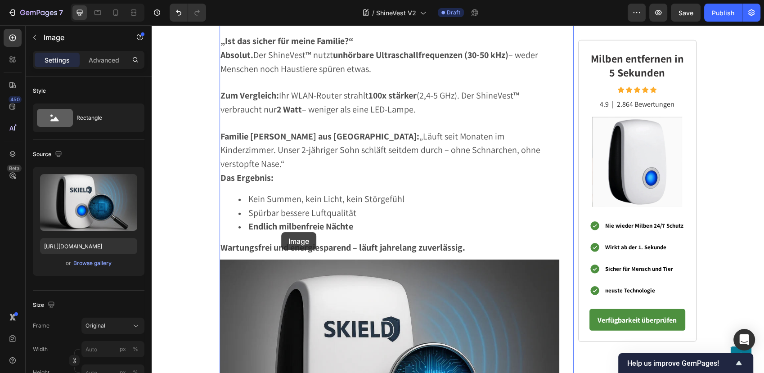
drag, startPoint x: 222, startPoint y: 173, endPoint x: 281, endPoint y: 232, distance: 84.0
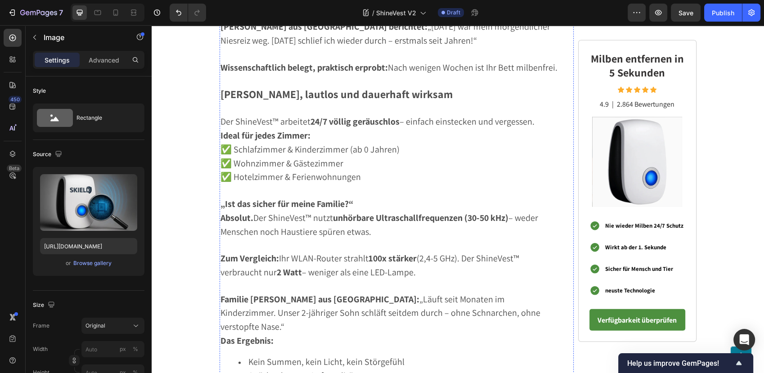
scroll to position [2235, 0]
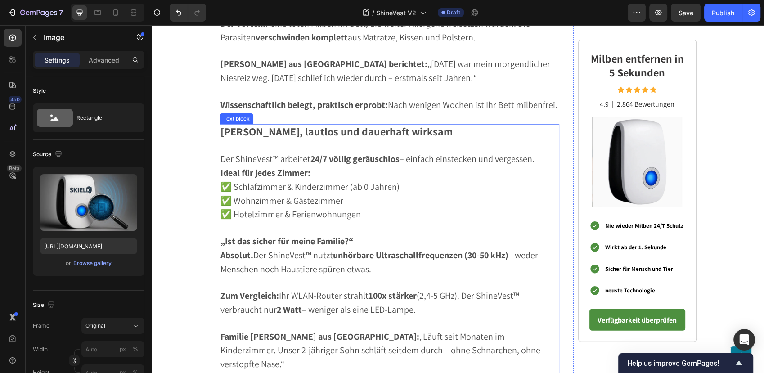
click at [242, 141] on p "Rich Text Editor. Editing area: main" at bounding box center [389, 145] width 338 height 13
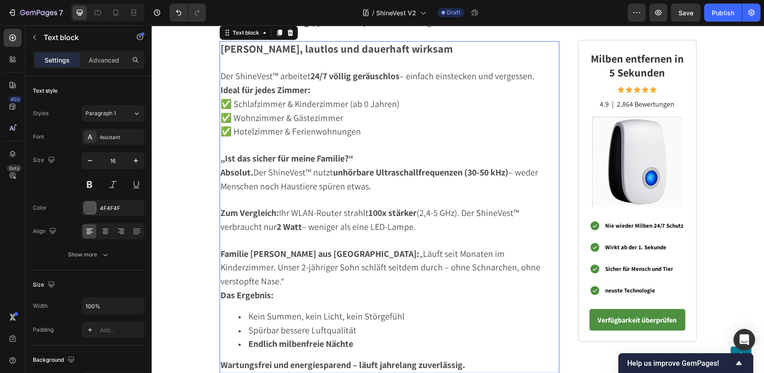
scroll to position [2385, 0]
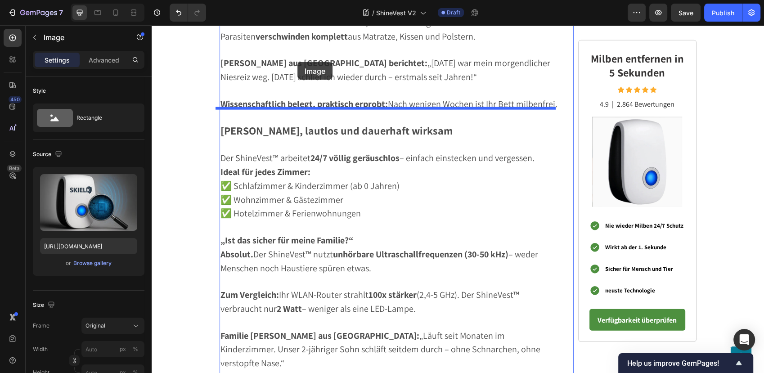
scroll to position [2217, 0]
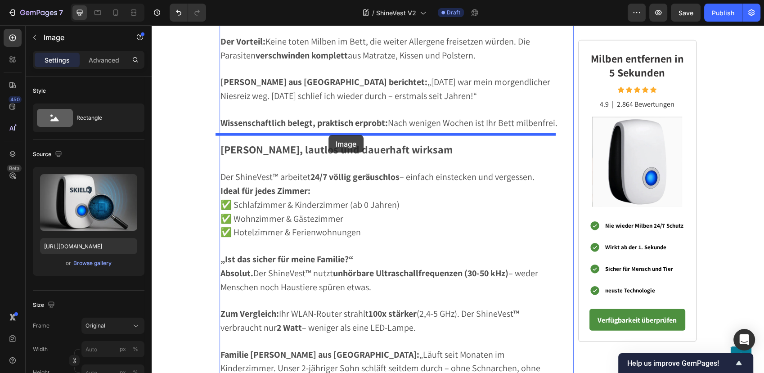
drag, startPoint x: 233, startPoint y: 282, endPoint x: 328, endPoint y: 135, distance: 175.9
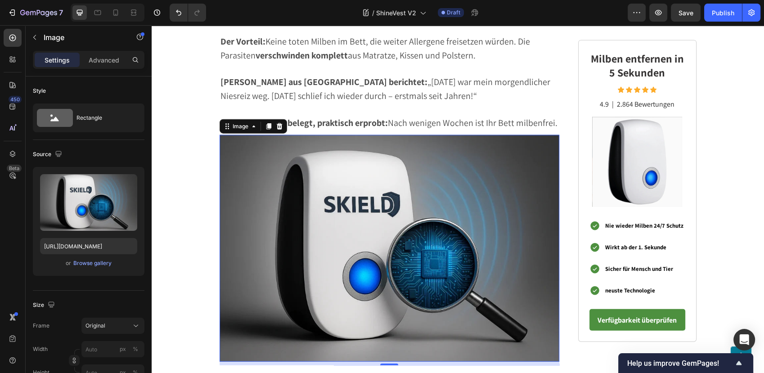
click at [348, 146] on img at bounding box center [389, 248] width 340 height 227
click at [266, 123] on icon at bounding box center [268, 126] width 7 height 7
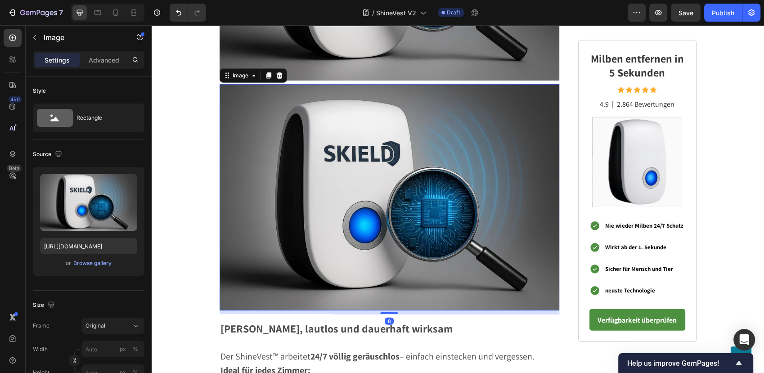
scroll to position [2518, 0]
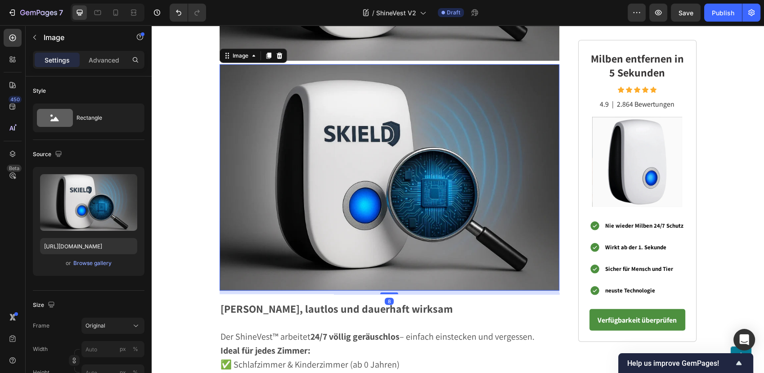
click at [285, 201] on img at bounding box center [389, 177] width 340 height 227
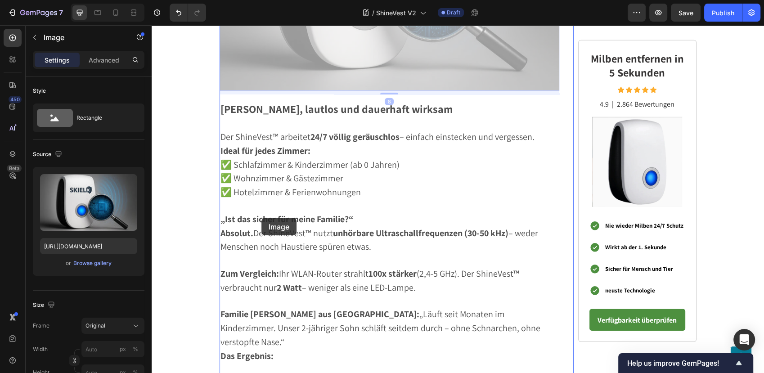
scroll to position [2968, 0]
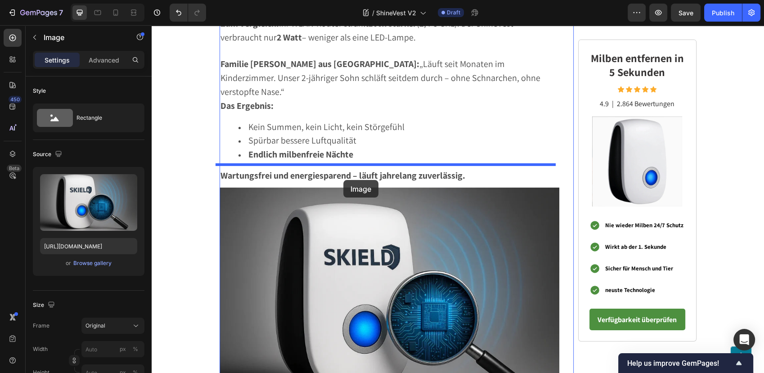
drag, startPoint x: 231, startPoint y: 48, endPoint x: 343, endPoint y: 180, distance: 173.3
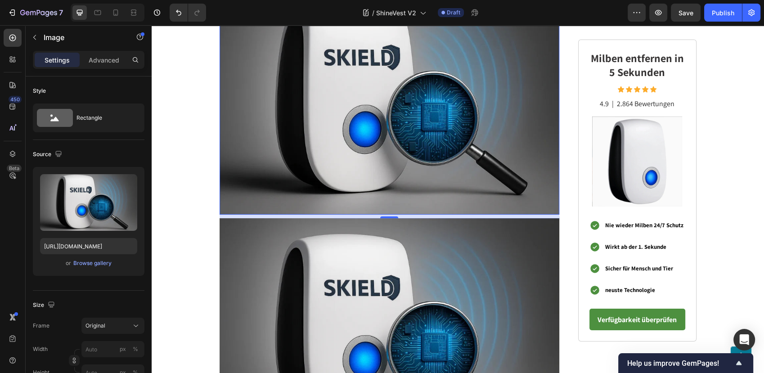
click at [400, 129] on img at bounding box center [389, 101] width 340 height 227
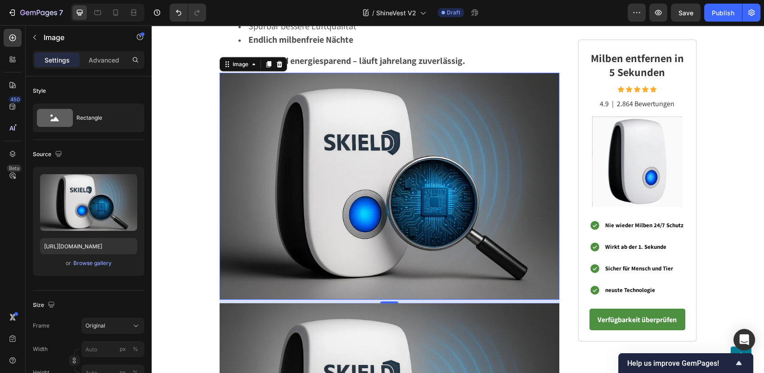
scroll to position [2787, 0]
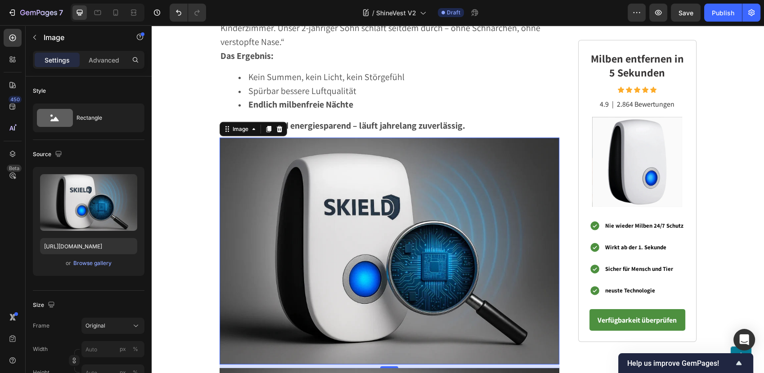
click at [276, 122] on div "Image" at bounding box center [252, 129] width 67 height 14
click at [276, 126] on icon at bounding box center [279, 129] width 6 height 6
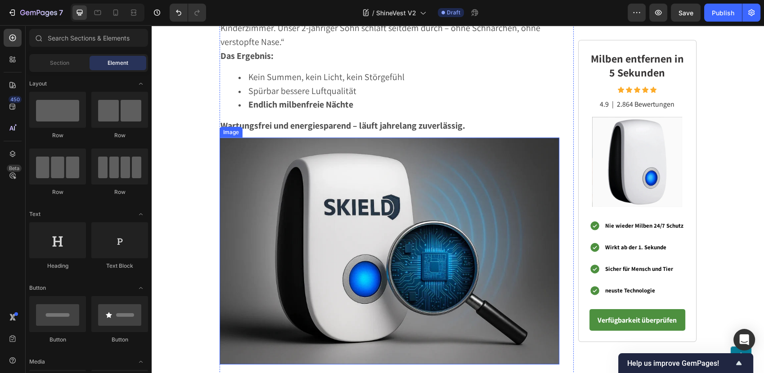
click at [341, 191] on img at bounding box center [389, 251] width 340 height 227
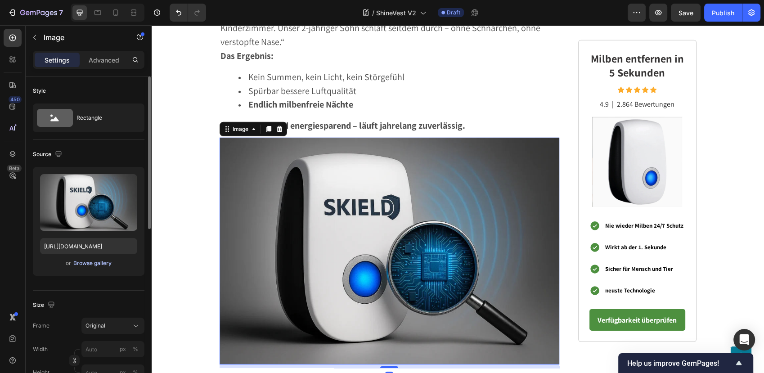
click at [88, 262] on div "Browse gallery" at bounding box center [92, 263] width 38 height 8
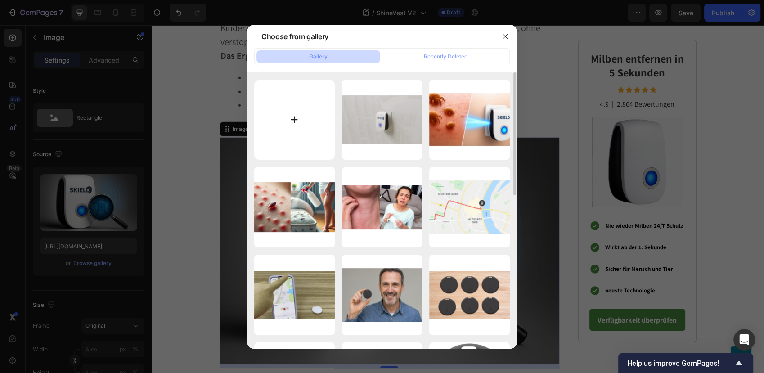
click at [288, 117] on input "file" at bounding box center [294, 120] width 81 height 81
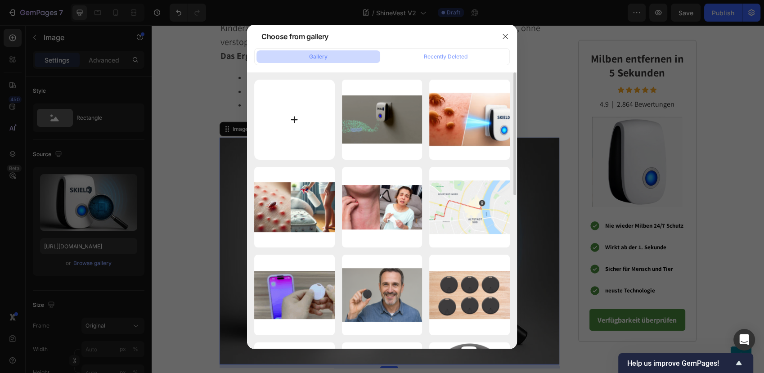
type input "C:\fakepath\winner (6).gif"
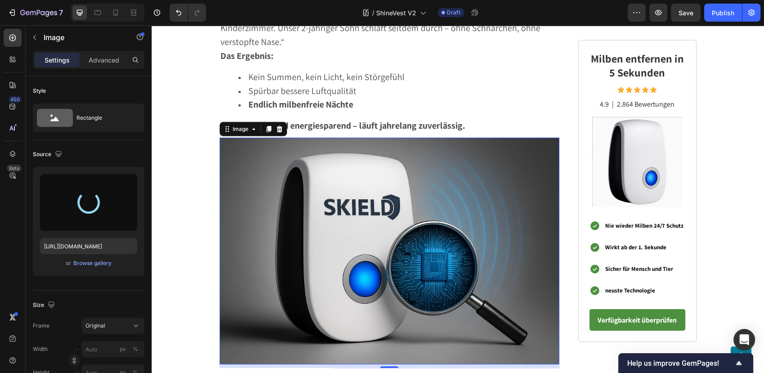
type input "https://cdn.shopify.com/s/files/1/0795/6539/0154/files/gempages_509582567423345…"
